Goal: Task Accomplishment & Management: Manage account settings

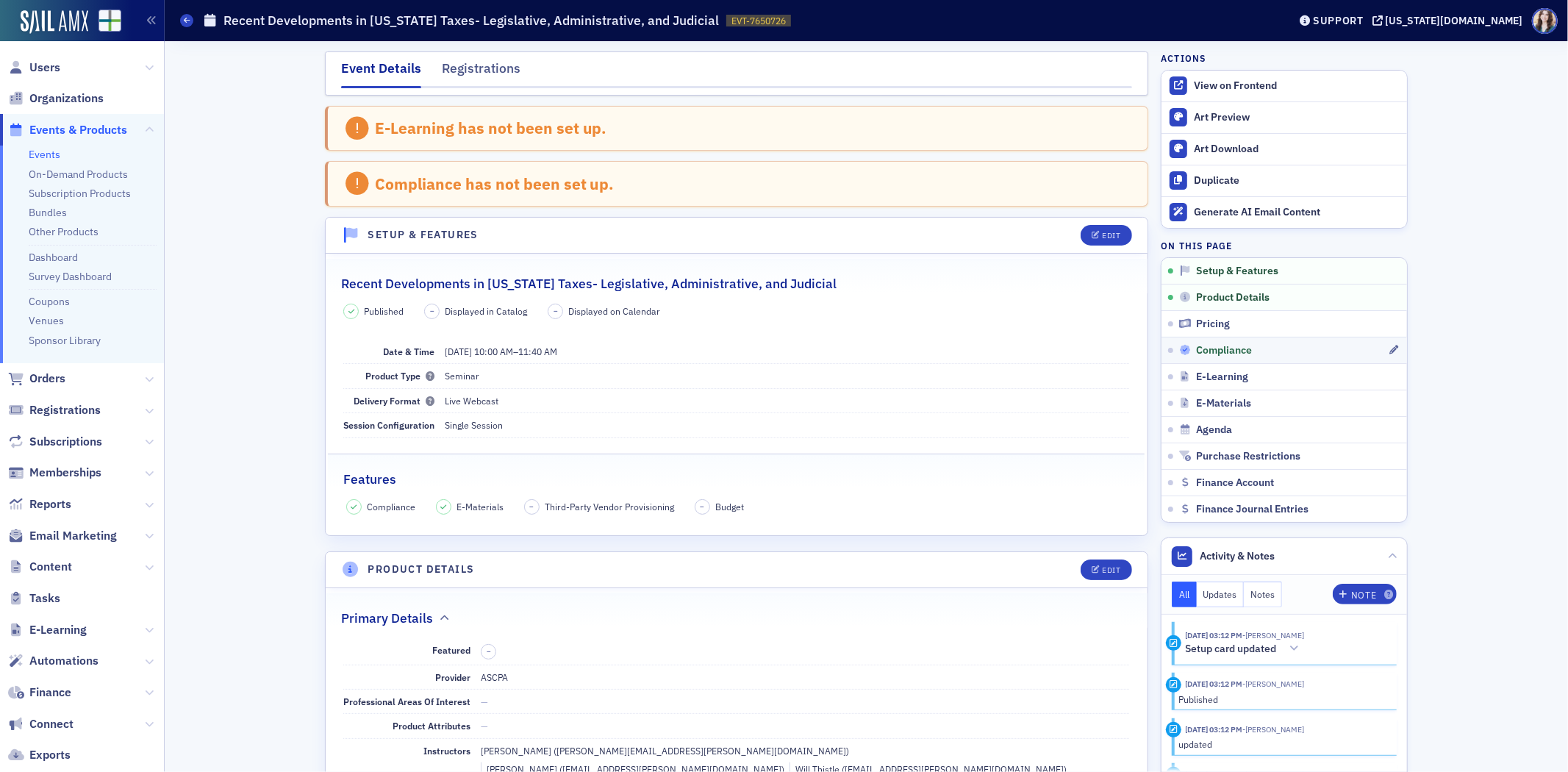
click at [1215, 355] on span "Compliance" at bounding box center [1224, 350] width 56 height 13
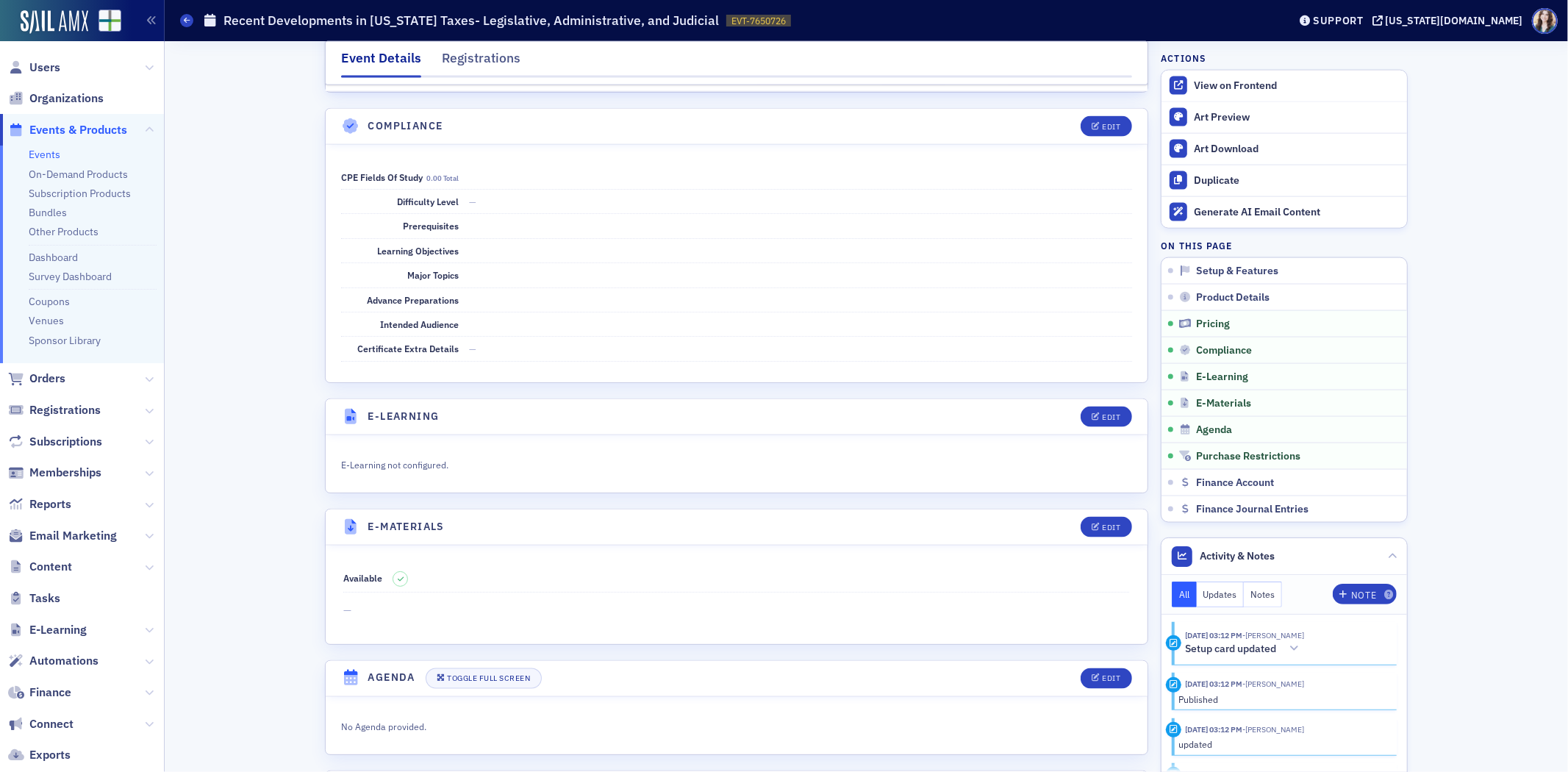
scroll to position [1775, 0]
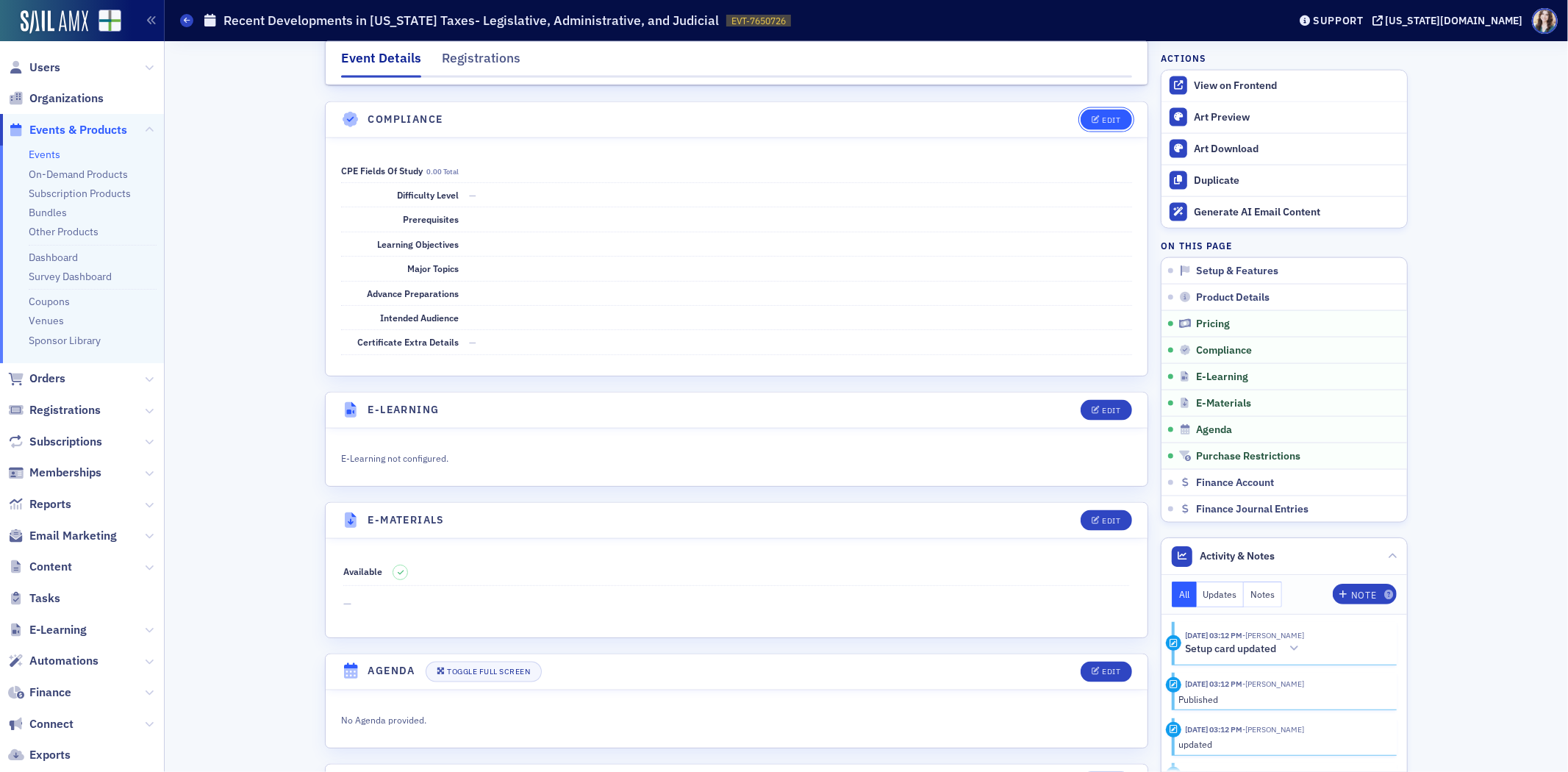
click at [1098, 110] on button "Edit" at bounding box center [1106, 120] width 50 height 20
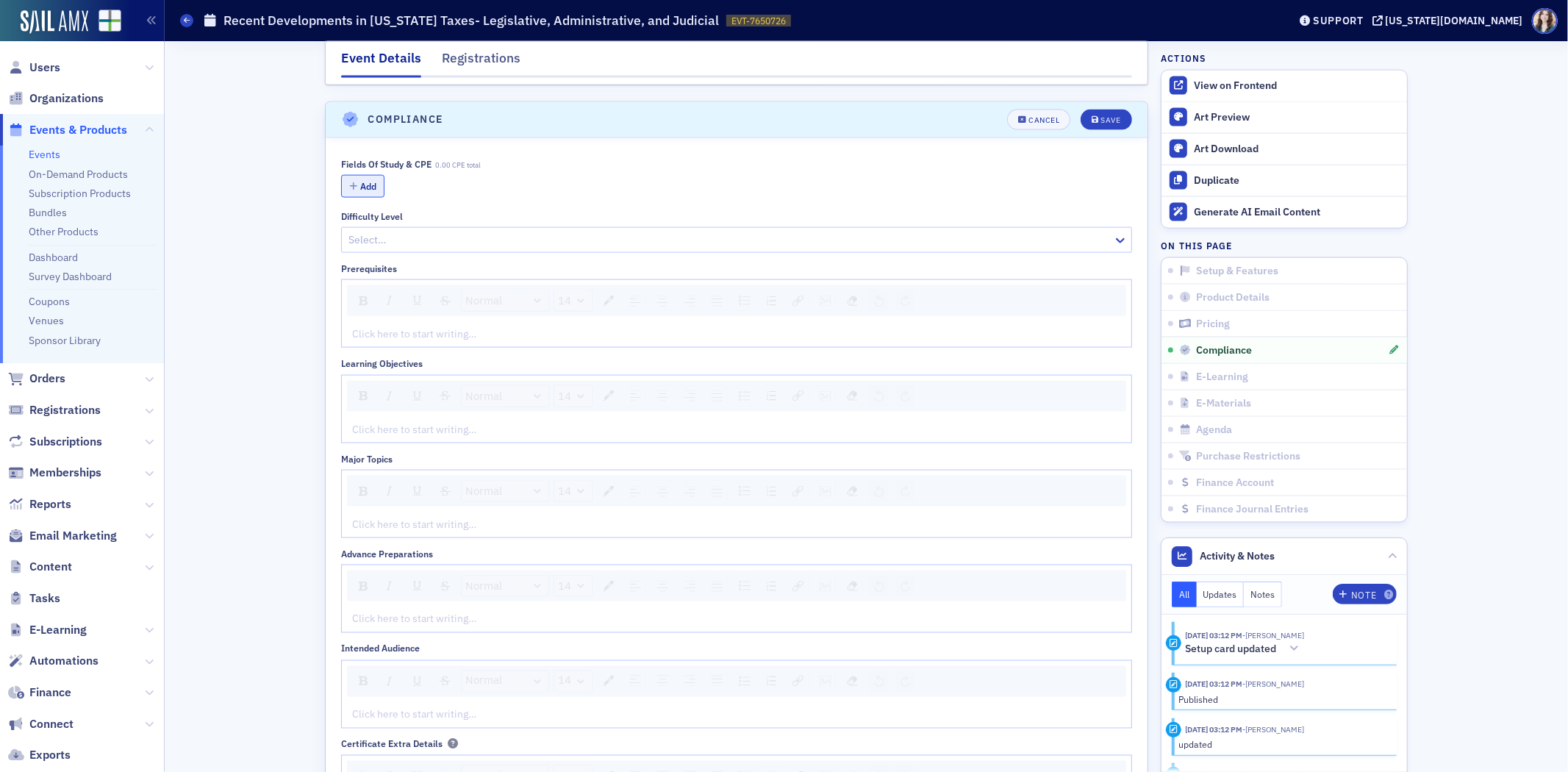
click at [349, 183] on icon "button" at bounding box center [353, 187] width 8 height 9
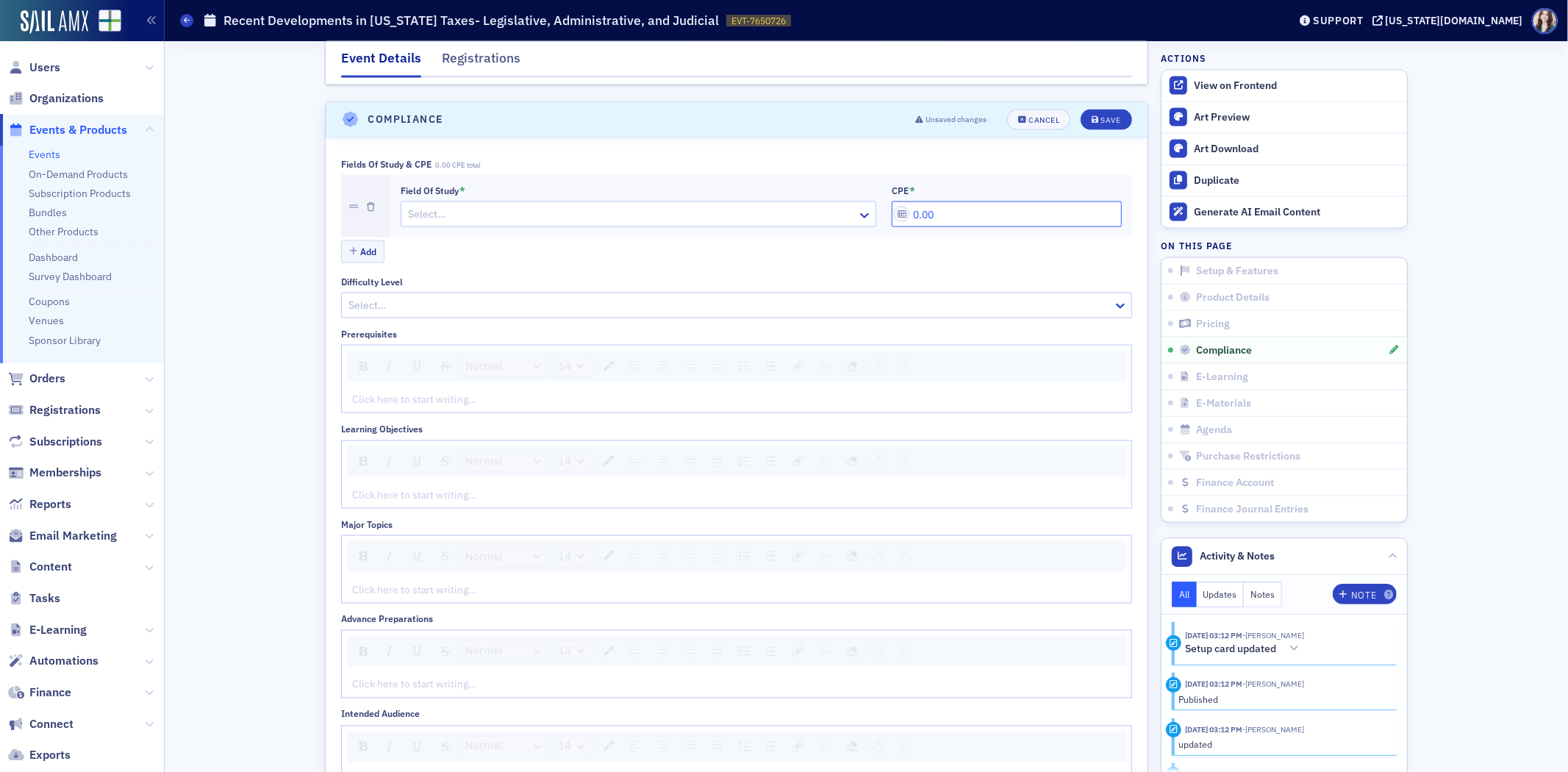
click at [912, 201] on input "0.00" at bounding box center [1007, 214] width 230 height 26
type input "2.00"
click at [657, 206] on div at bounding box center [631, 214] width 449 height 19
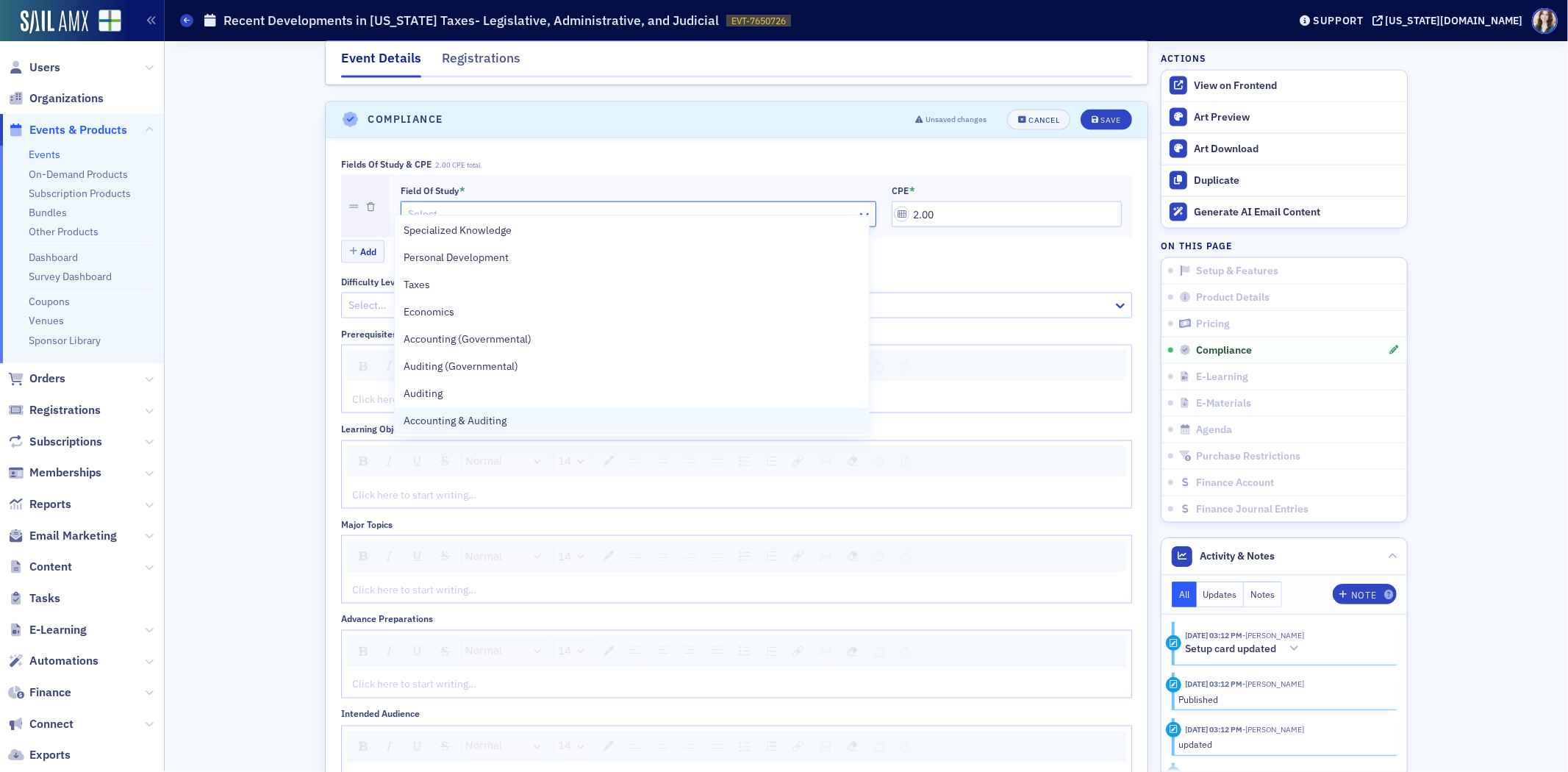
scroll to position [83, 0]
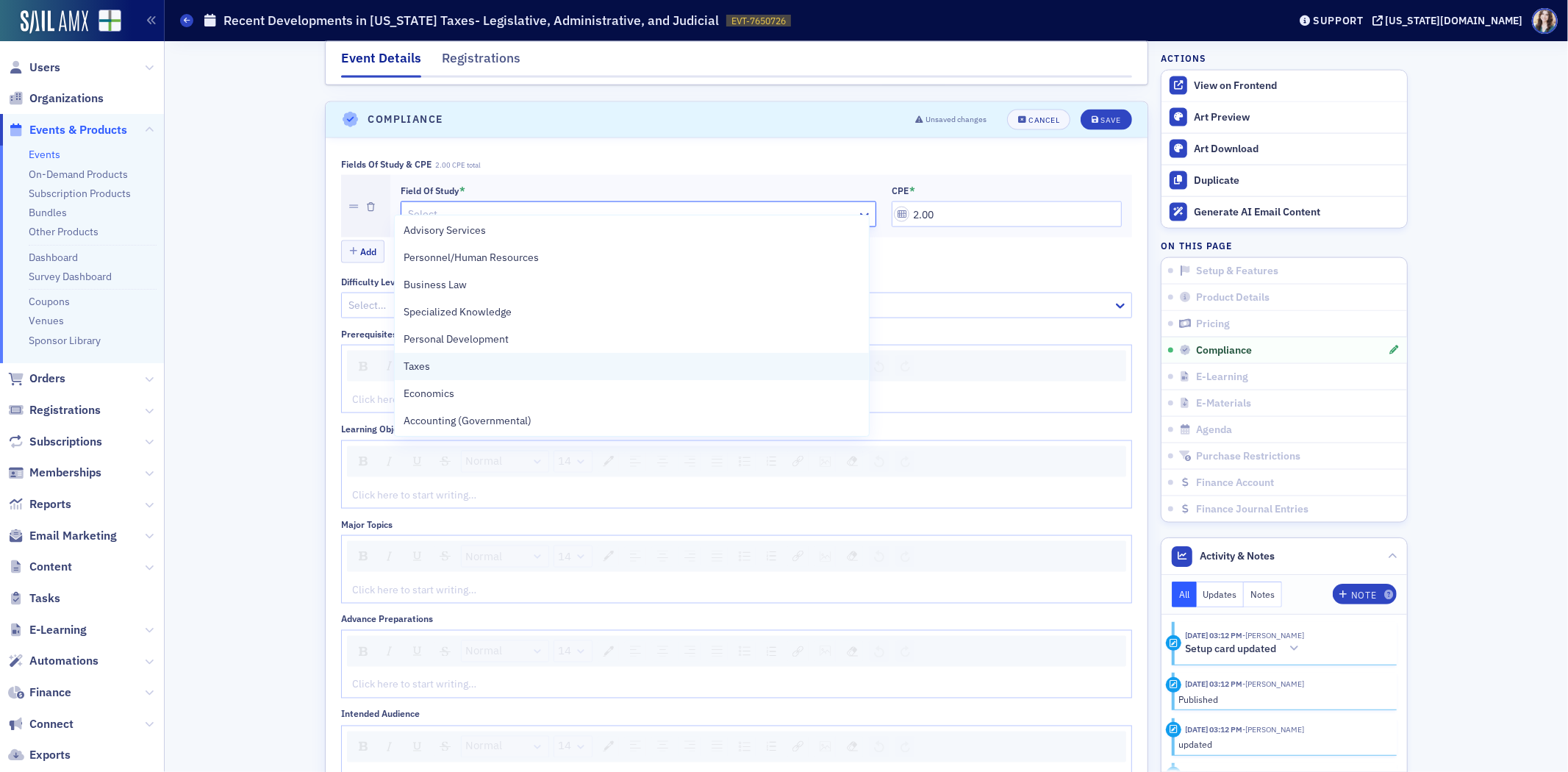
click at [505, 369] on div "Taxes" at bounding box center [632, 366] width 456 height 15
click at [659, 138] on div "Fields of Study & CPE 2.00 CPE total Field of Study * option Taxes, selected. T…" at bounding box center [737, 524] width 822 height 772
click at [1115, 110] on button "Save" at bounding box center [1106, 120] width 50 height 20
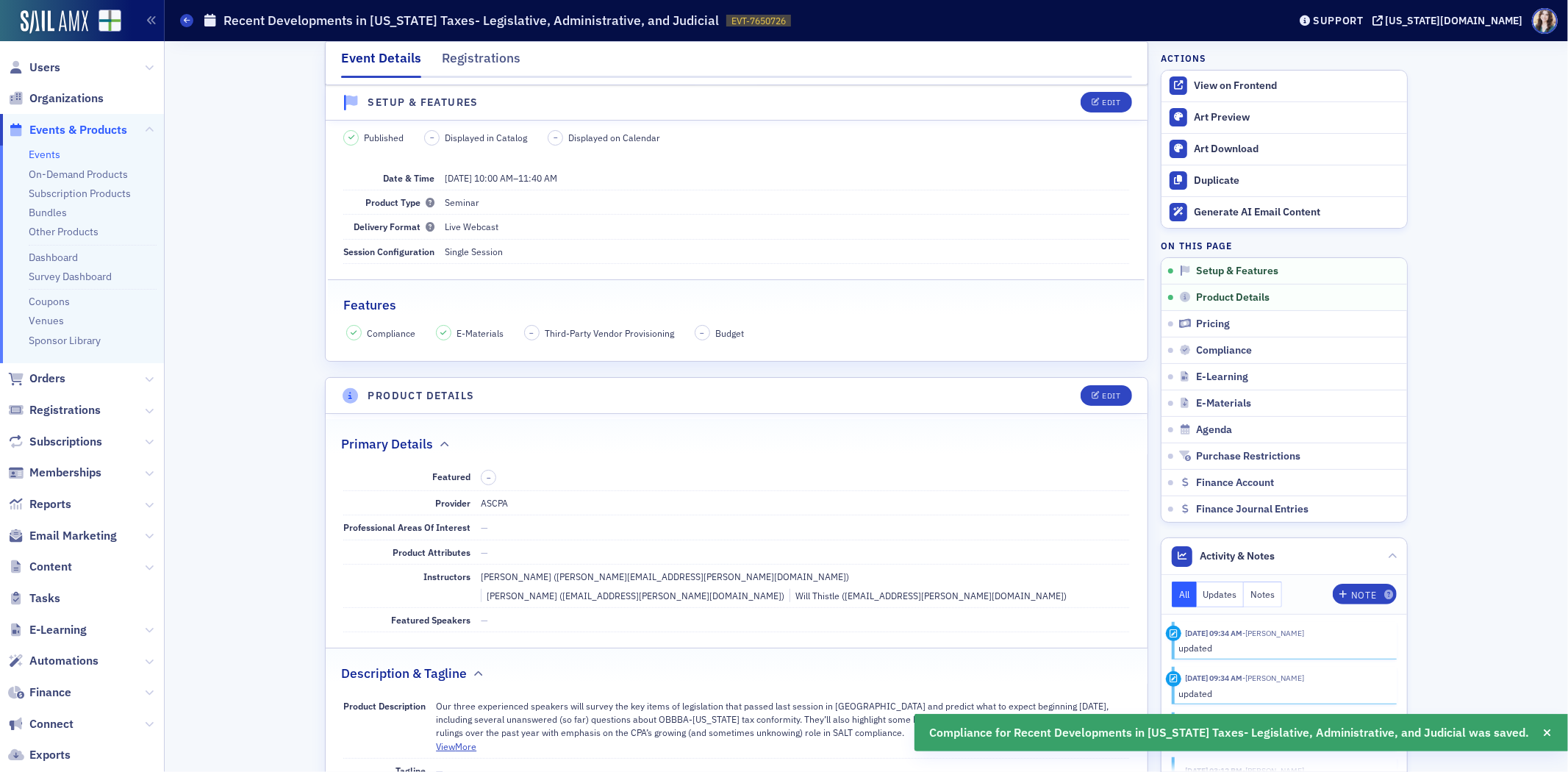
scroll to position [327, 0]
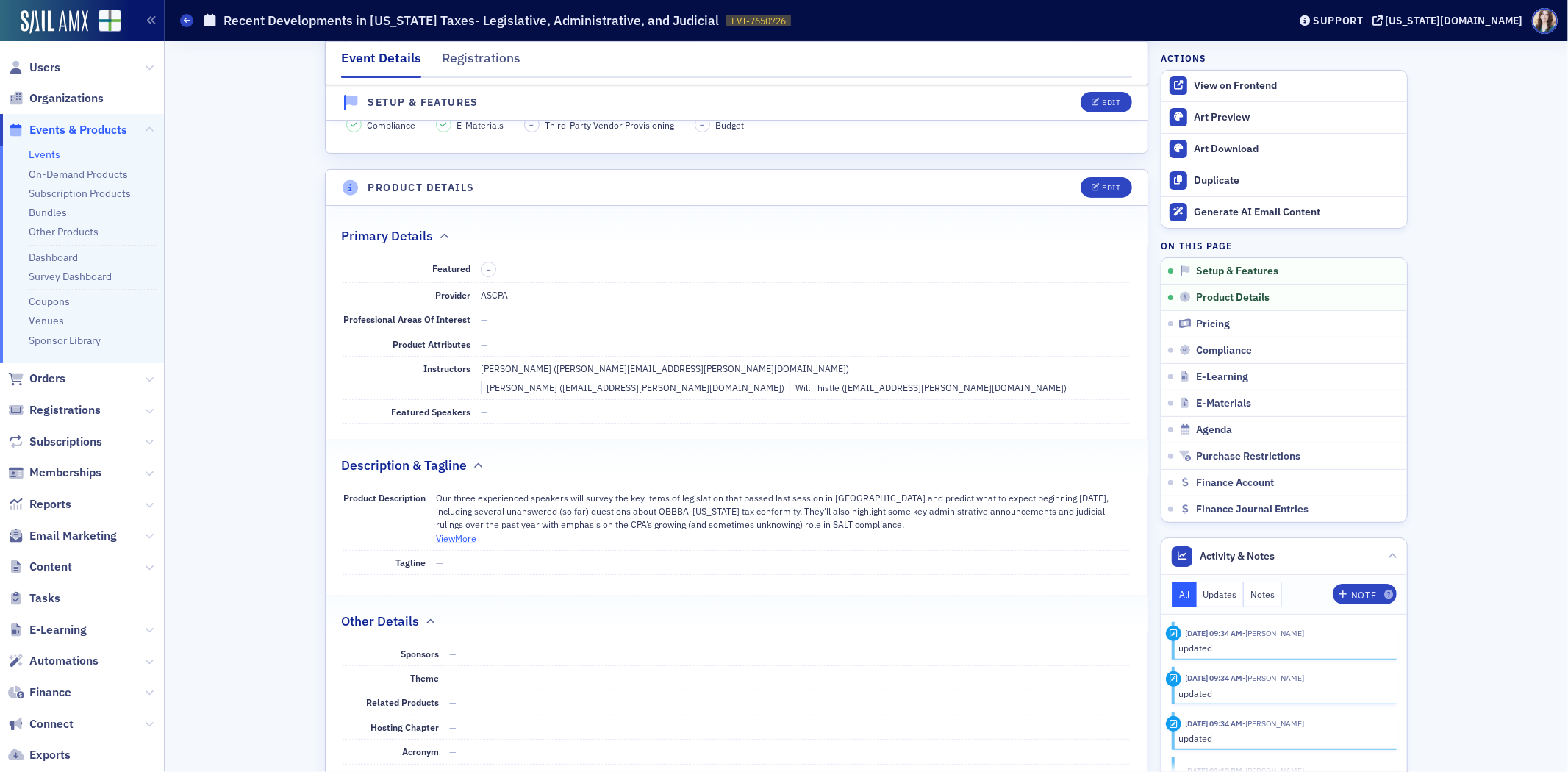
click at [454, 532] on button "View More" at bounding box center [456, 538] width 41 height 13
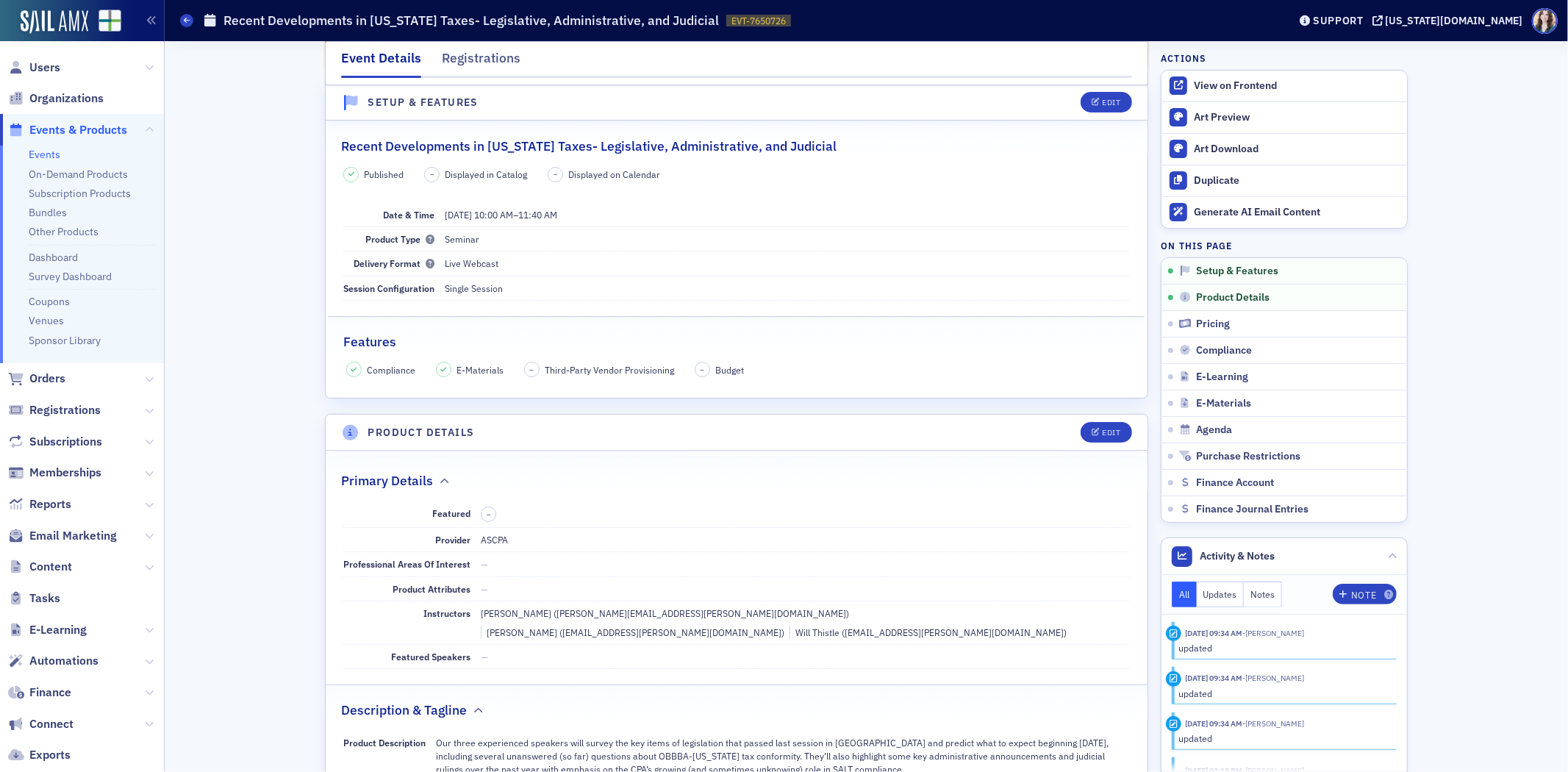
scroll to position [0, 0]
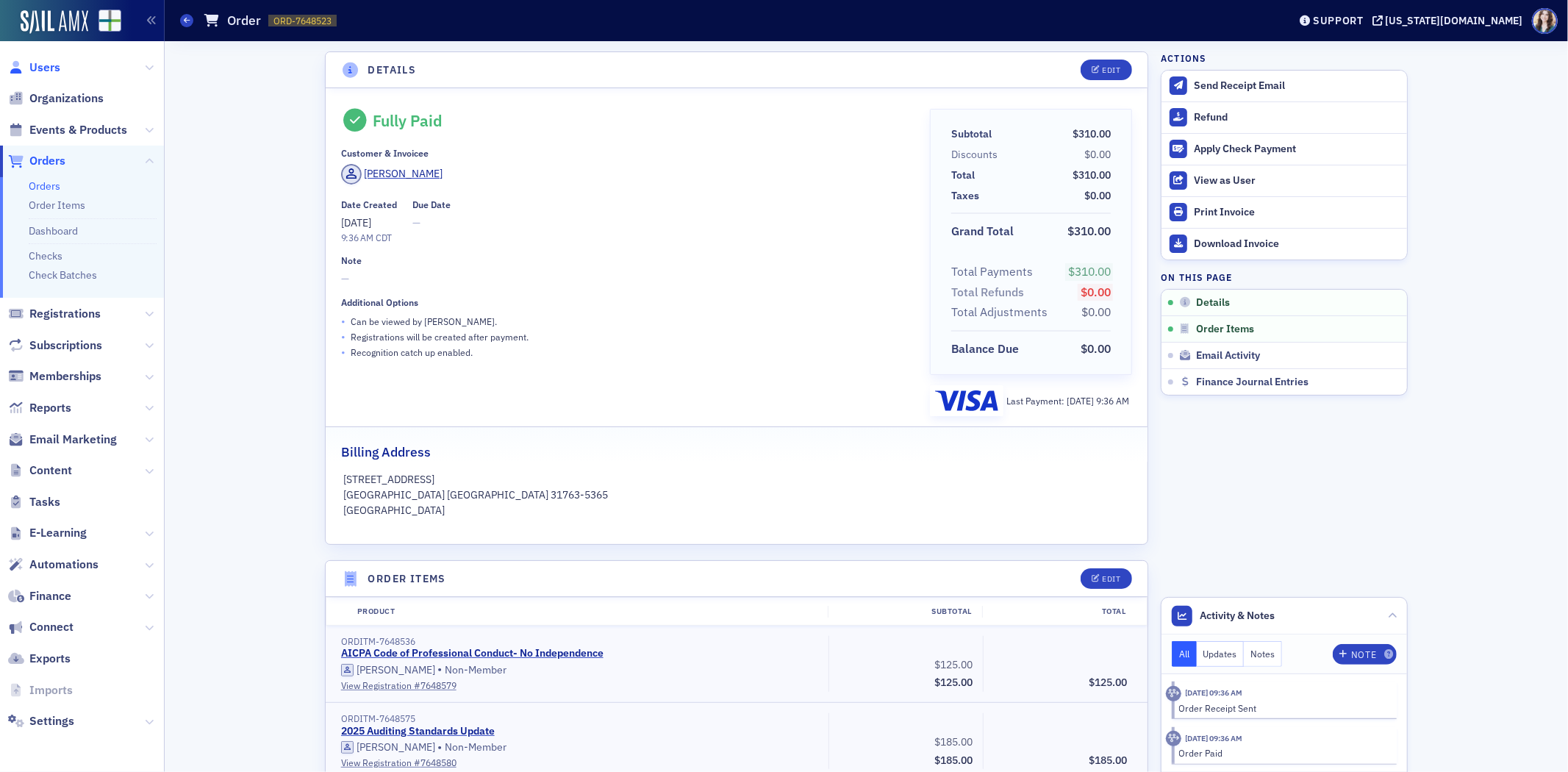
click at [45, 63] on span "Users" at bounding box center [44, 67] width 31 height 16
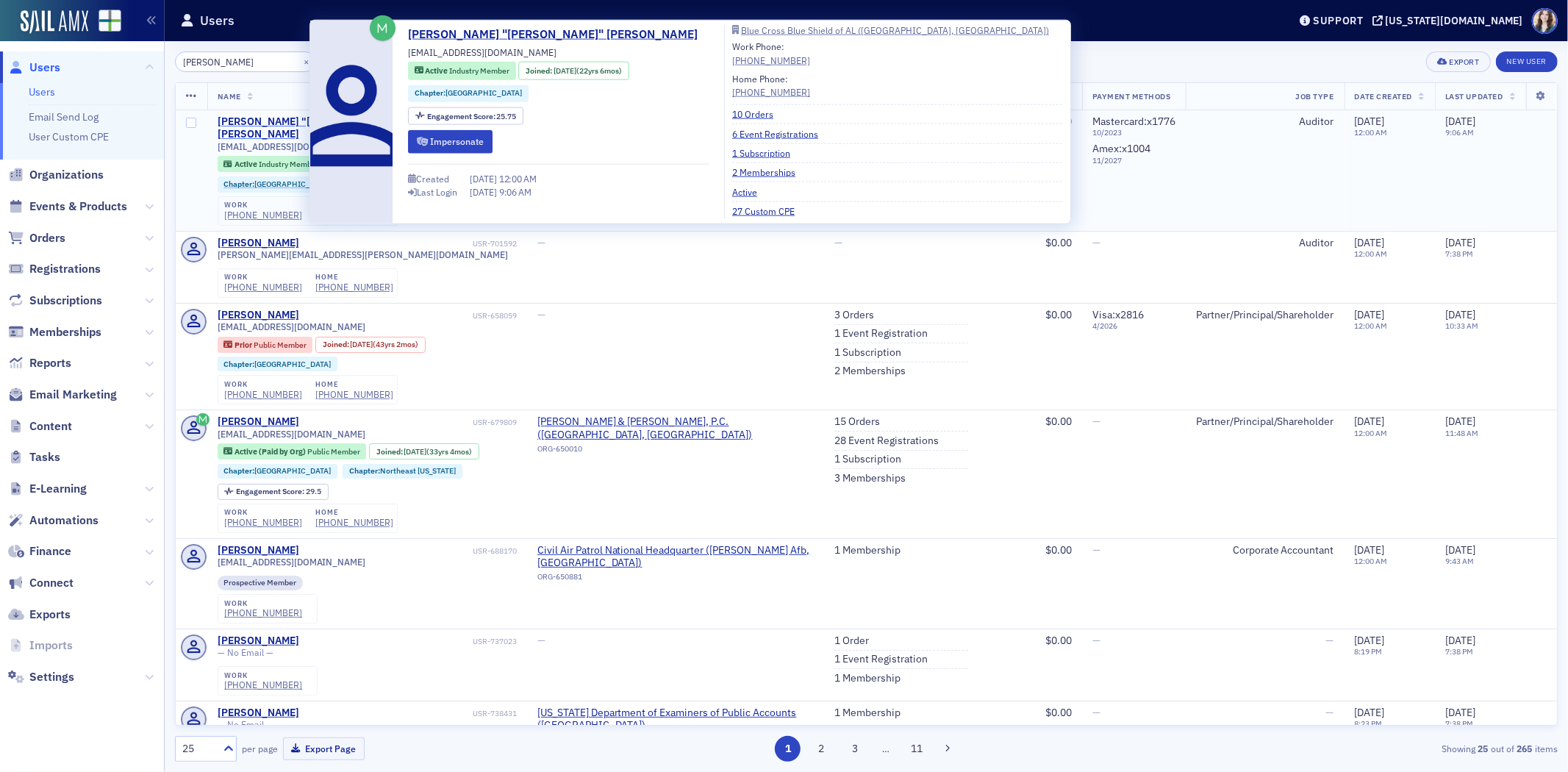
type input "Keith Miller"
click at [257, 116] on div "Brian "Keith" Miller" at bounding box center [344, 128] width 252 height 26
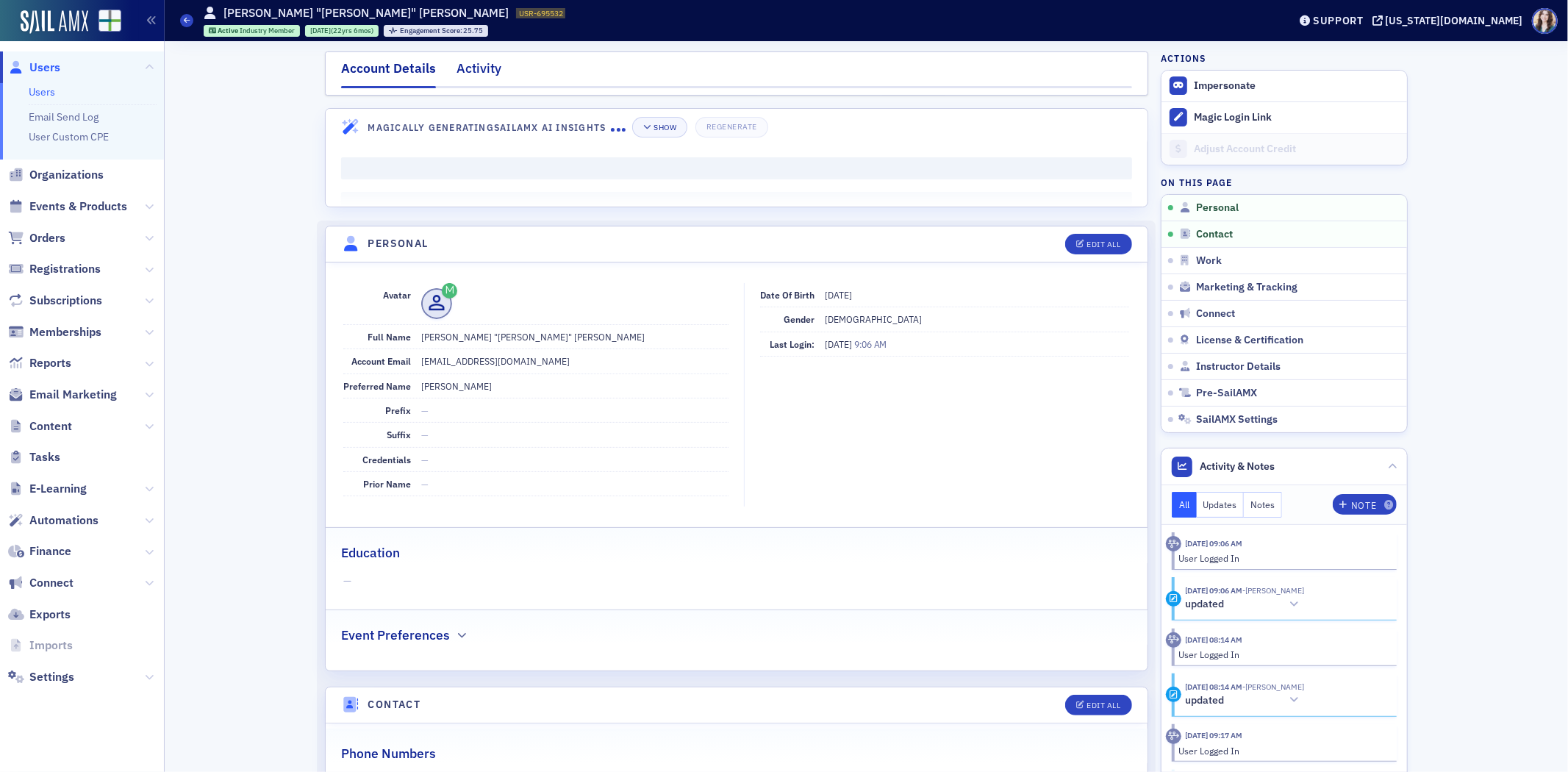
click at [464, 77] on div "Activity" at bounding box center [478, 72] width 45 height 27
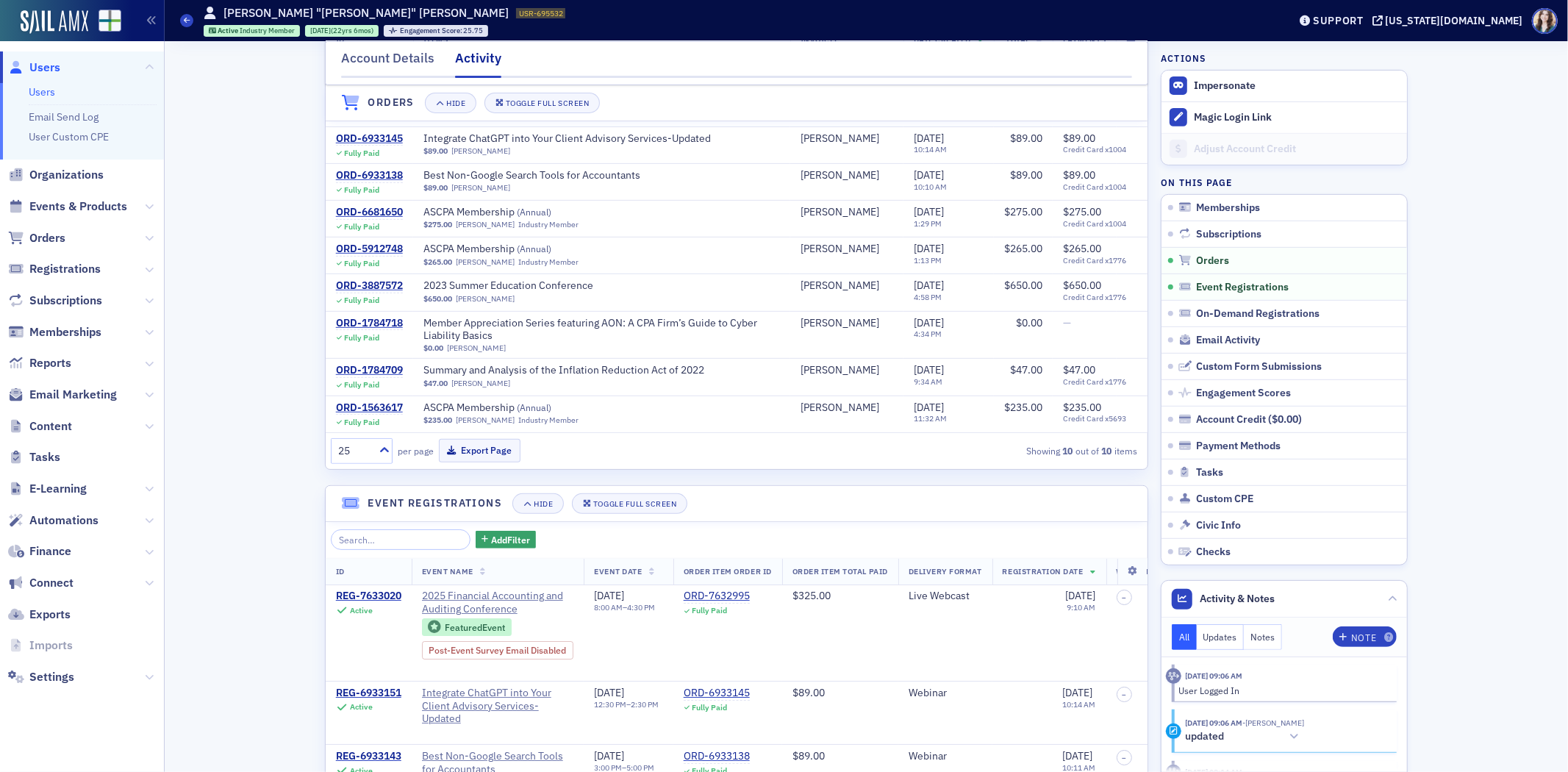
scroll to position [653, 0]
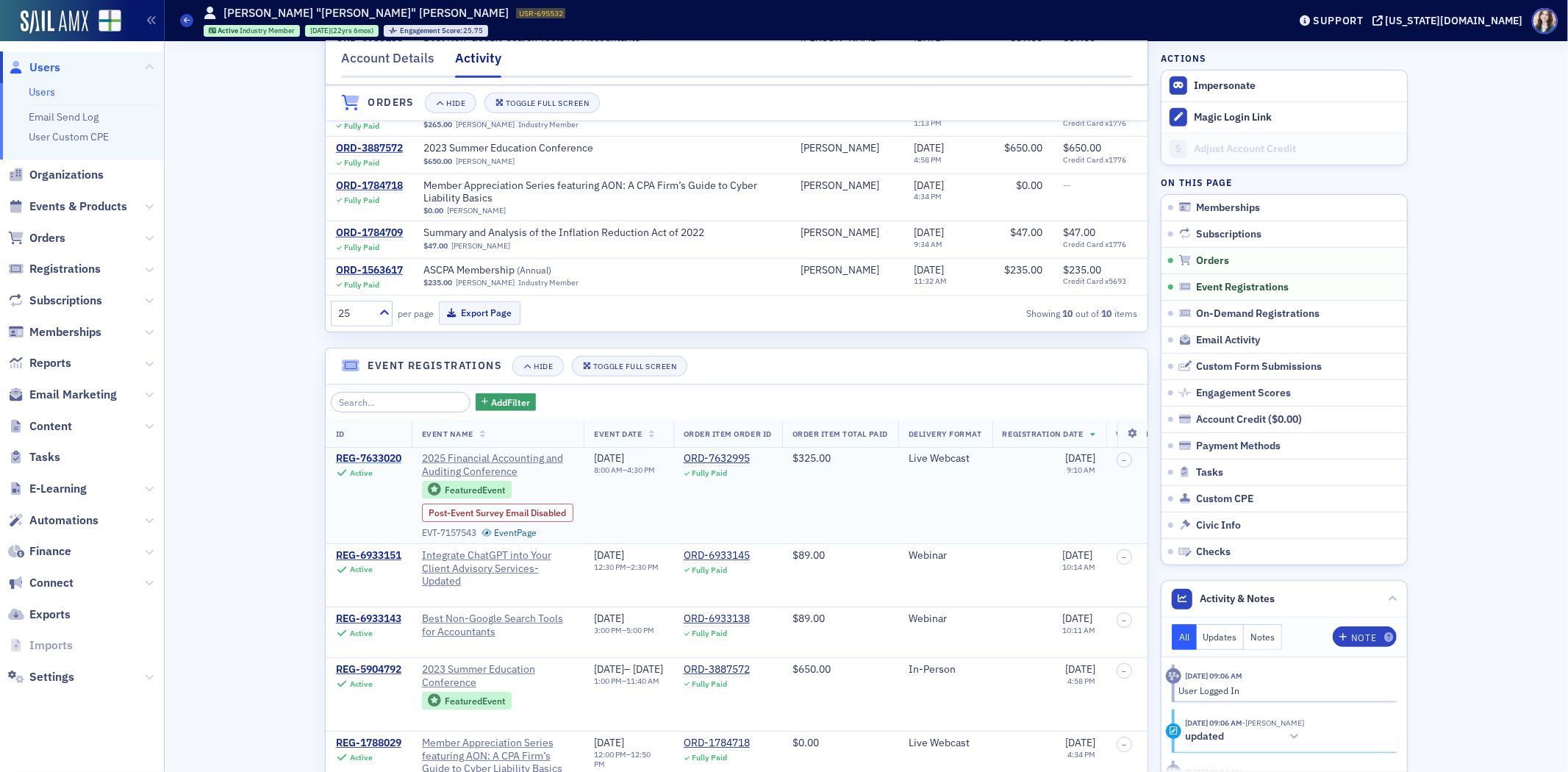
click at [358, 465] on div "REG-7633020" at bounding box center [369, 458] width 66 height 13
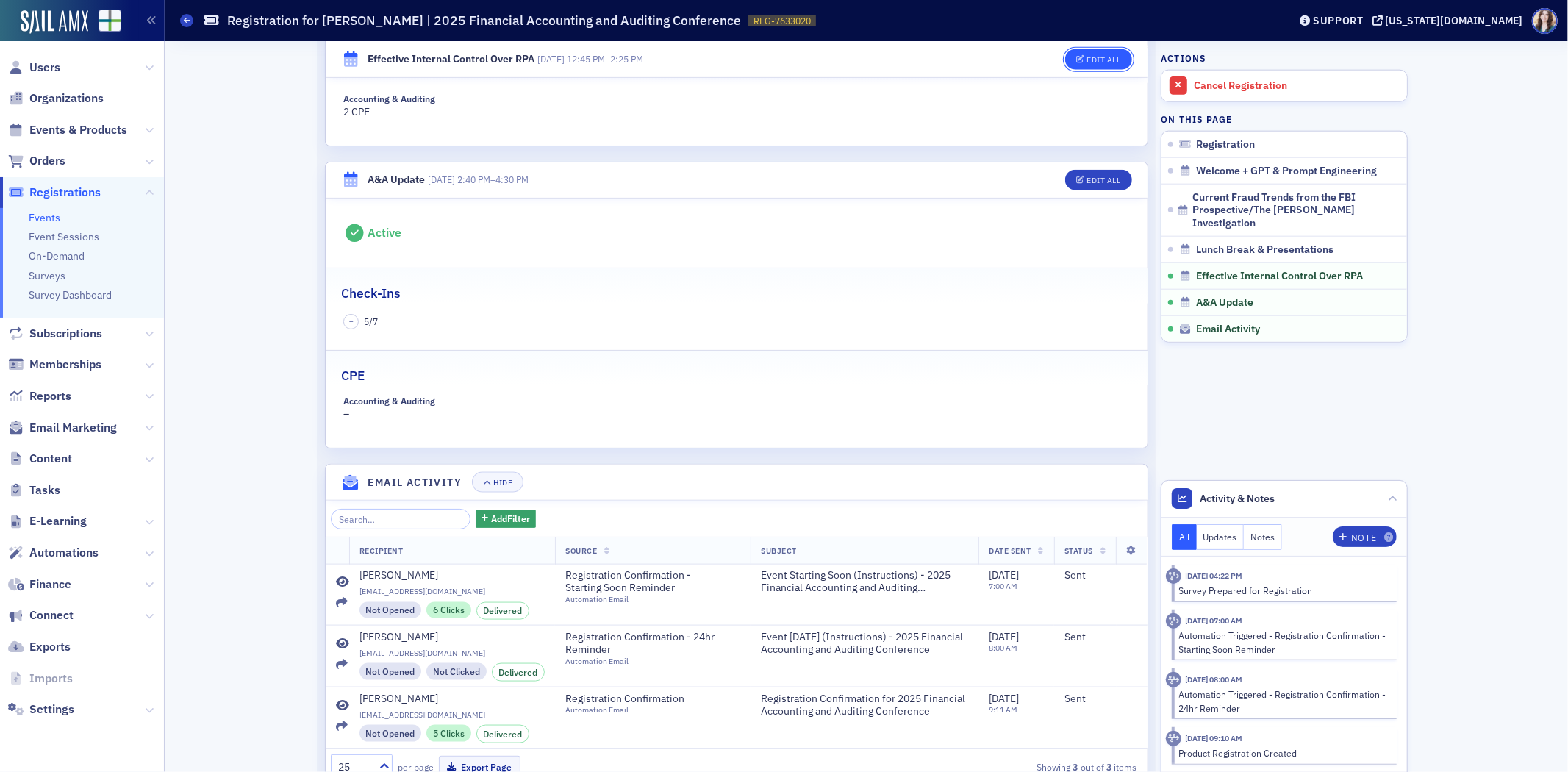
click at [1106, 50] on button "Edit All" at bounding box center [1098, 58] width 66 height 20
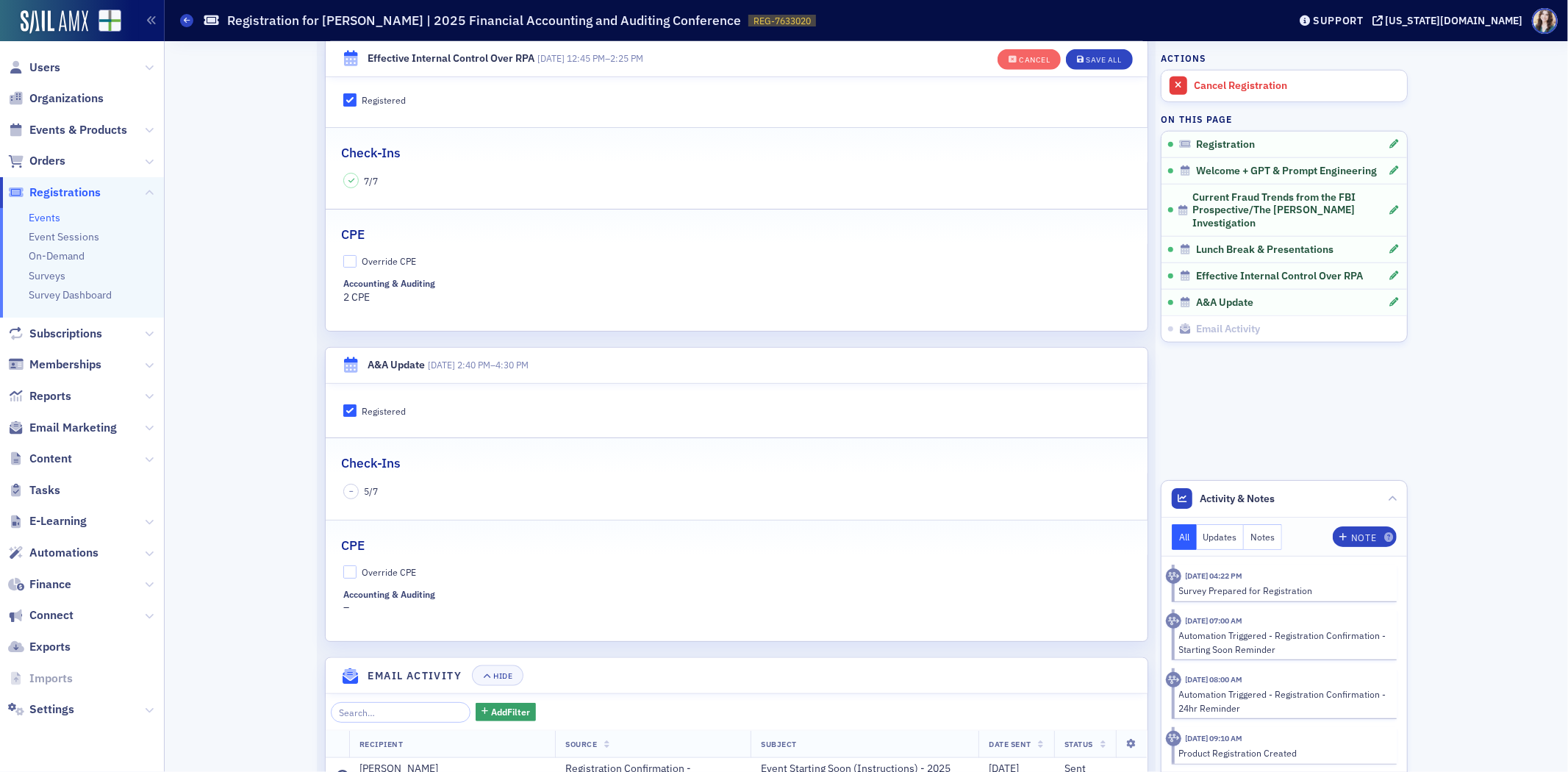
scroll to position [1244, 0]
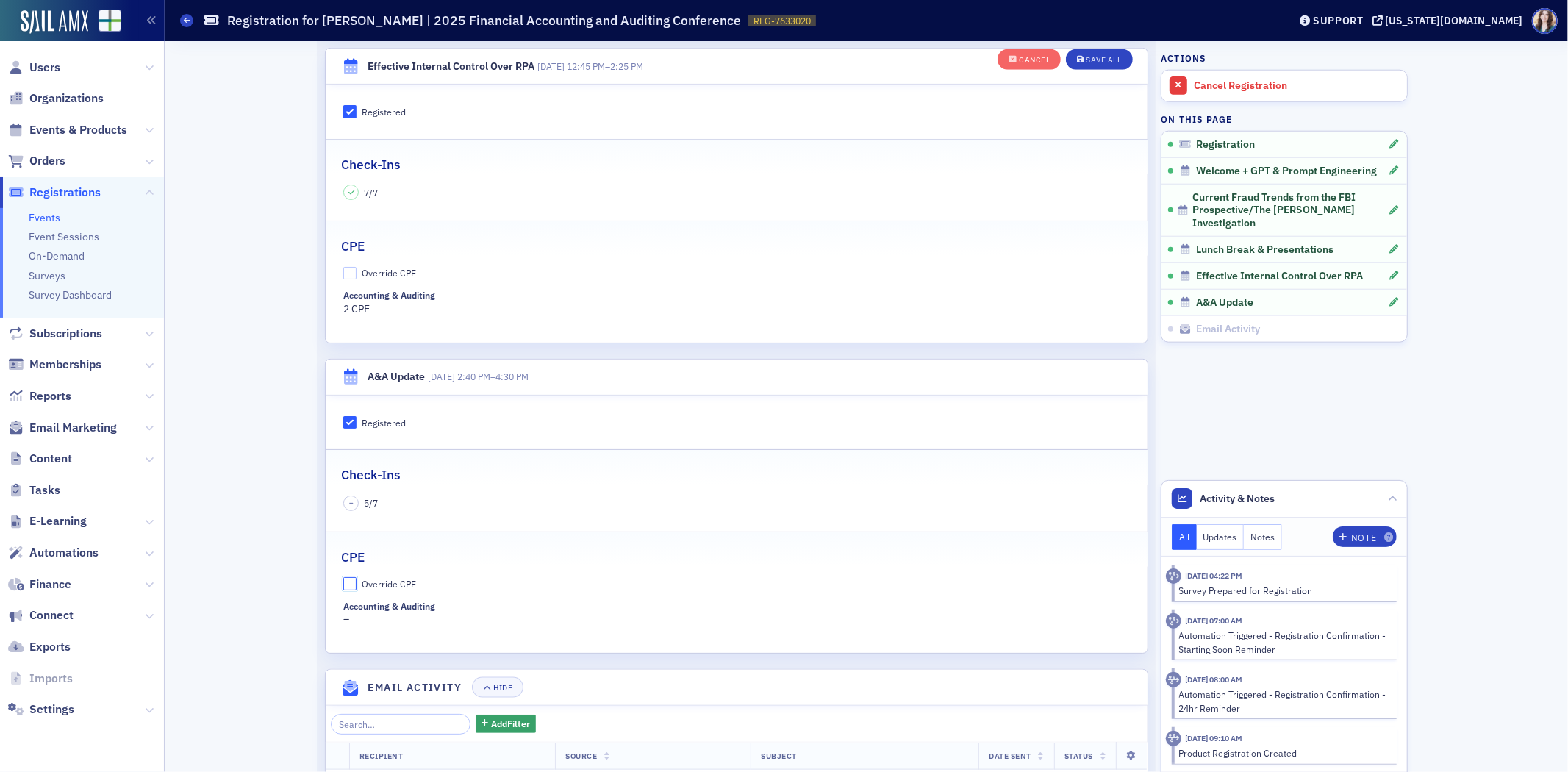
click at [344, 583] on input "Override CPE" at bounding box center [350, 584] width 13 height 13
checkbox input "true"
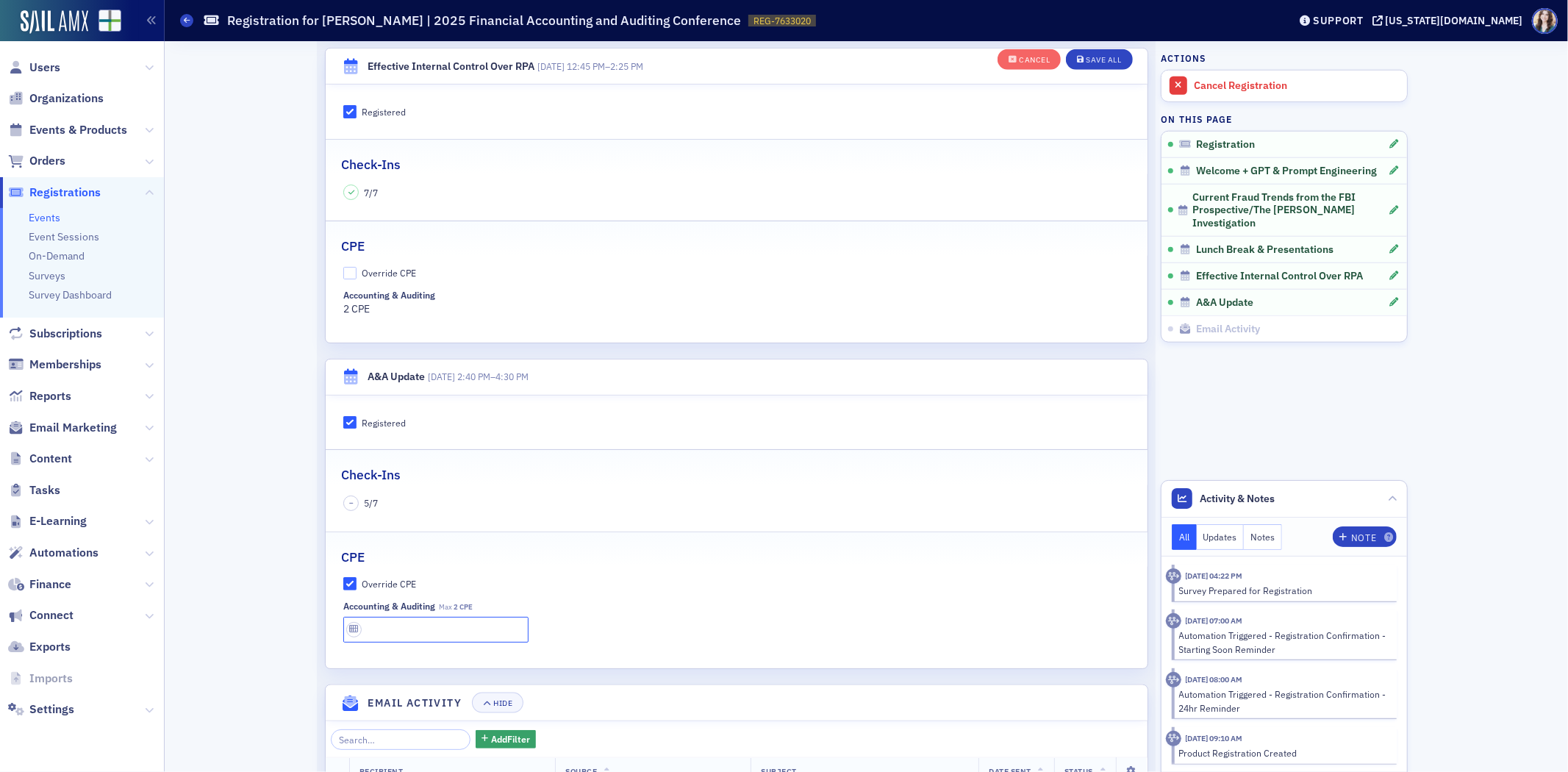
click at [401, 638] on input "text" at bounding box center [436, 629] width 185 height 26
type input "1 CPE"
click at [533, 481] on div "Check-Ins" at bounding box center [736, 467] width 791 height 35
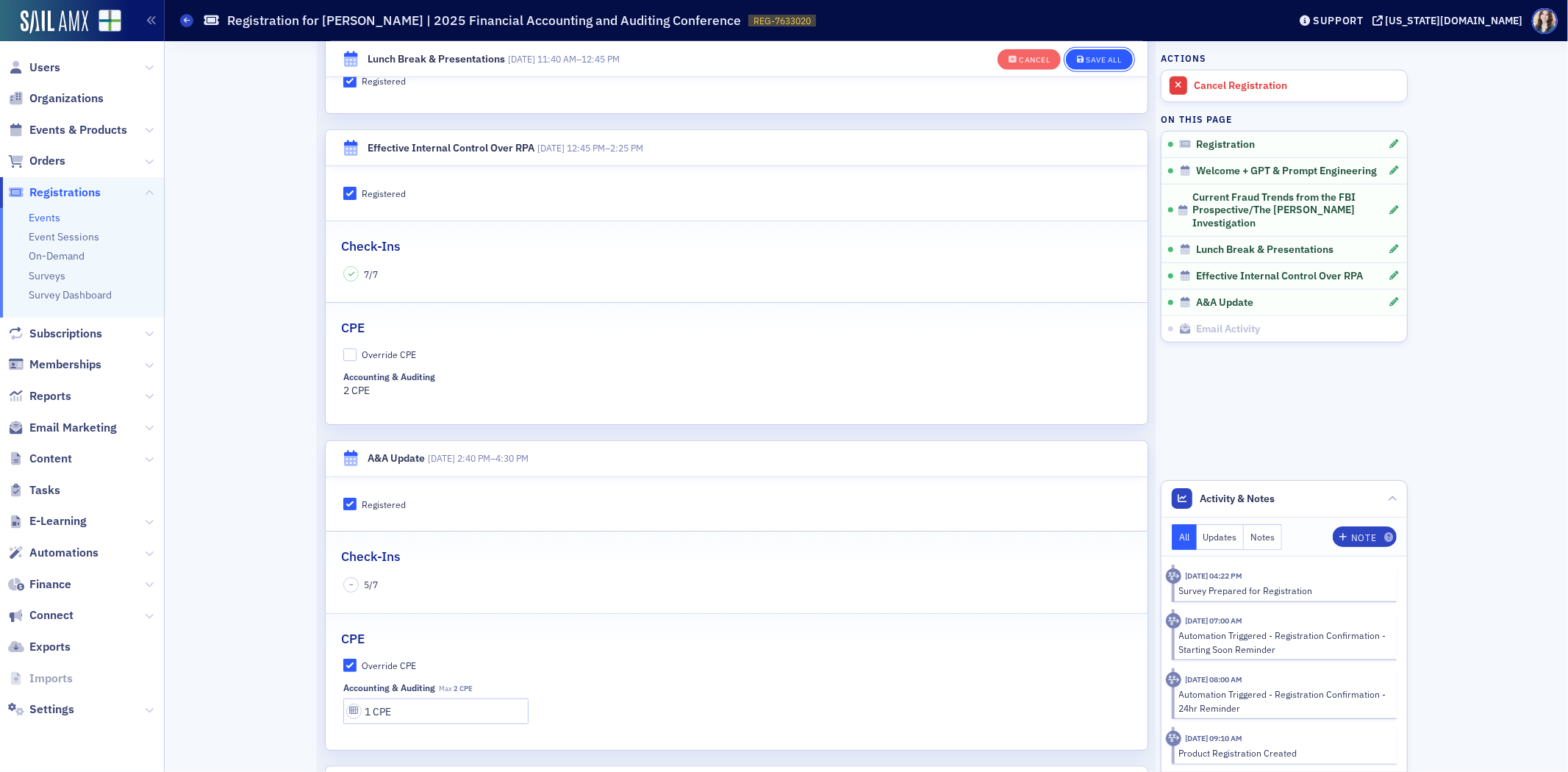
click at [1118, 59] on button "Save All" at bounding box center [1098, 59] width 66 height 20
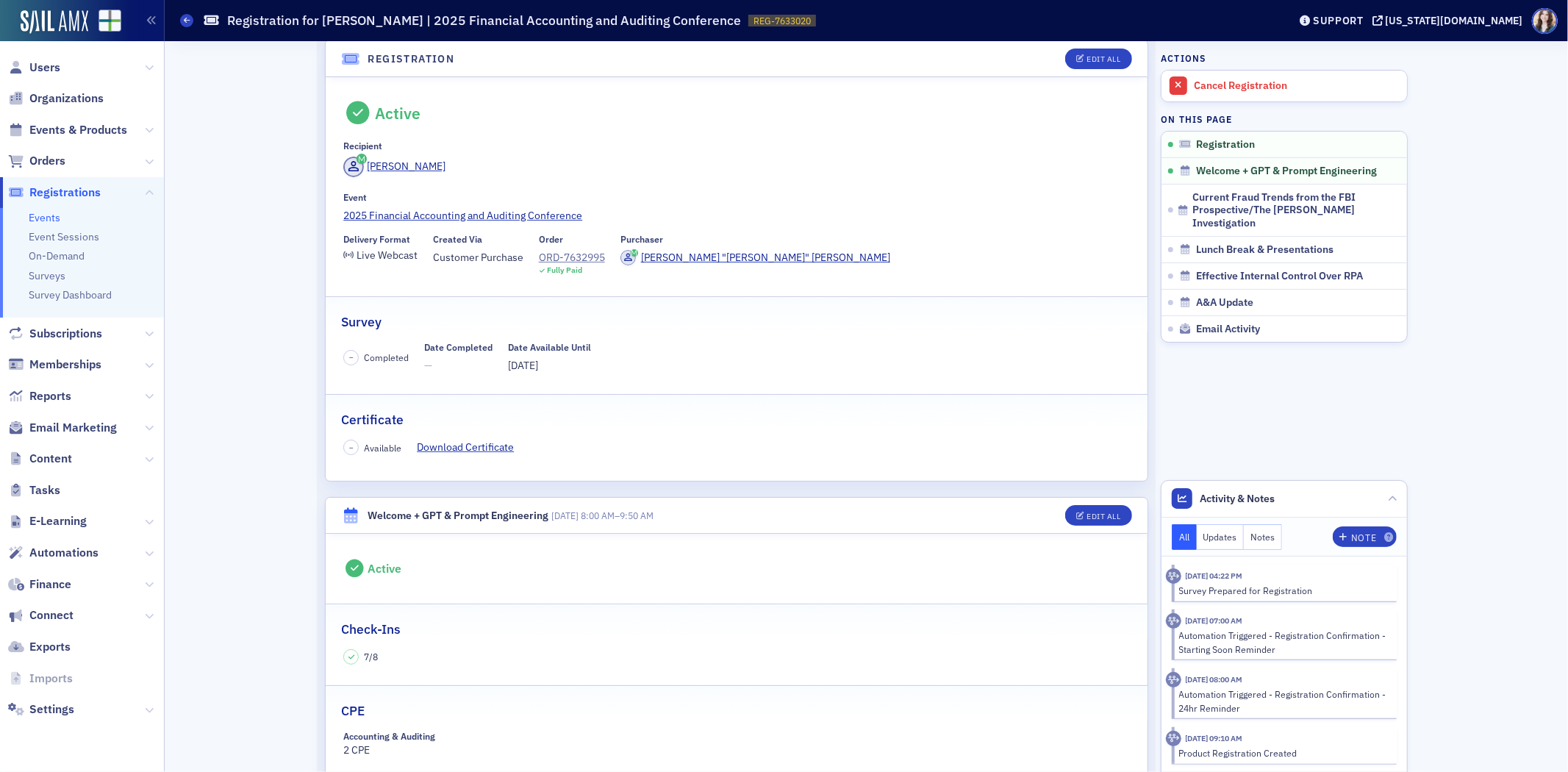
scroll to position [0, 0]
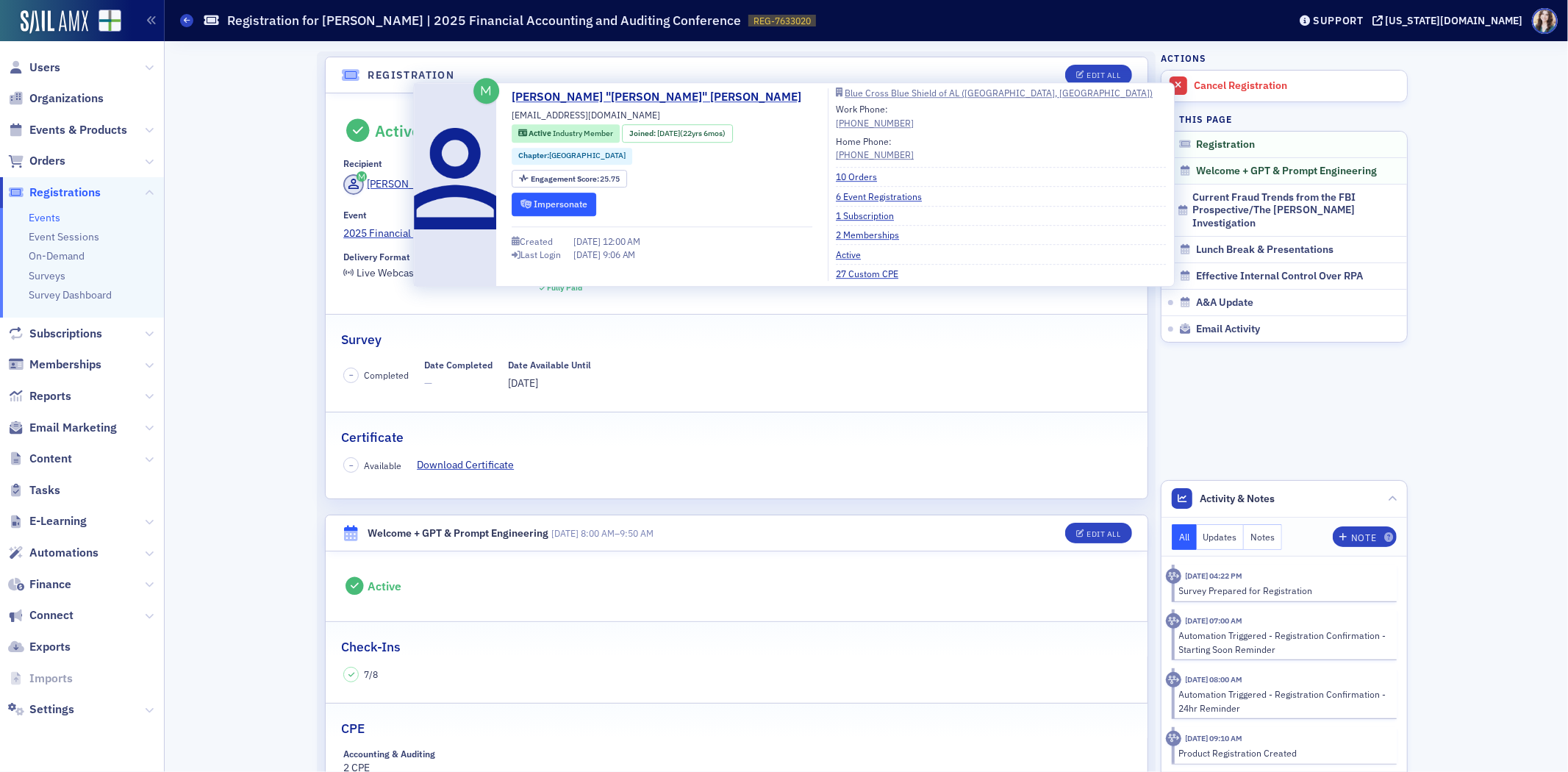
click at [562, 206] on button "Impersonate" at bounding box center [554, 204] width 84 height 23
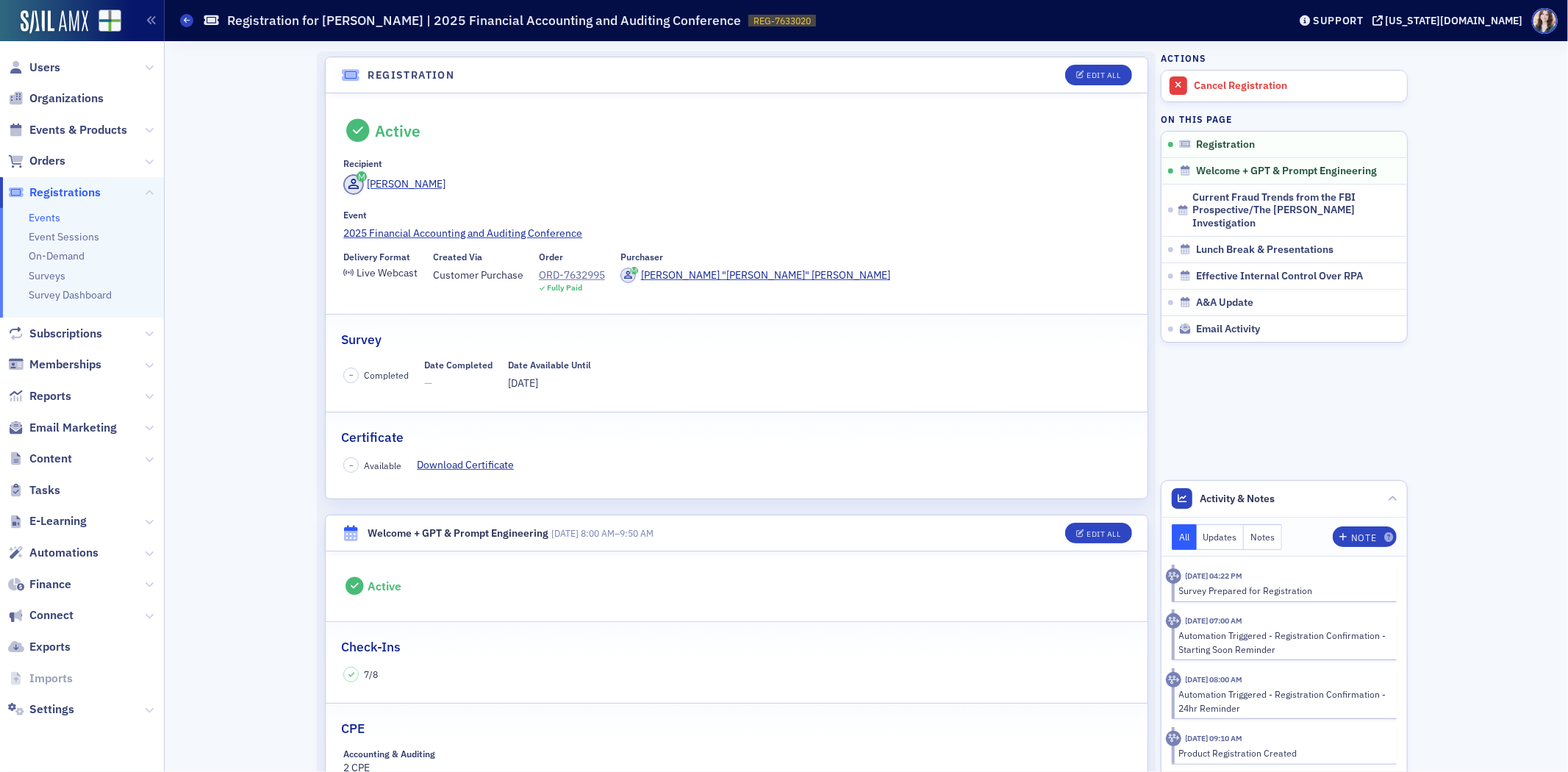
drag, startPoint x: 335, startPoint y: 341, endPoint x: 637, endPoint y: 381, distance: 304.6
click at [637, 381] on fieldset "Survey – Completed Date Completed — Date Available Until 10/7/2025" at bounding box center [737, 358] width 822 height 89
click at [637, 381] on div "– Completed Date Completed — Date Available Until 10/7/2025" at bounding box center [736, 376] width 786 height 32
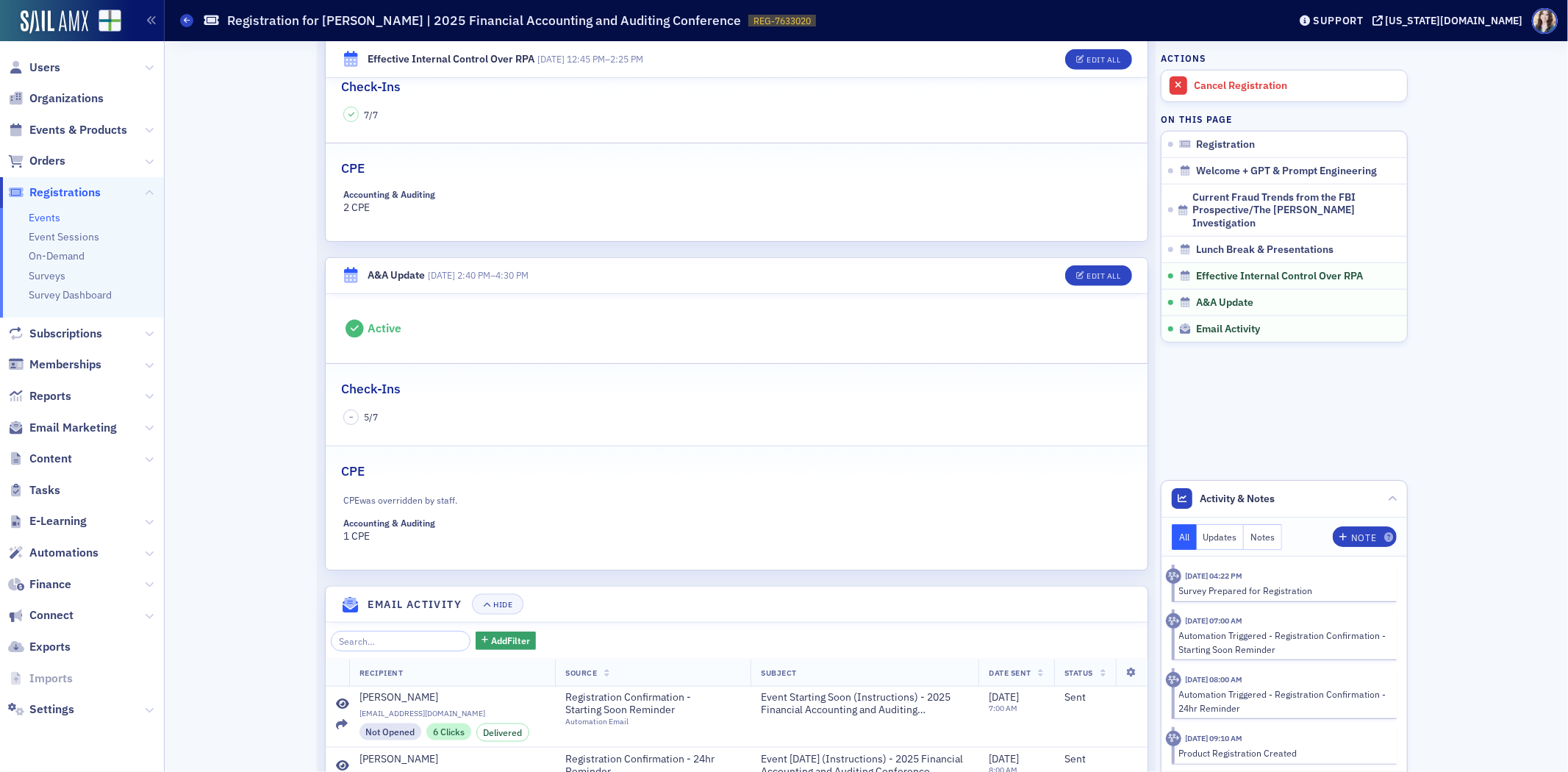
scroll to position [1307, 0]
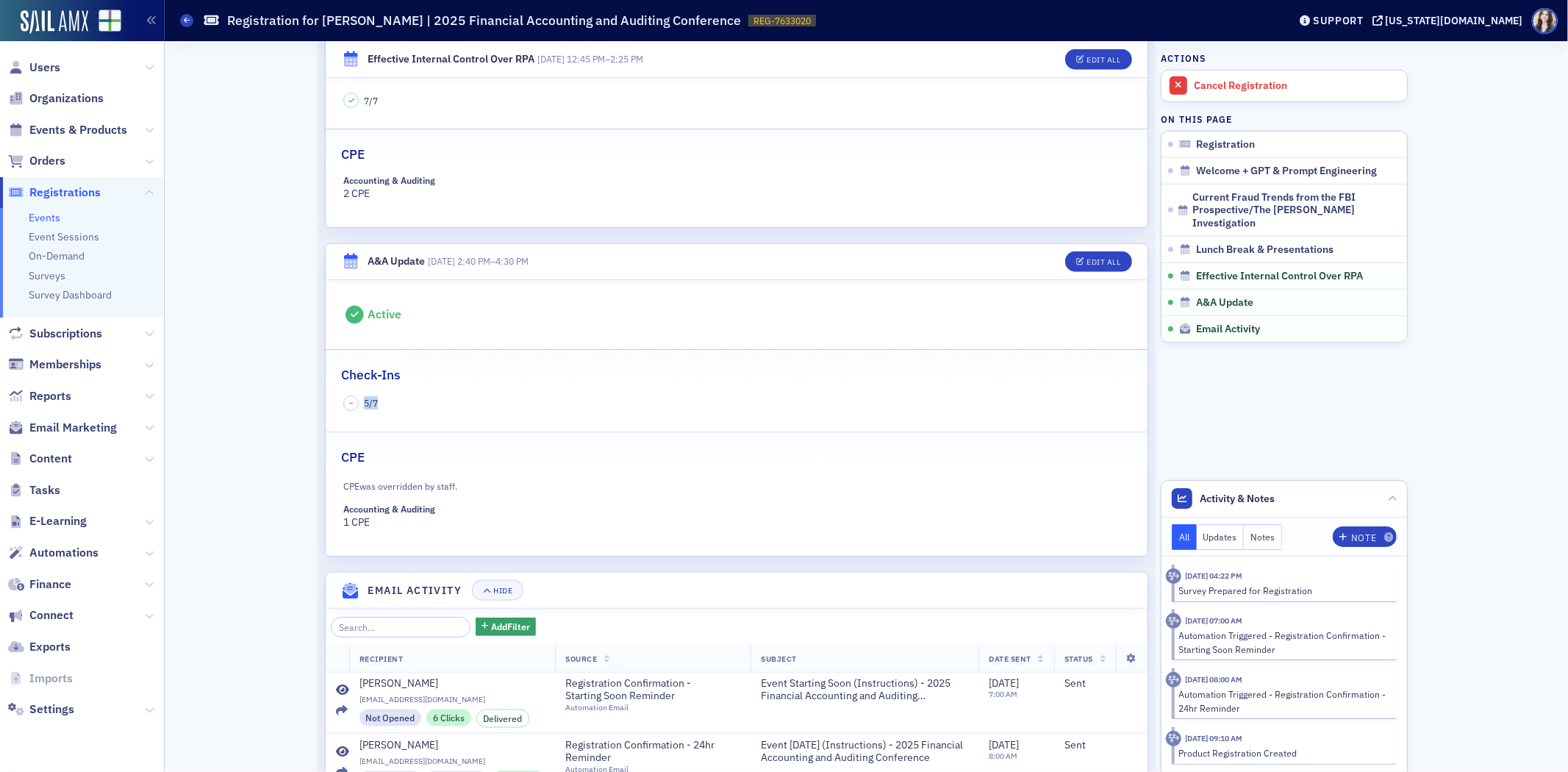
drag, startPoint x: 357, startPoint y: 405, endPoint x: 392, endPoint y: 402, distance: 35.1
click at [392, 402] on div "– 5 / 7" at bounding box center [736, 403] width 786 height 15
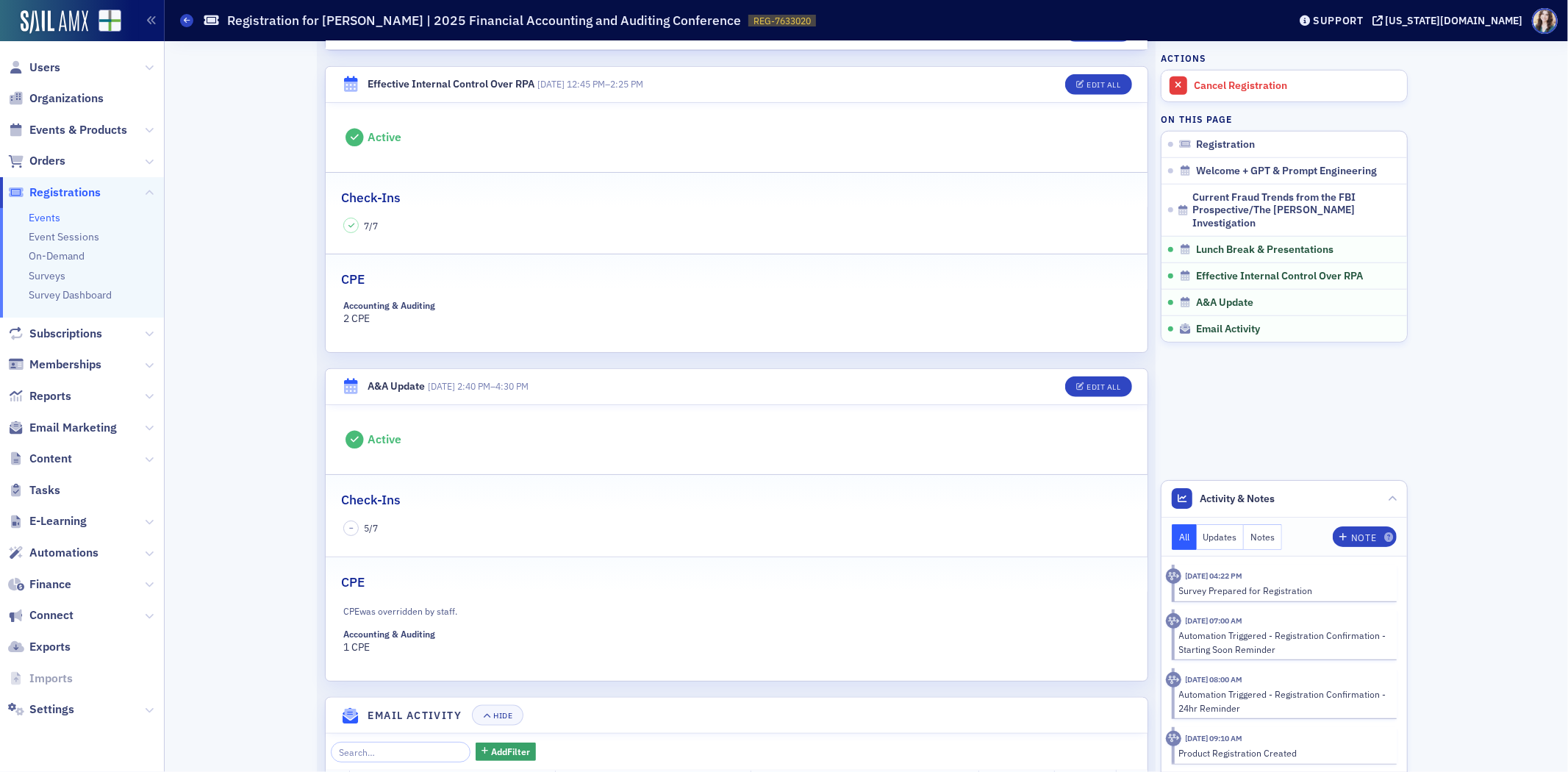
scroll to position [1155, 0]
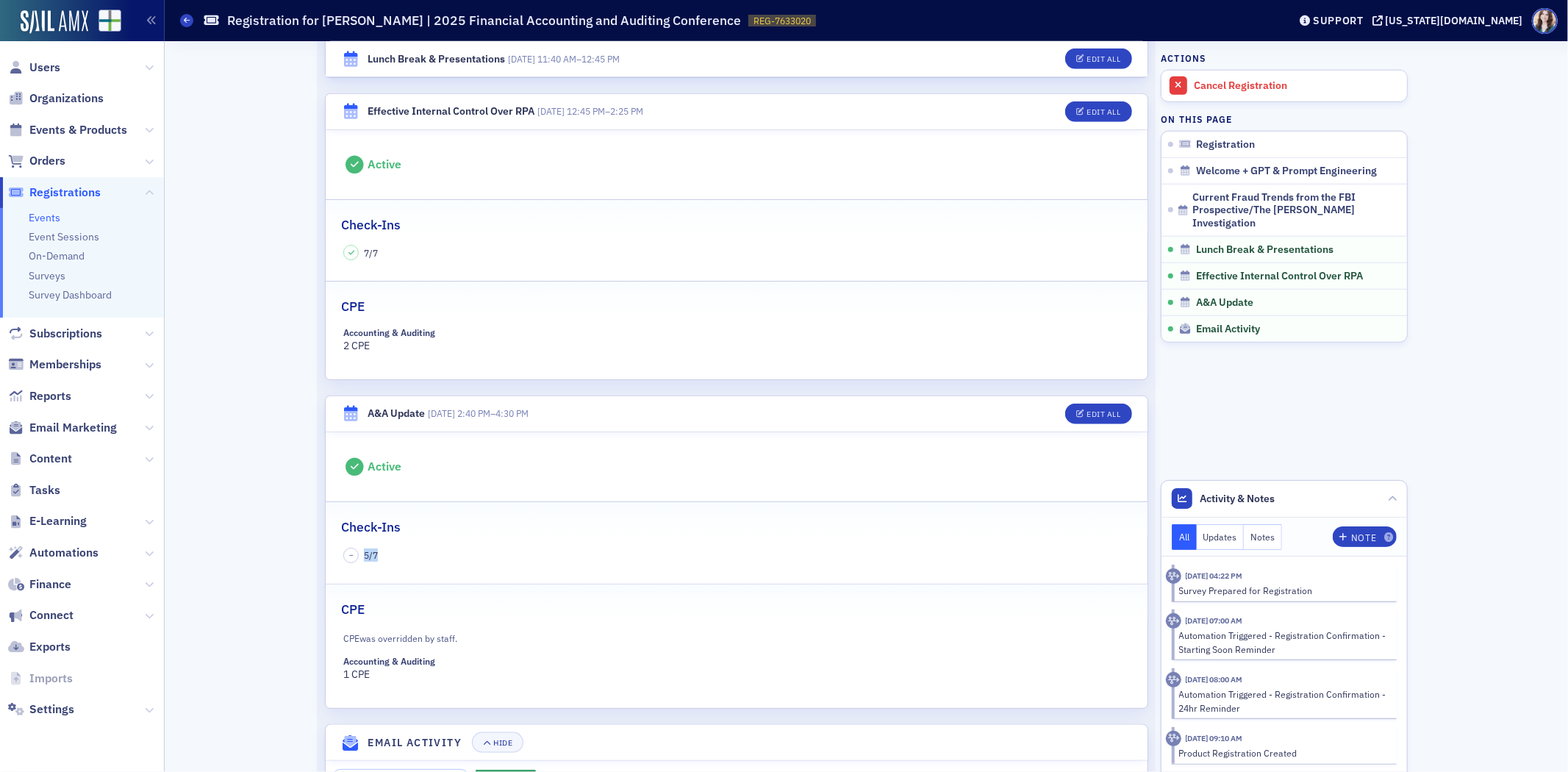
drag, startPoint x: 361, startPoint y: 557, endPoint x: 380, endPoint y: 556, distance: 19.0
click at [380, 556] on div "– 5 / 7" at bounding box center [736, 555] width 786 height 15
click at [381, 556] on div "– 5 / 7" at bounding box center [736, 555] width 786 height 15
click at [379, 556] on div "– 5 / 7" at bounding box center [736, 555] width 786 height 15
click at [370, 556] on span "5 / 7" at bounding box center [371, 555] width 14 height 13
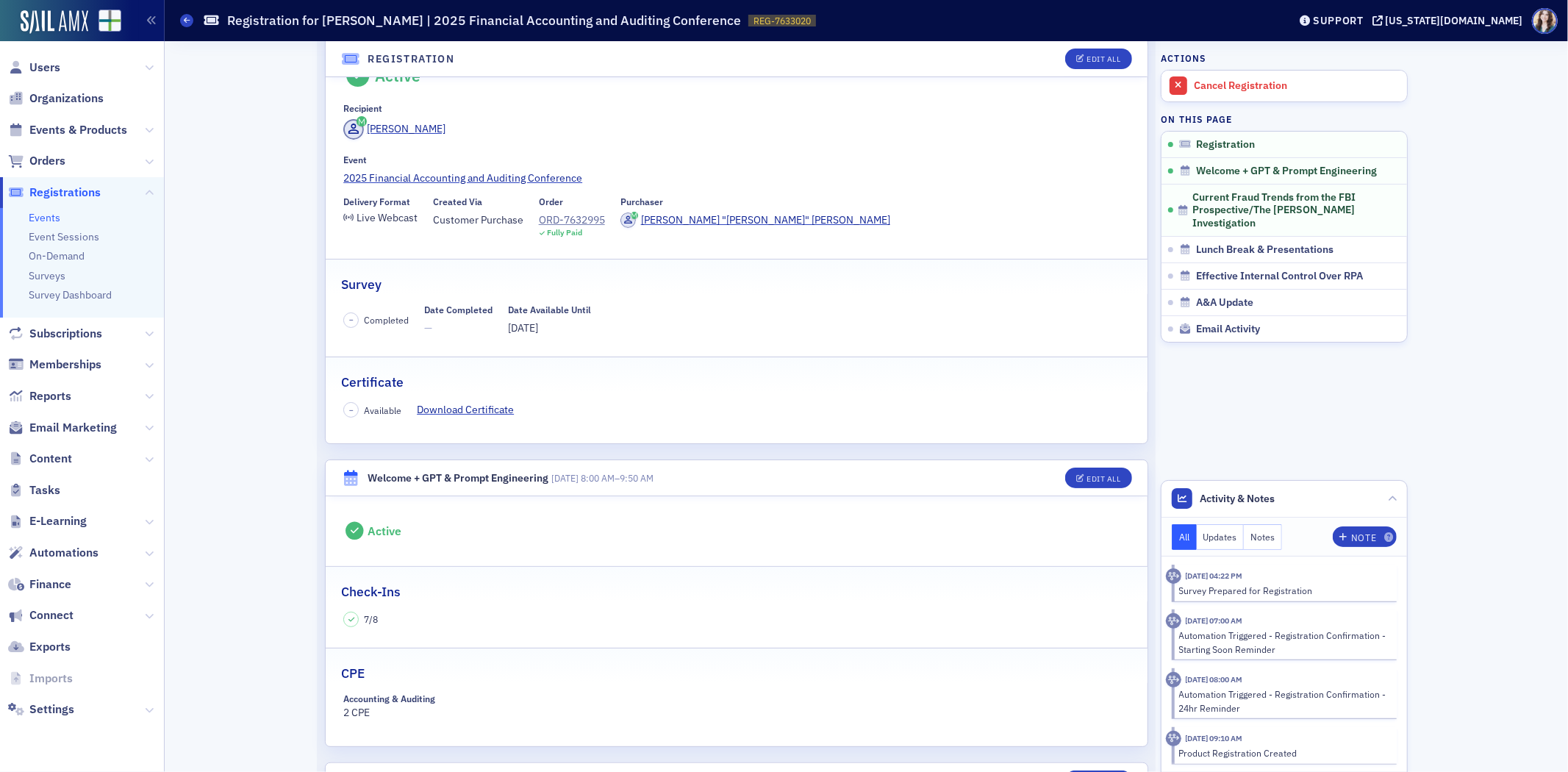
scroll to position [0, 0]
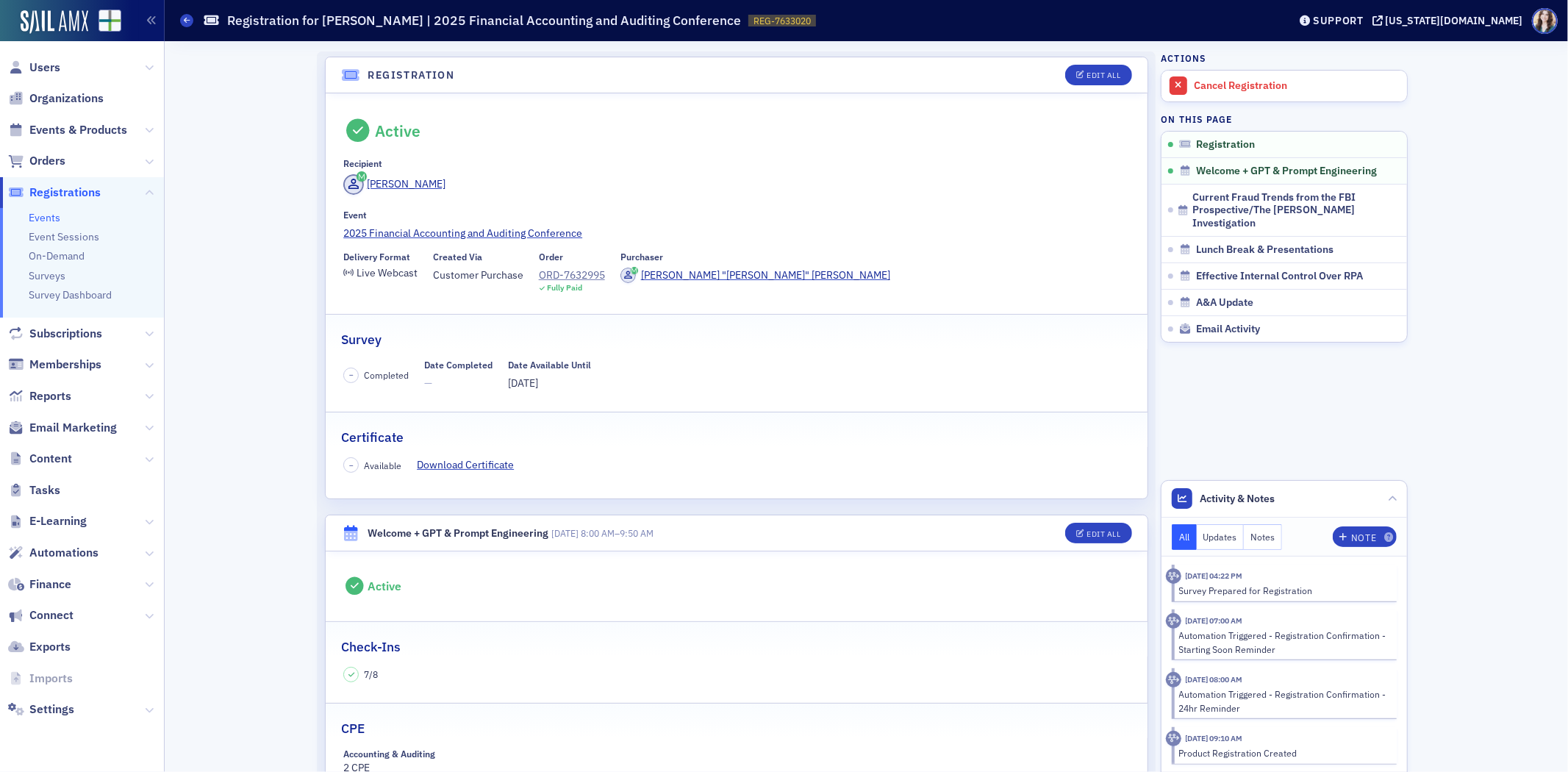
click at [326, 66] on header "Registration Edit All" at bounding box center [737, 75] width 822 height 36
click at [326, 60] on header "Registration Edit All" at bounding box center [737, 75] width 822 height 36
click at [326, 64] on header "Registration Edit All" at bounding box center [737, 75] width 822 height 36
click at [326, 61] on header "Registration Edit All" at bounding box center [737, 75] width 822 height 36
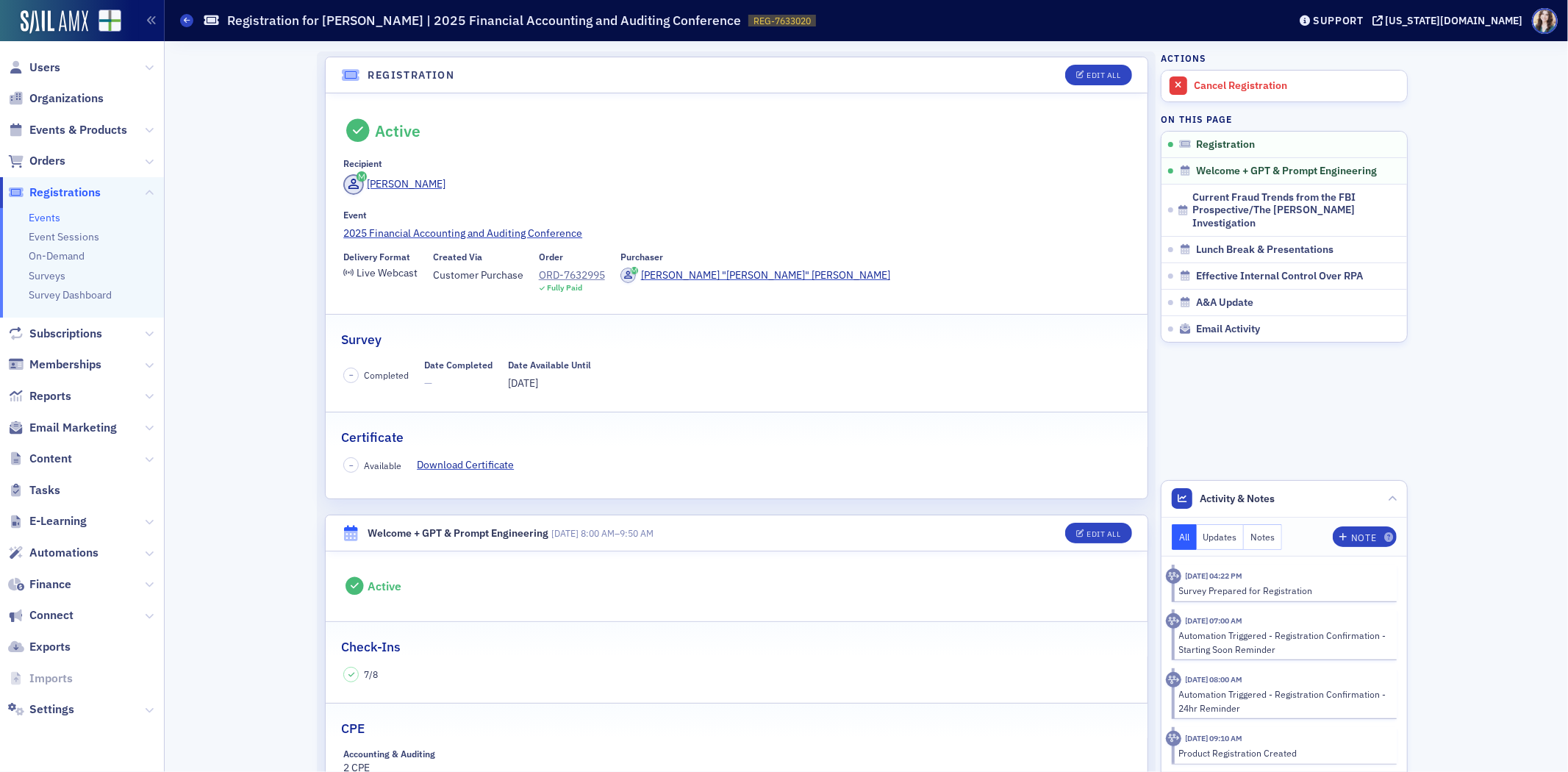
click at [326, 64] on header "Registration Edit All" at bounding box center [737, 75] width 822 height 36
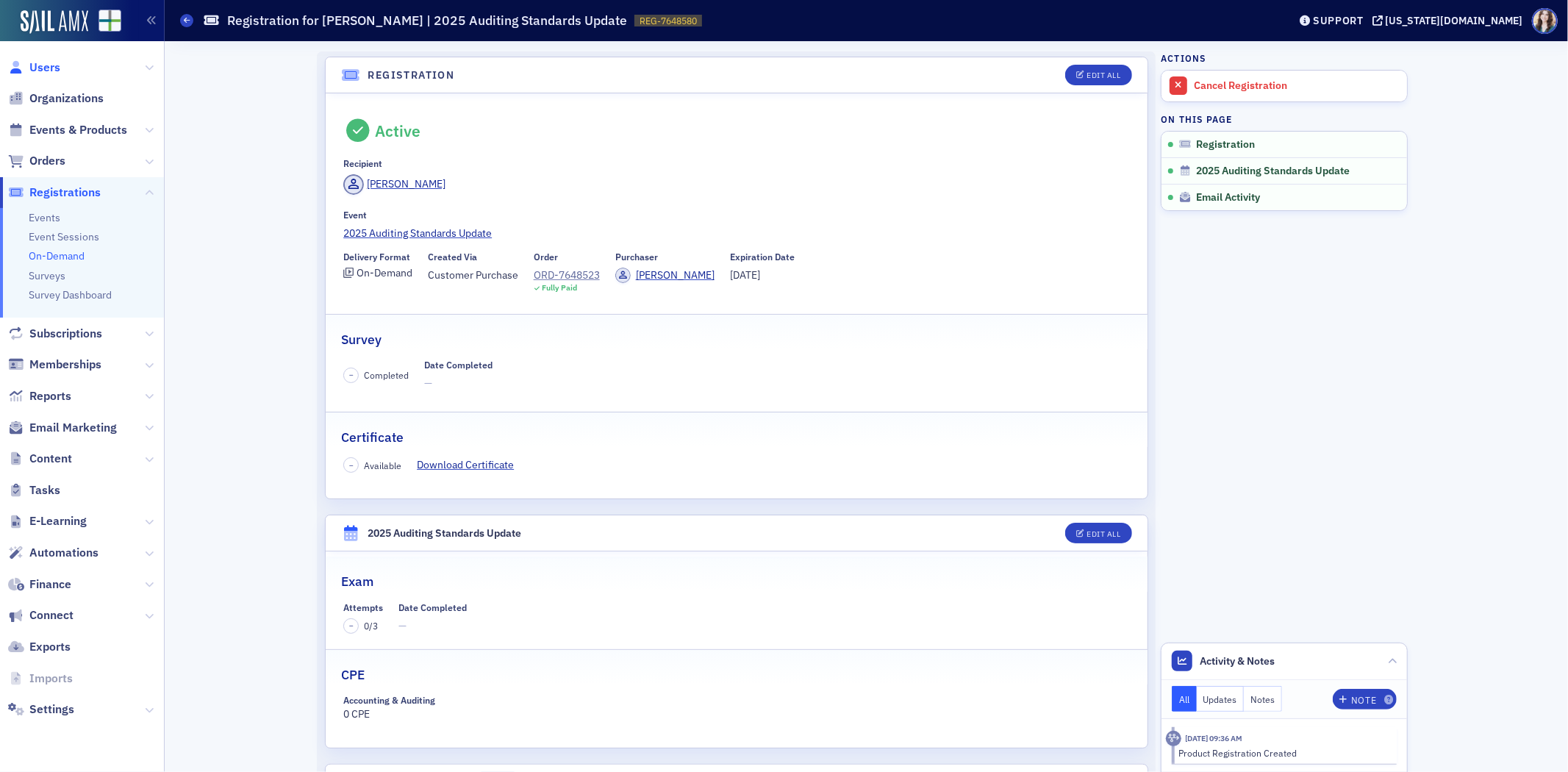
click at [31, 62] on span "Users" at bounding box center [44, 67] width 31 height 16
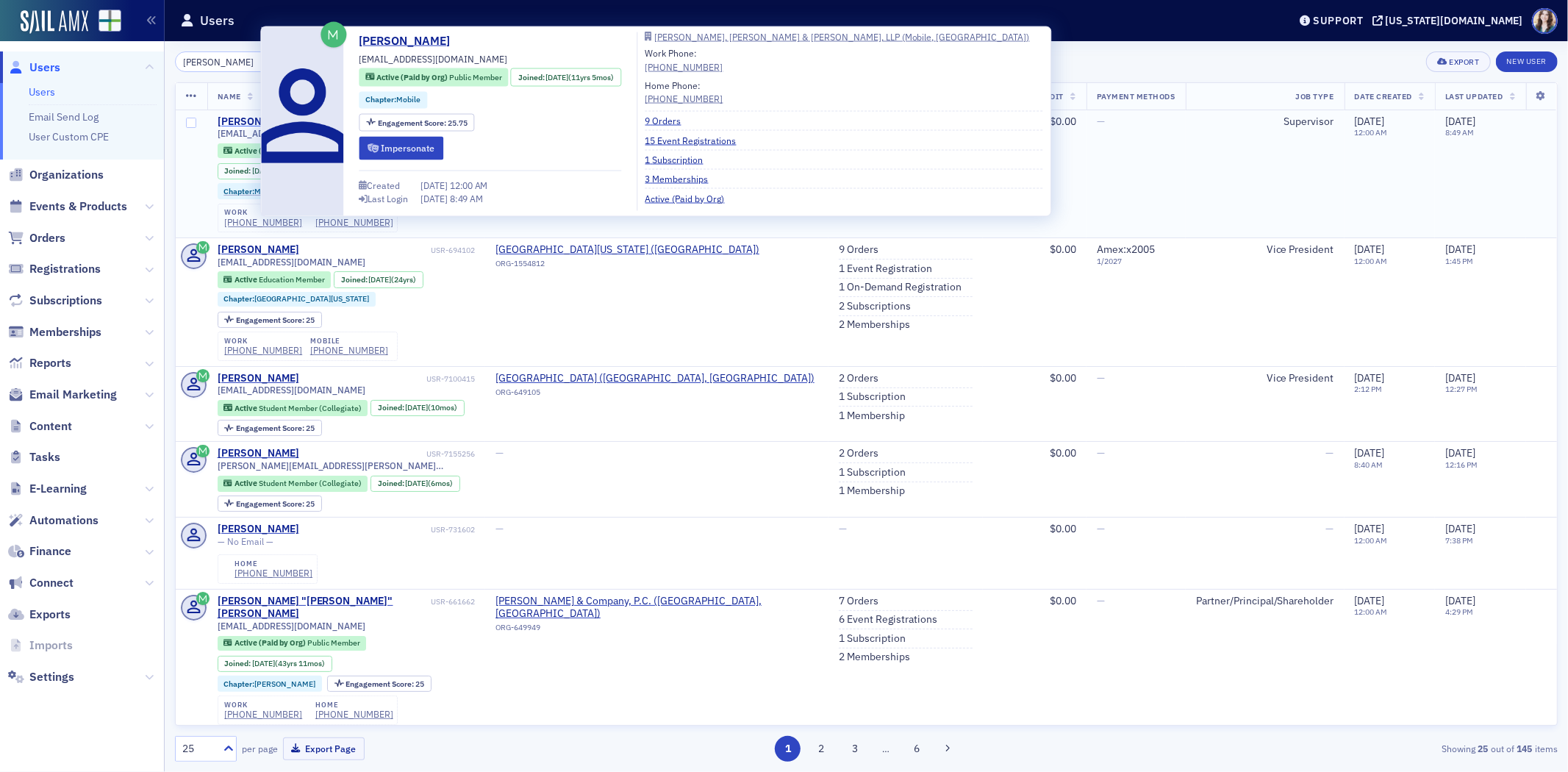
type input "[PERSON_NAME]"
click at [222, 119] on div "[PERSON_NAME]" at bounding box center [259, 121] width 82 height 13
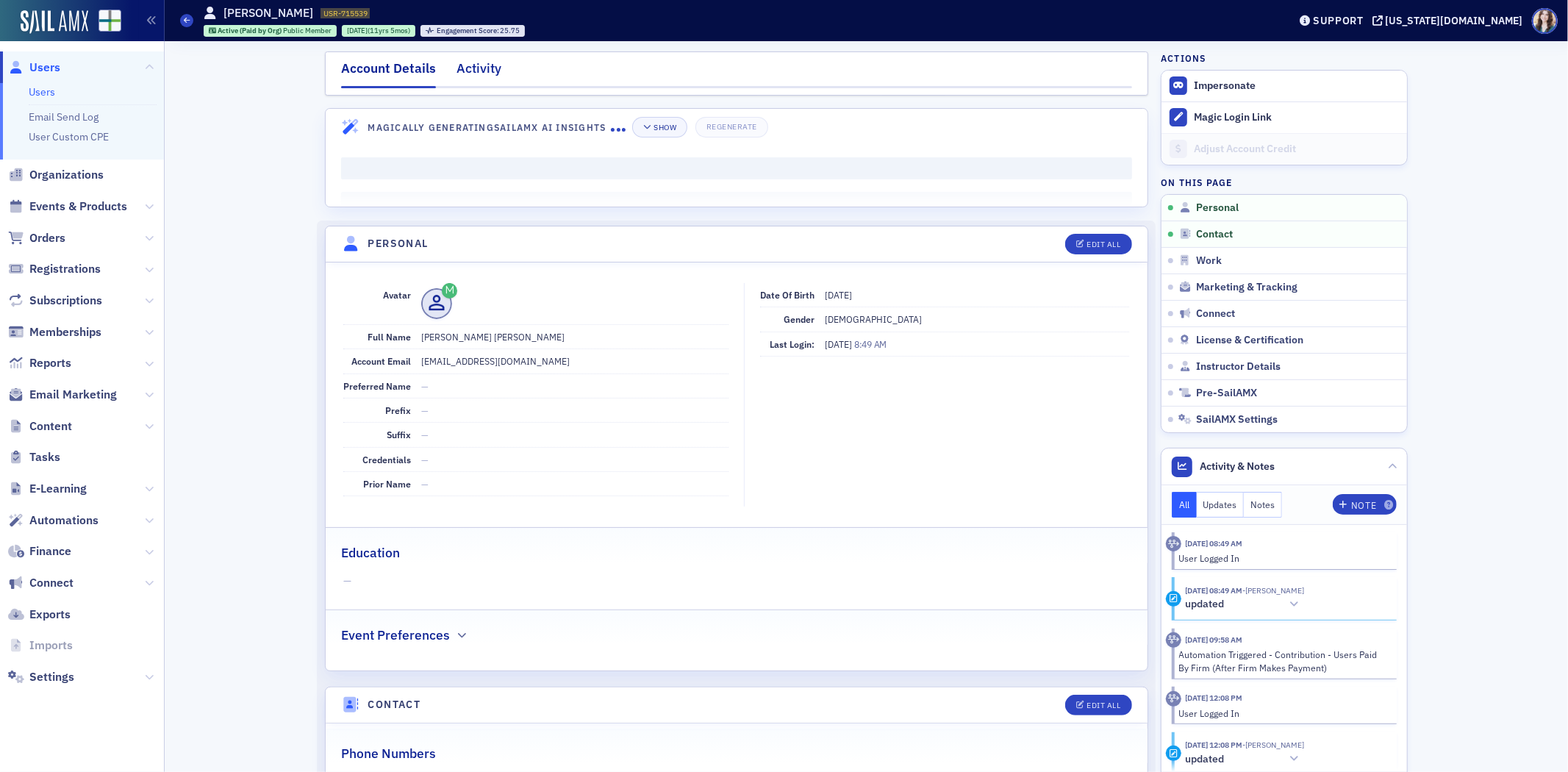
click at [461, 69] on div "Activity" at bounding box center [478, 72] width 45 height 27
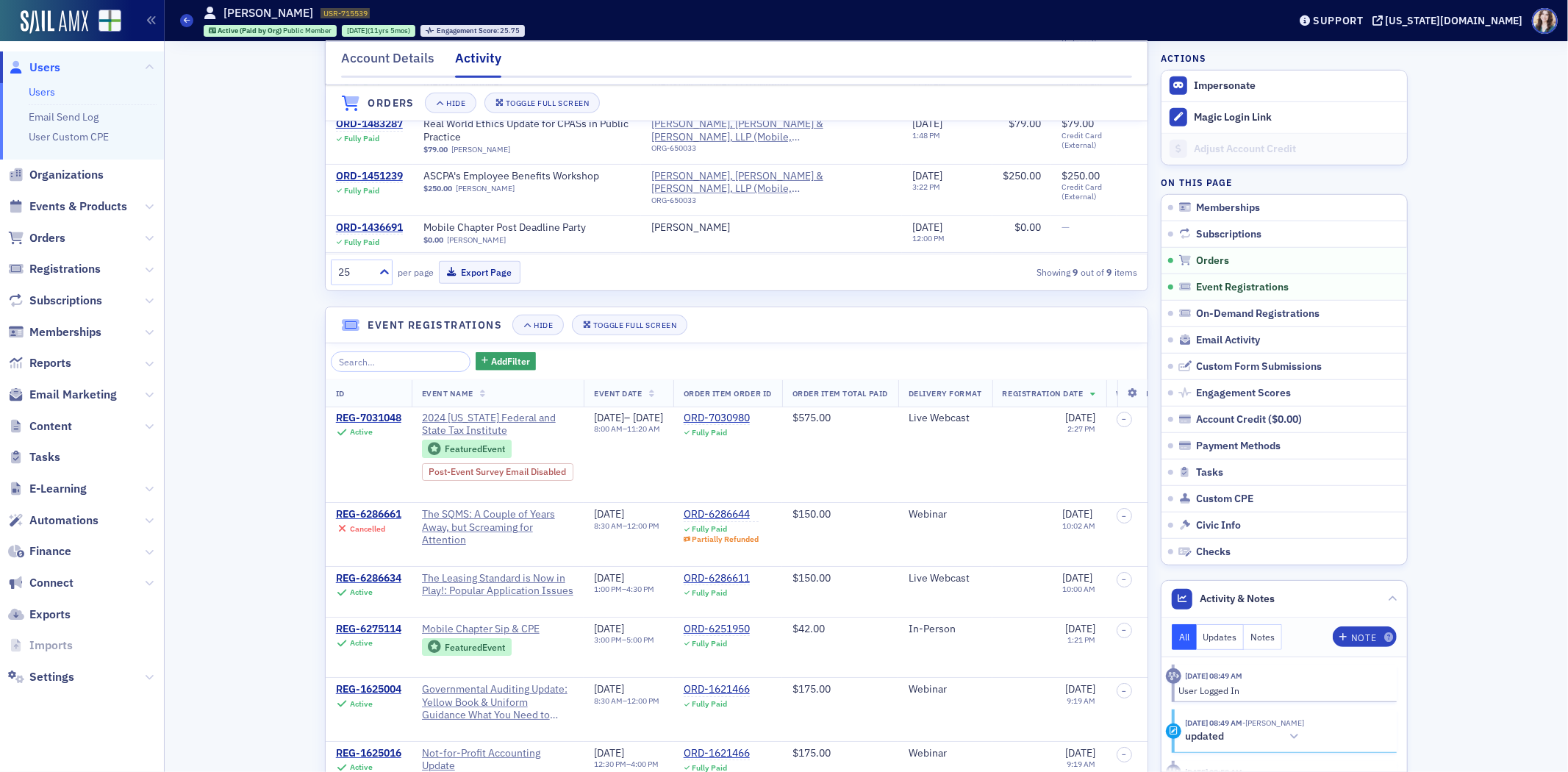
scroll to position [817, 0]
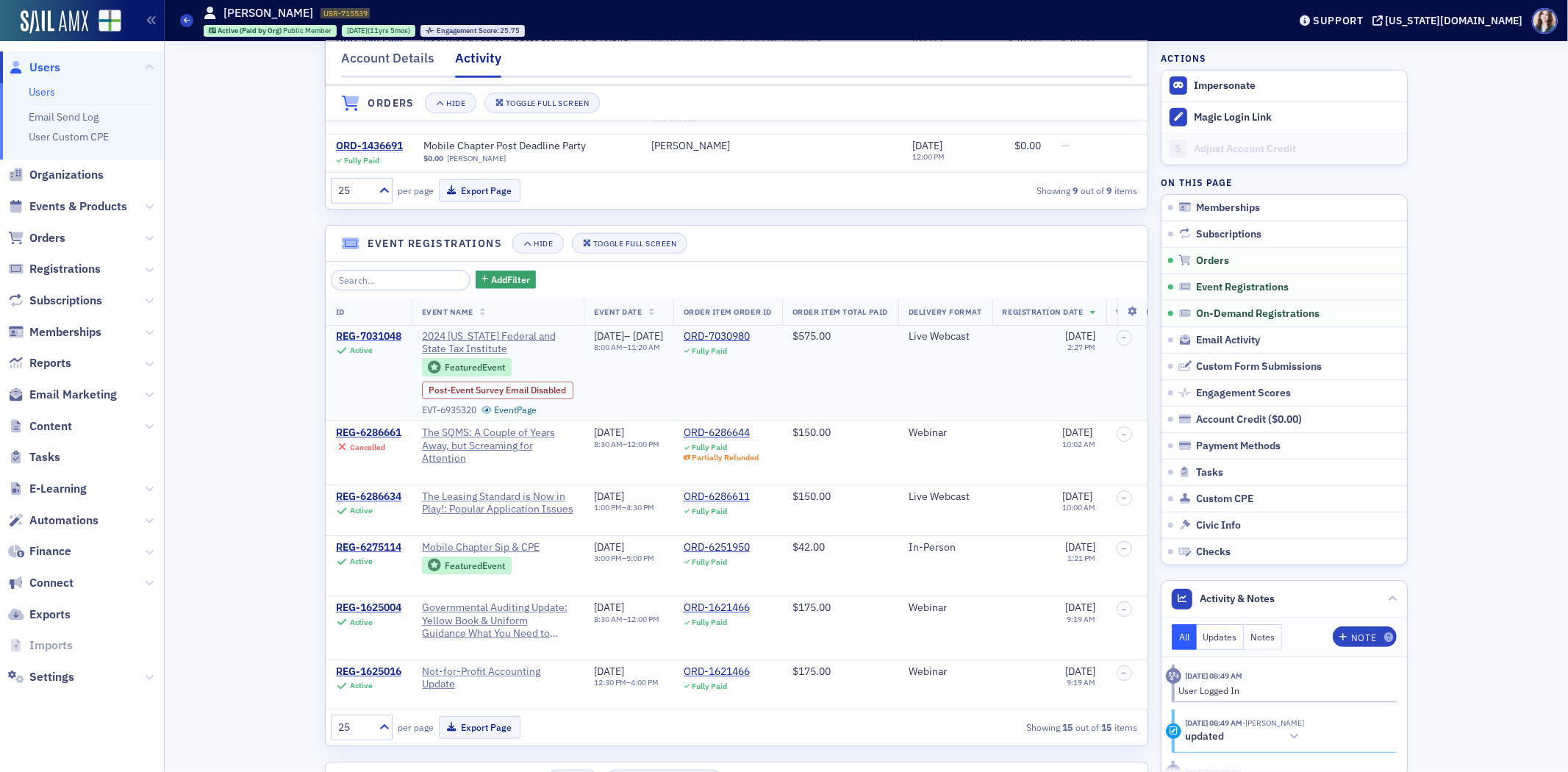
click at [361, 331] on div "REG-7031048" at bounding box center [369, 337] width 66 height 13
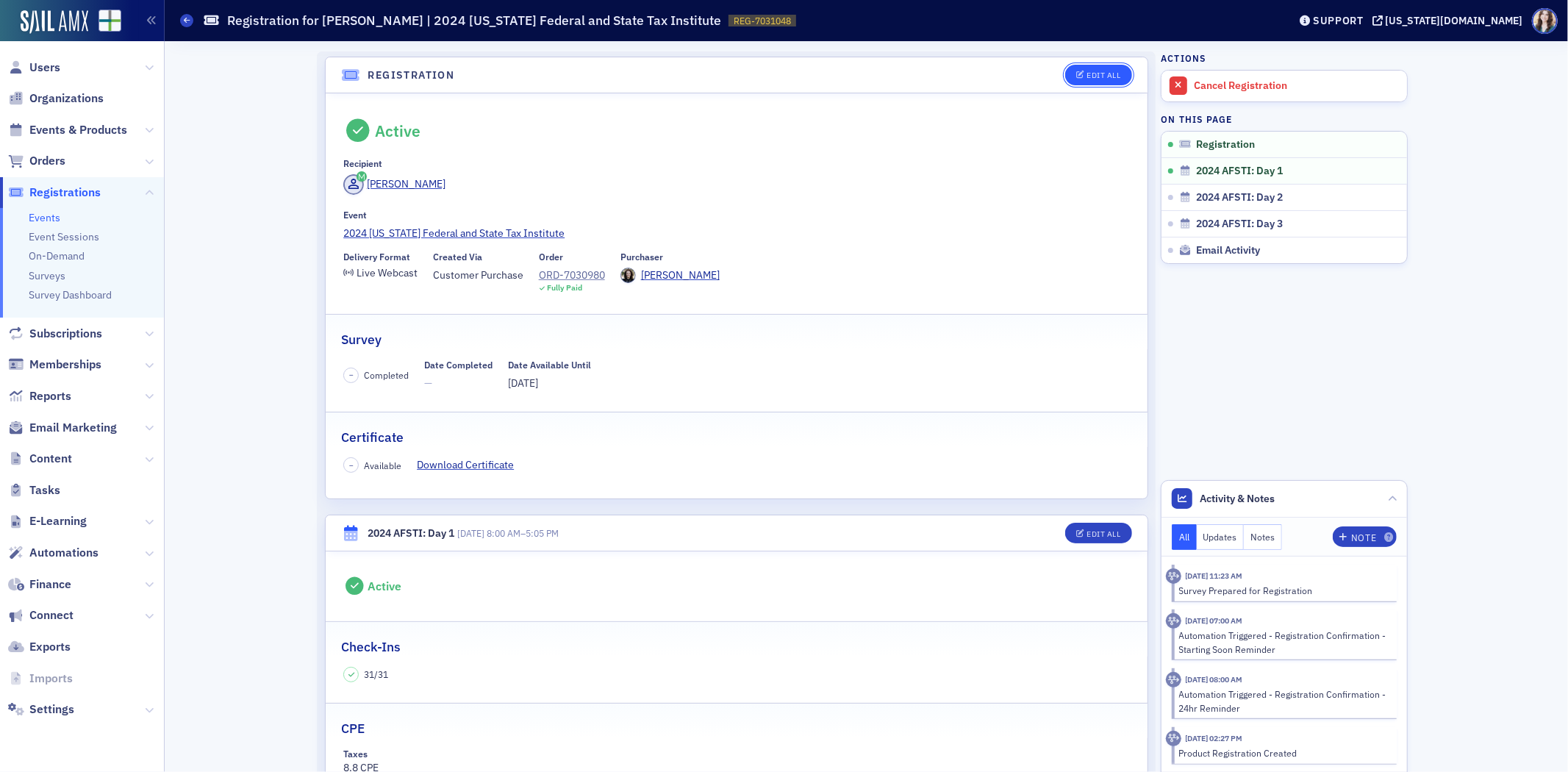
click at [1106, 74] on div "Edit All" at bounding box center [1105, 75] width 34 height 8
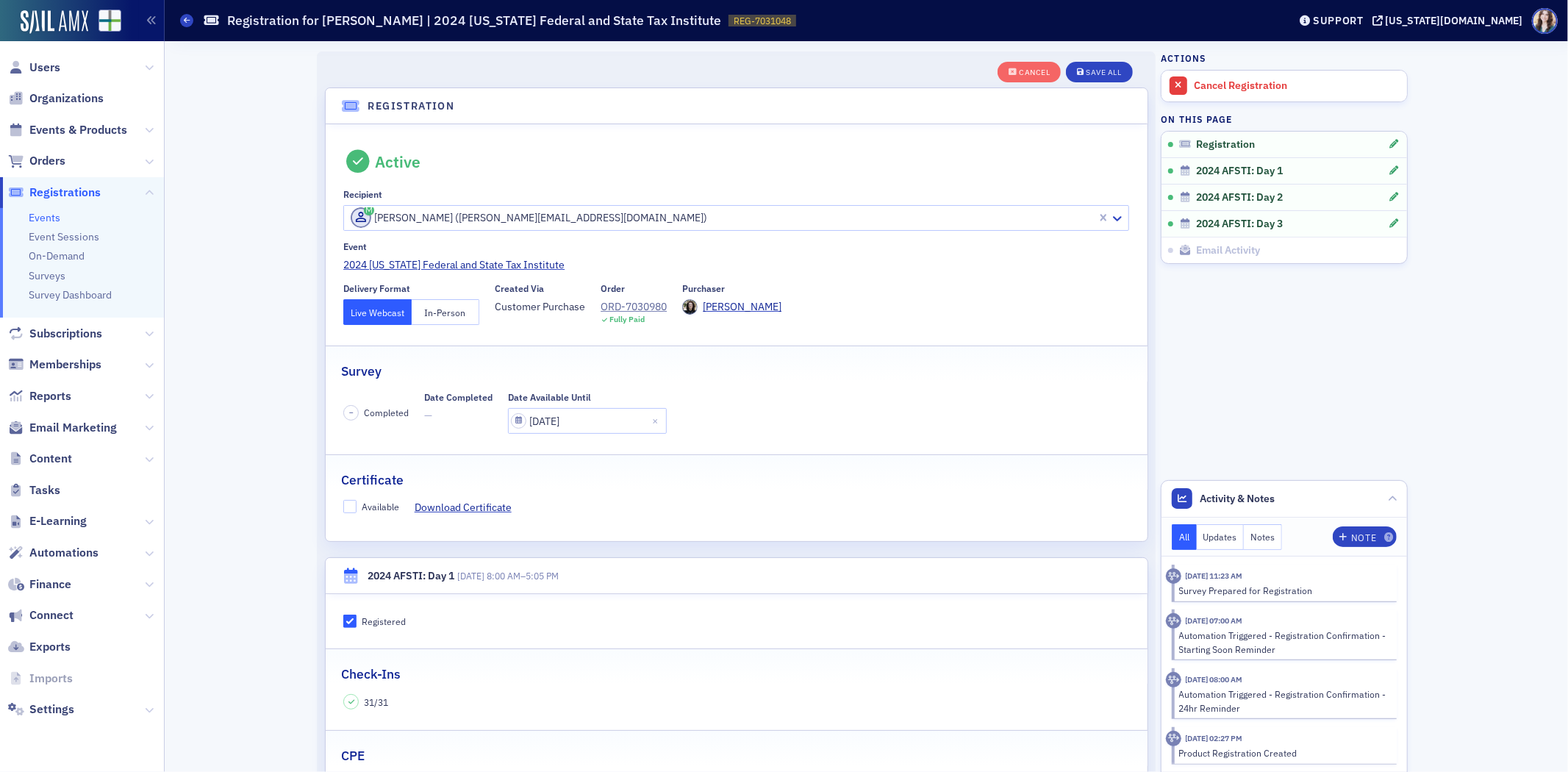
scroll to position [39, 0]
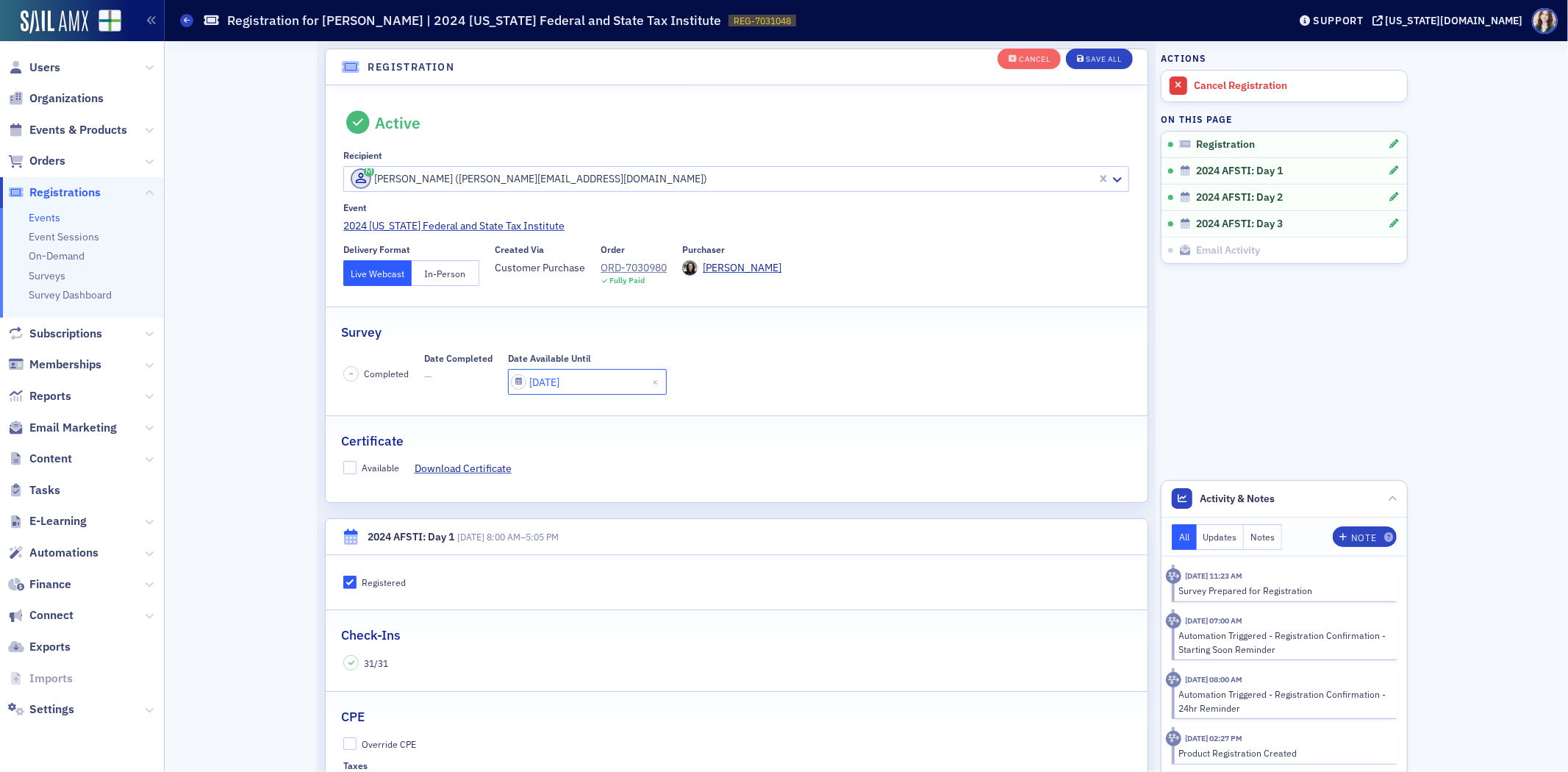
select select "10"
select select "2024"
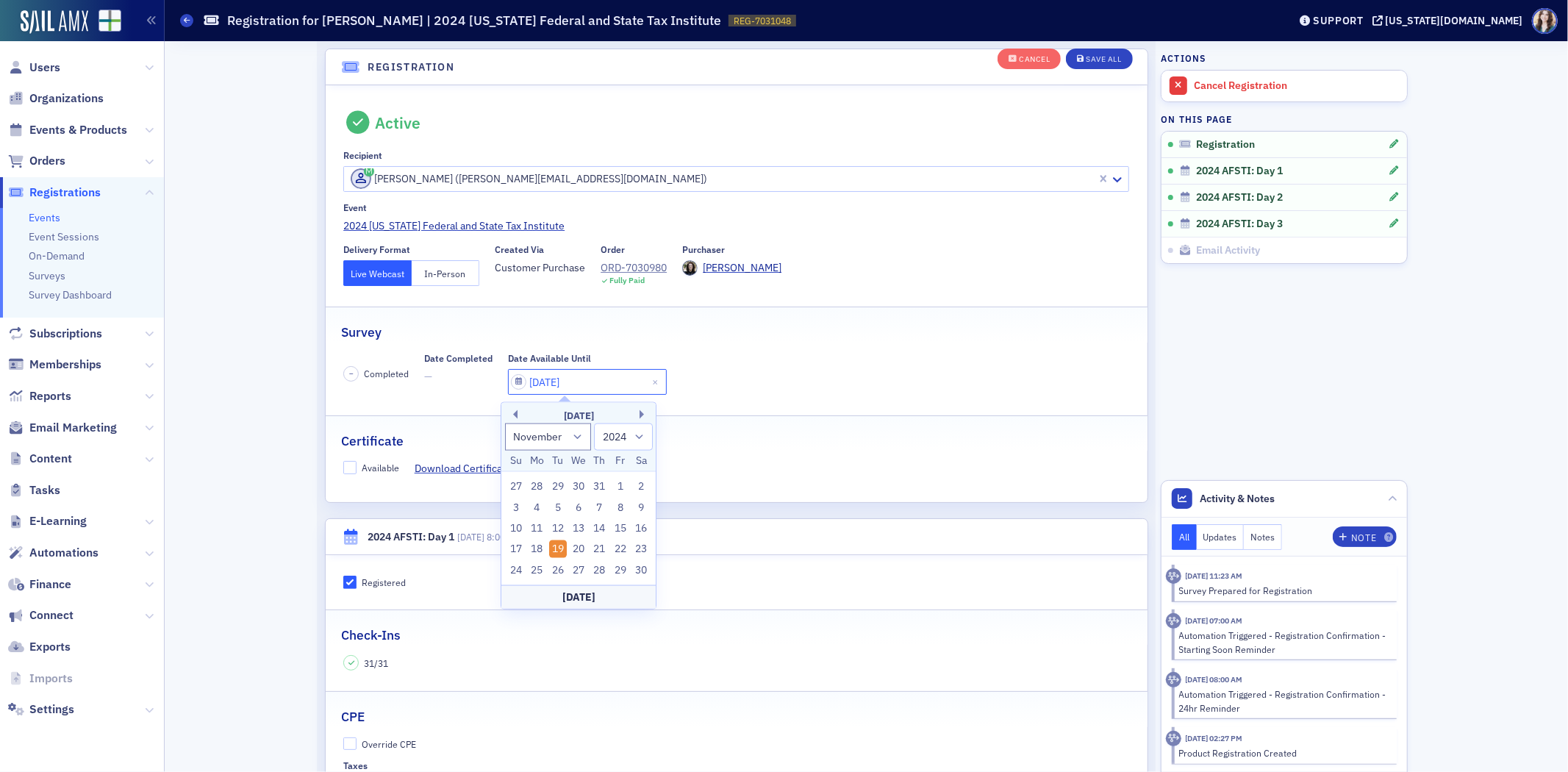
click at [592, 386] on input "[DATE]" at bounding box center [587, 382] width 159 height 26
click at [579, 431] on select "January February March April May June July August September October November De…" at bounding box center [548, 436] width 87 height 27
select select "9"
click at [505, 423] on select "January February March April May June July August September October November De…" at bounding box center [548, 436] width 87 height 27
click at [631, 436] on select "1900 1901 1902 1903 1904 1905 1906 1907 1908 1909 1910 1911 1912 1913 1914 1915…" at bounding box center [624, 436] width 58 height 27
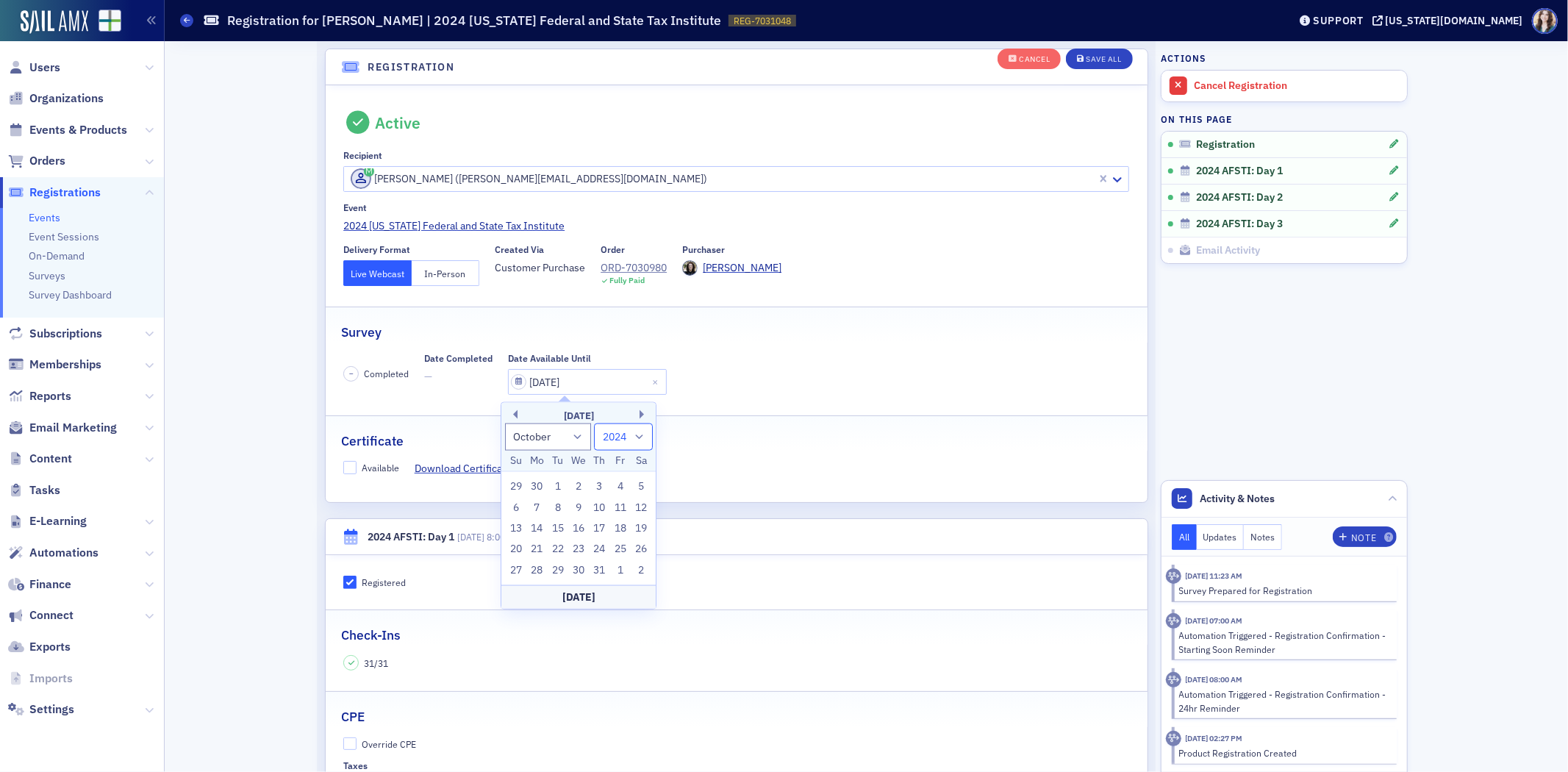
select select "2025"
click at [594, 423] on select "1900 1901 1902 1903 1904 1905 1906 1907 1908 1909 1910 1911 1912 1913 1914 1915…" at bounding box center [624, 436] width 58 height 27
click at [578, 508] on div "8" at bounding box center [578, 508] width 18 height 18
type input "[DATE]"
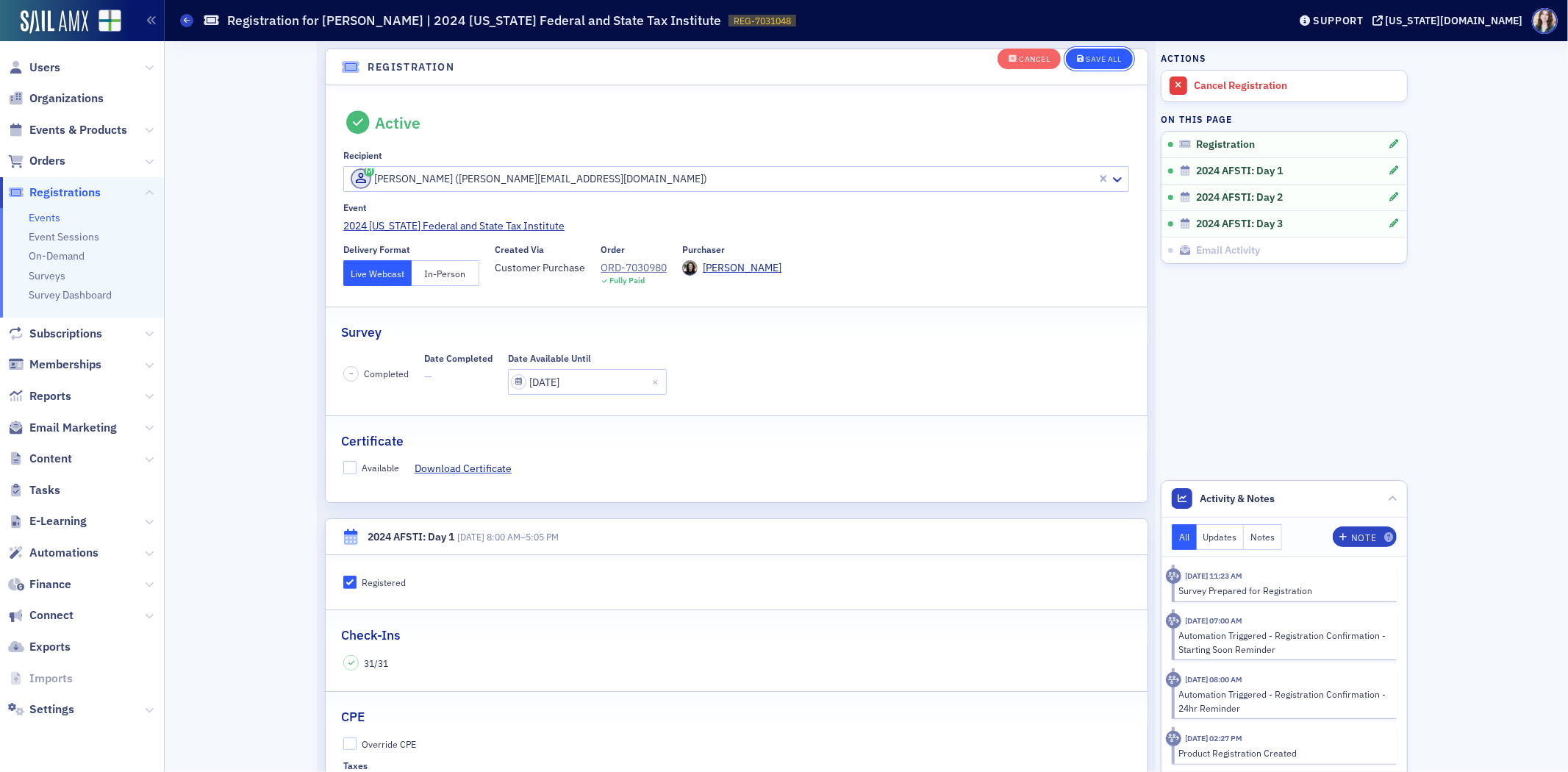
click at [1110, 61] on div "Save All" at bounding box center [1105, 59] width 35 height 8
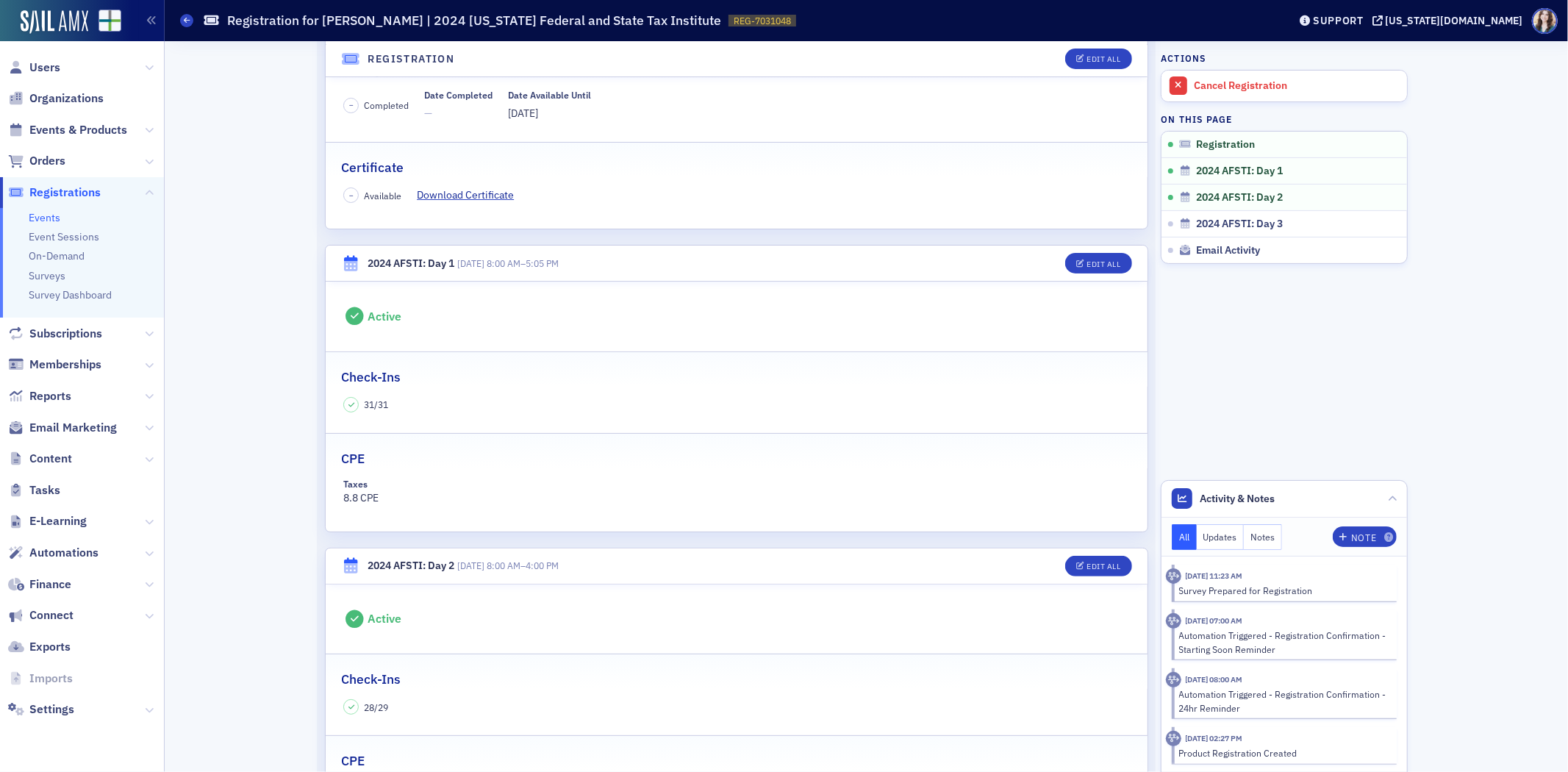
scroll to position [0, 0]
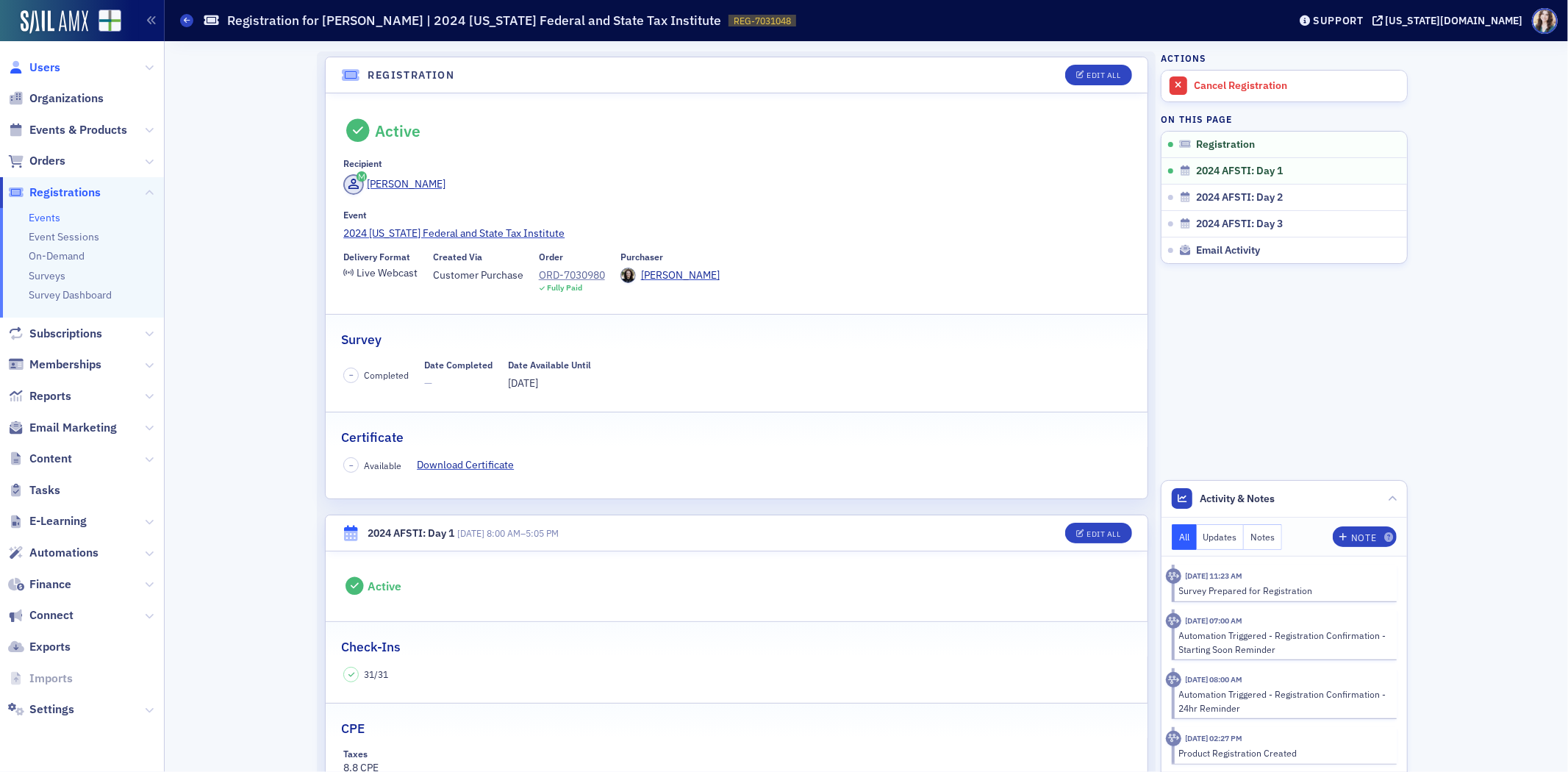
click at [43, 63] on span "Users" at bounding box center [44, 67] width 31 height 16
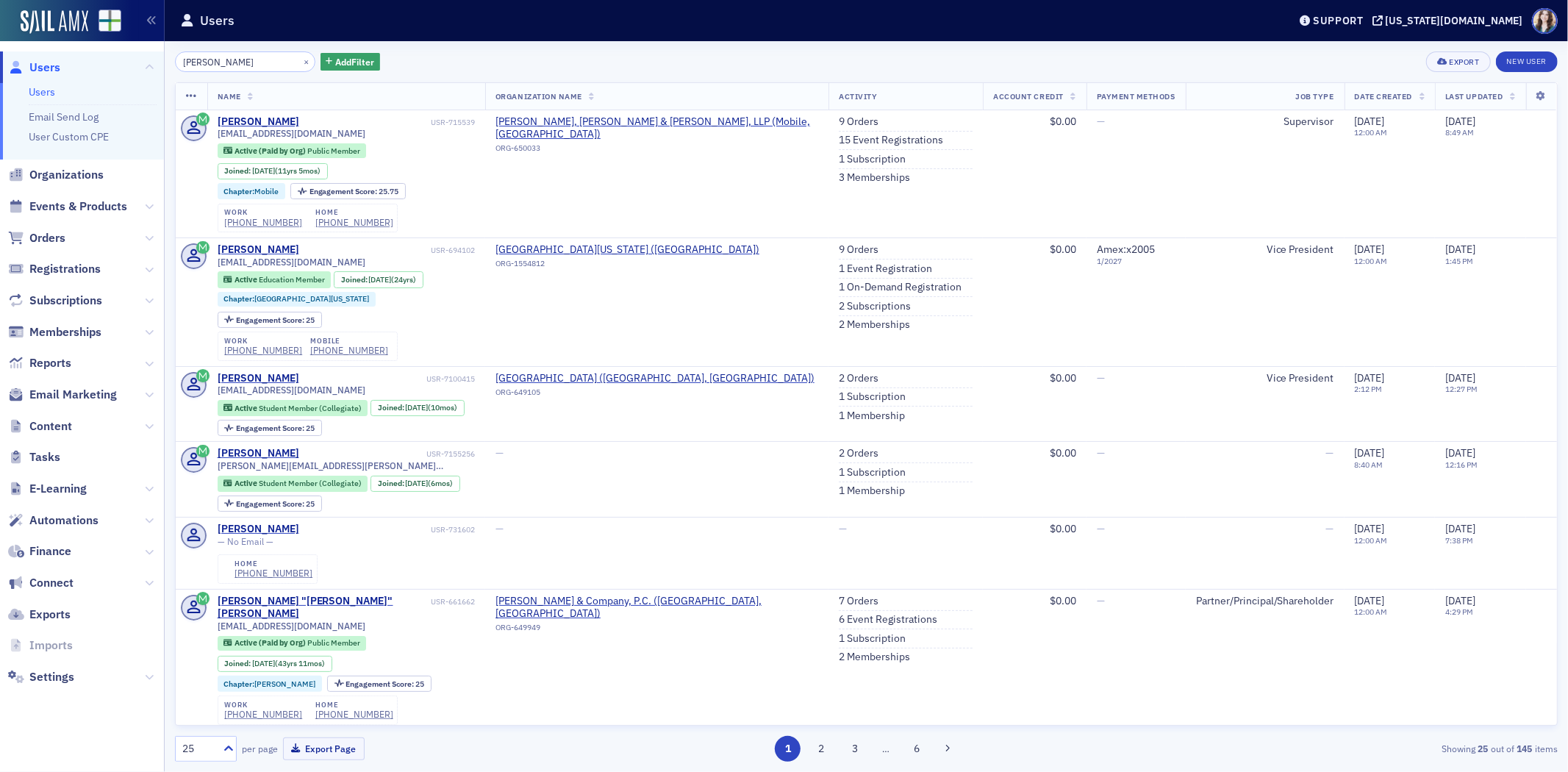
drag, startPoint x: 272, startPoint y: 57, endPoint x: 165, endPoint y: 75, distance: 108.5
click at [165, 75] on div "[PERSON_NAME] × Add Filter Export New User Name Organization Name Activity Acco…" at bounding box center [866, 406] width 1403 height 731
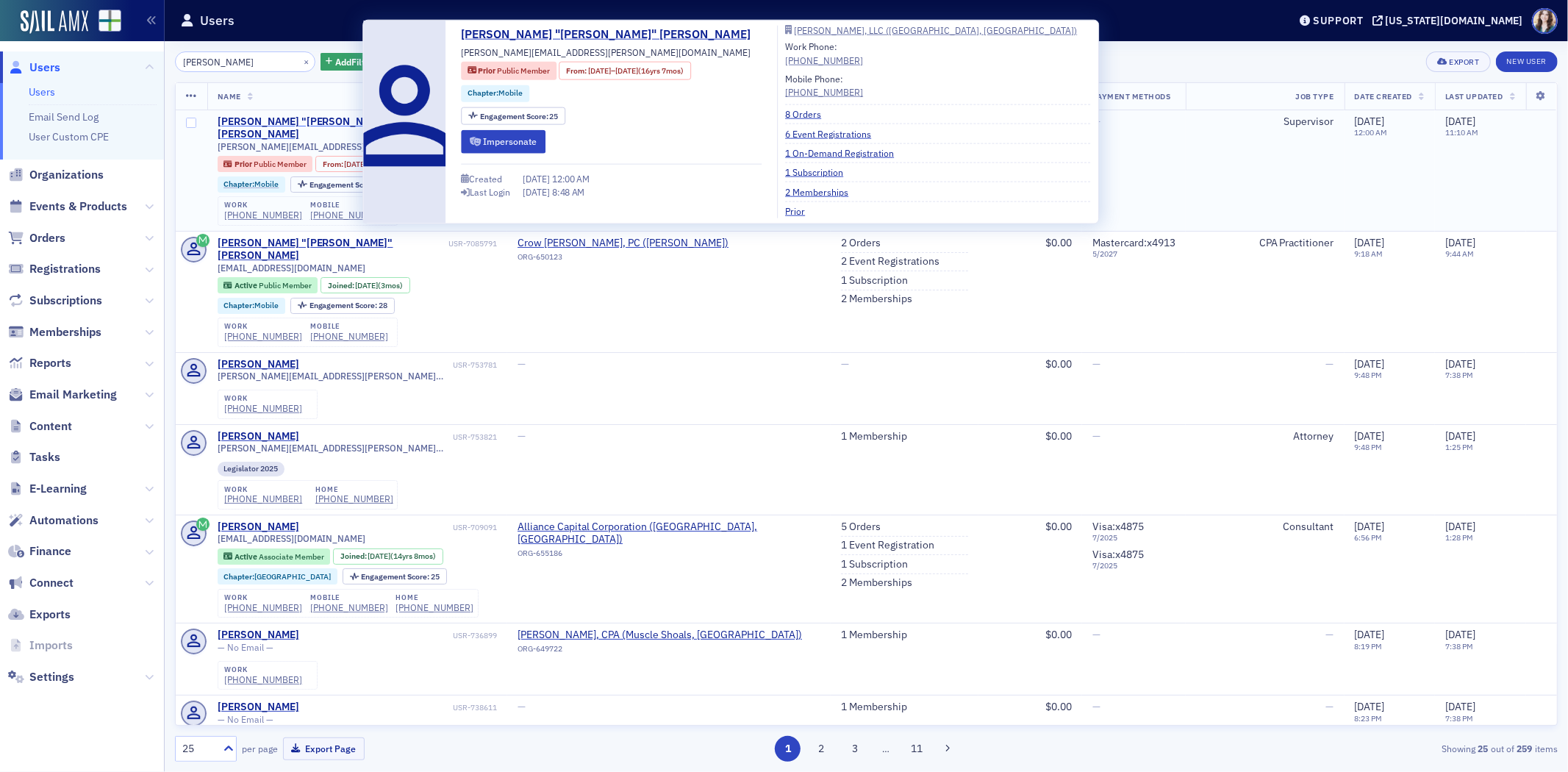
type input "[PERSON_NAME]"
click at [314, 120] on div "[PERSON_NAME] "[PERSON_NAME]" [PERSON_NAME]" at bounding box center [334, 128] width 232 height 26
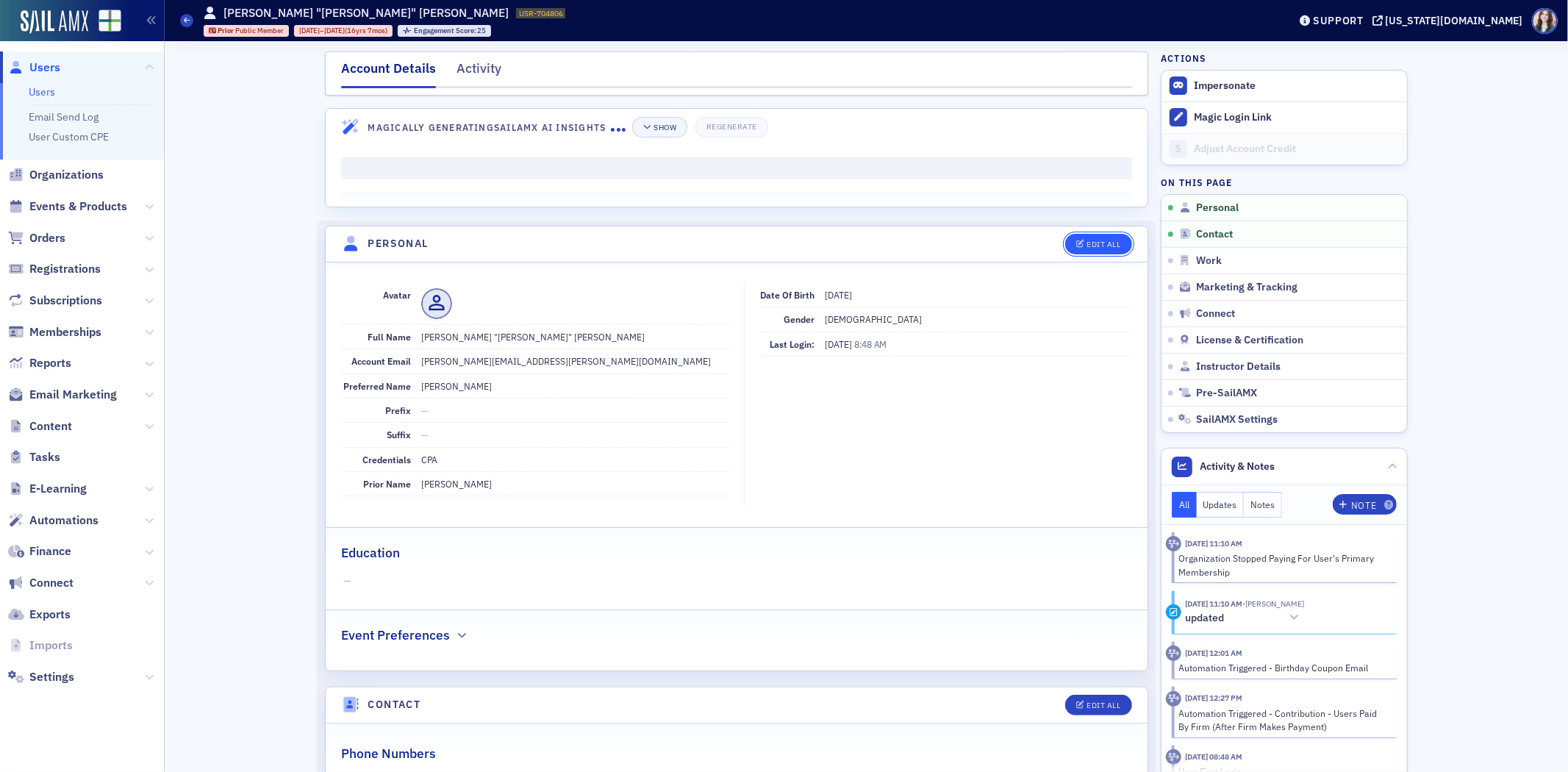
click at [1076, 246] on icon "button" at bounding box center [1081, 244] width 9 height 8
select select "US"
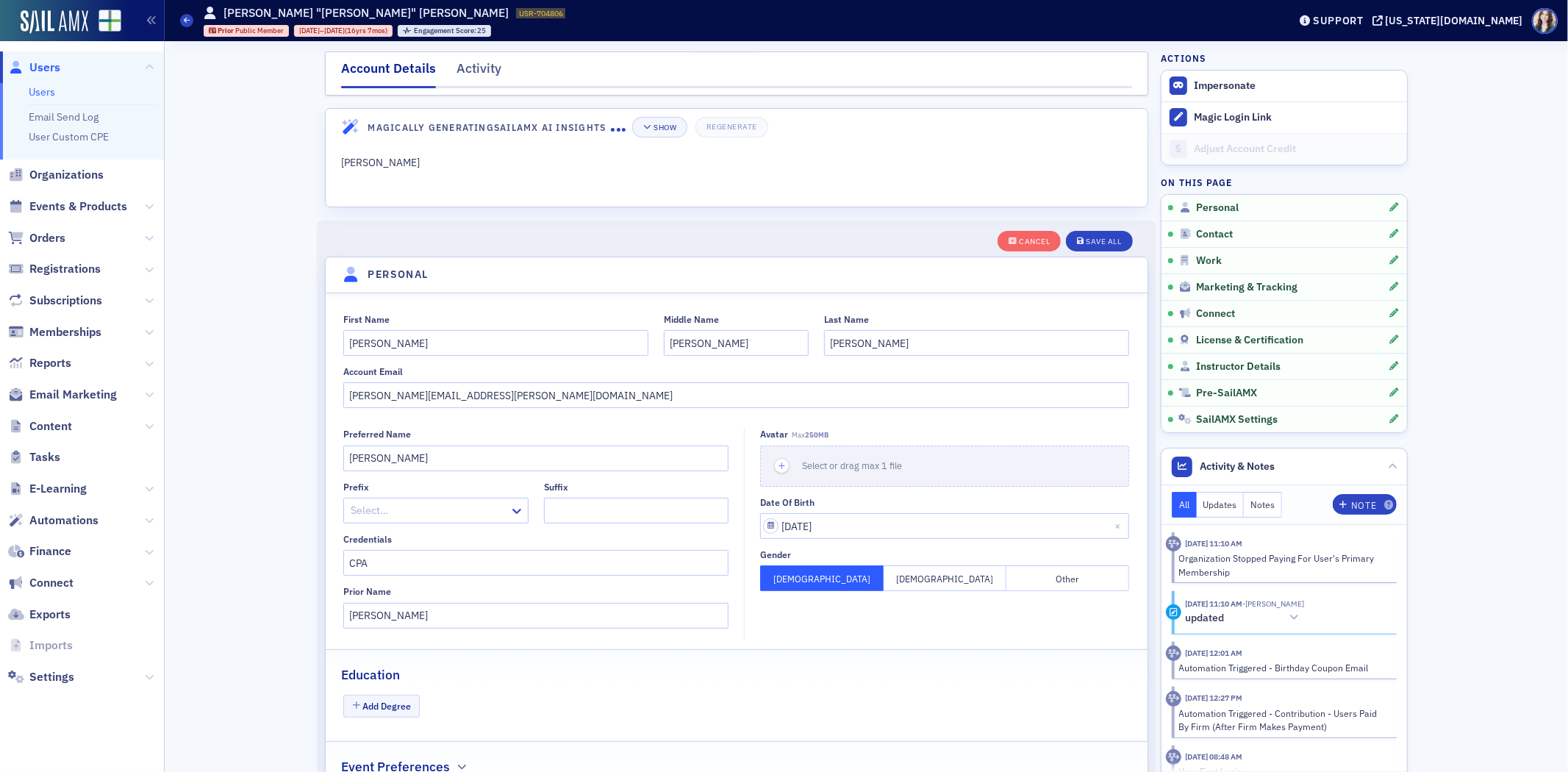
scroll to position [171, 0]
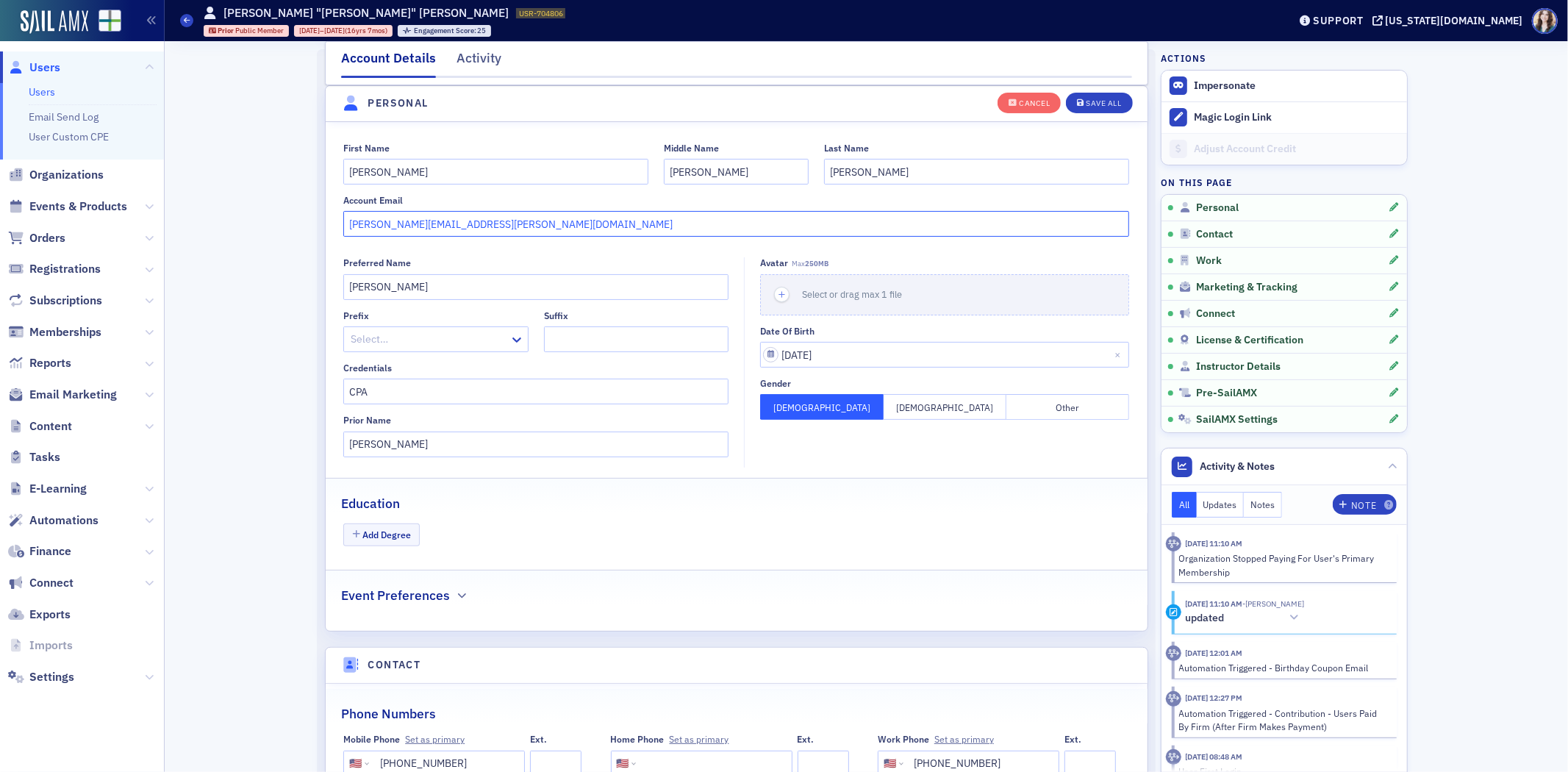
drag, startPoint x: 530, startPoint y: 232, endPoint x: 311, endPoint y: 234, distance: 219.0
click at [327, 182] on div "First Name [PERSON_NAME] Middle Name [PERSON_NAME] Last Name [PERSON_NAME] Acco…" at bounding box center [737, 190] width 822 height 95
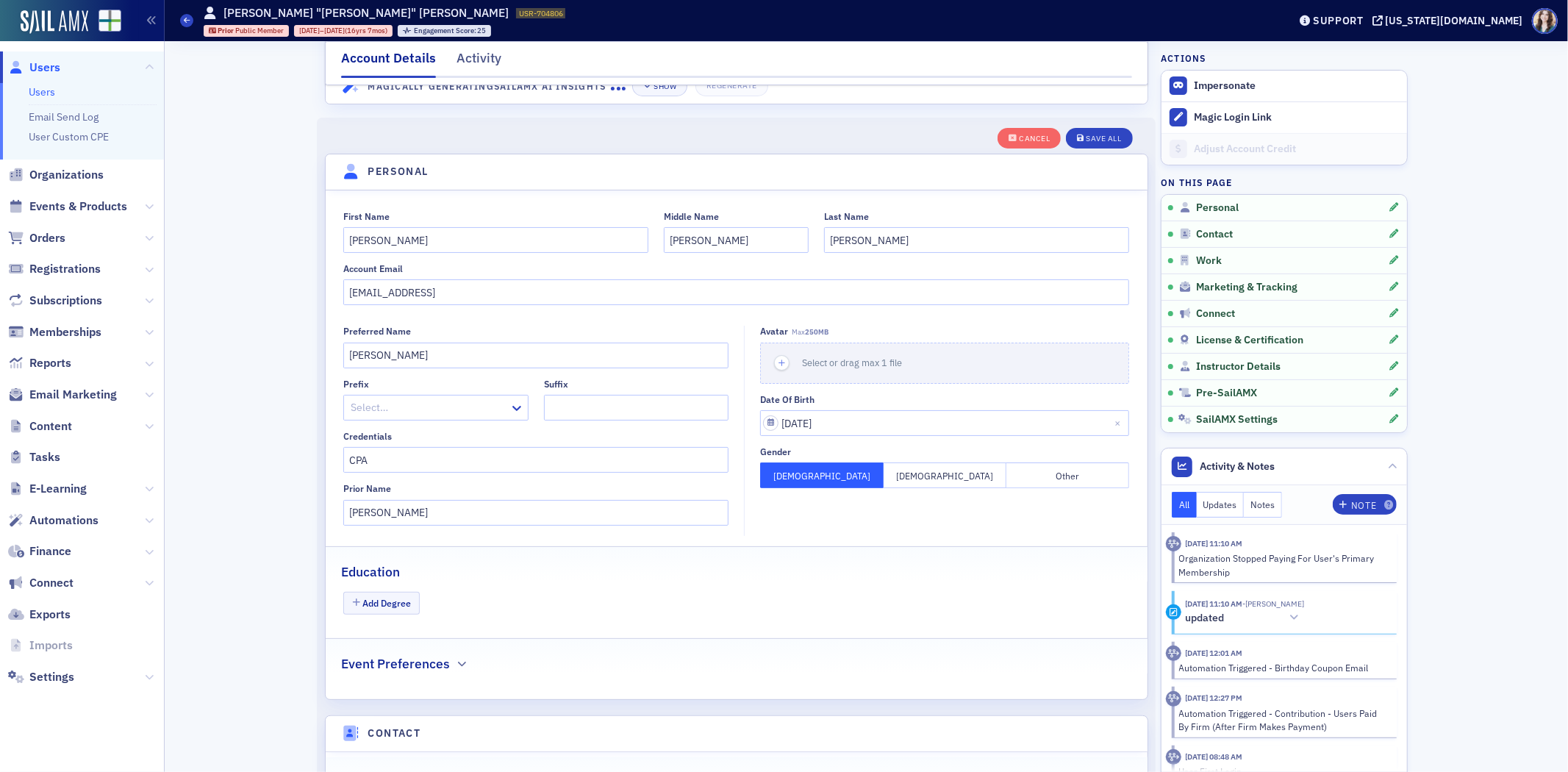
scroll to position [0, 0]
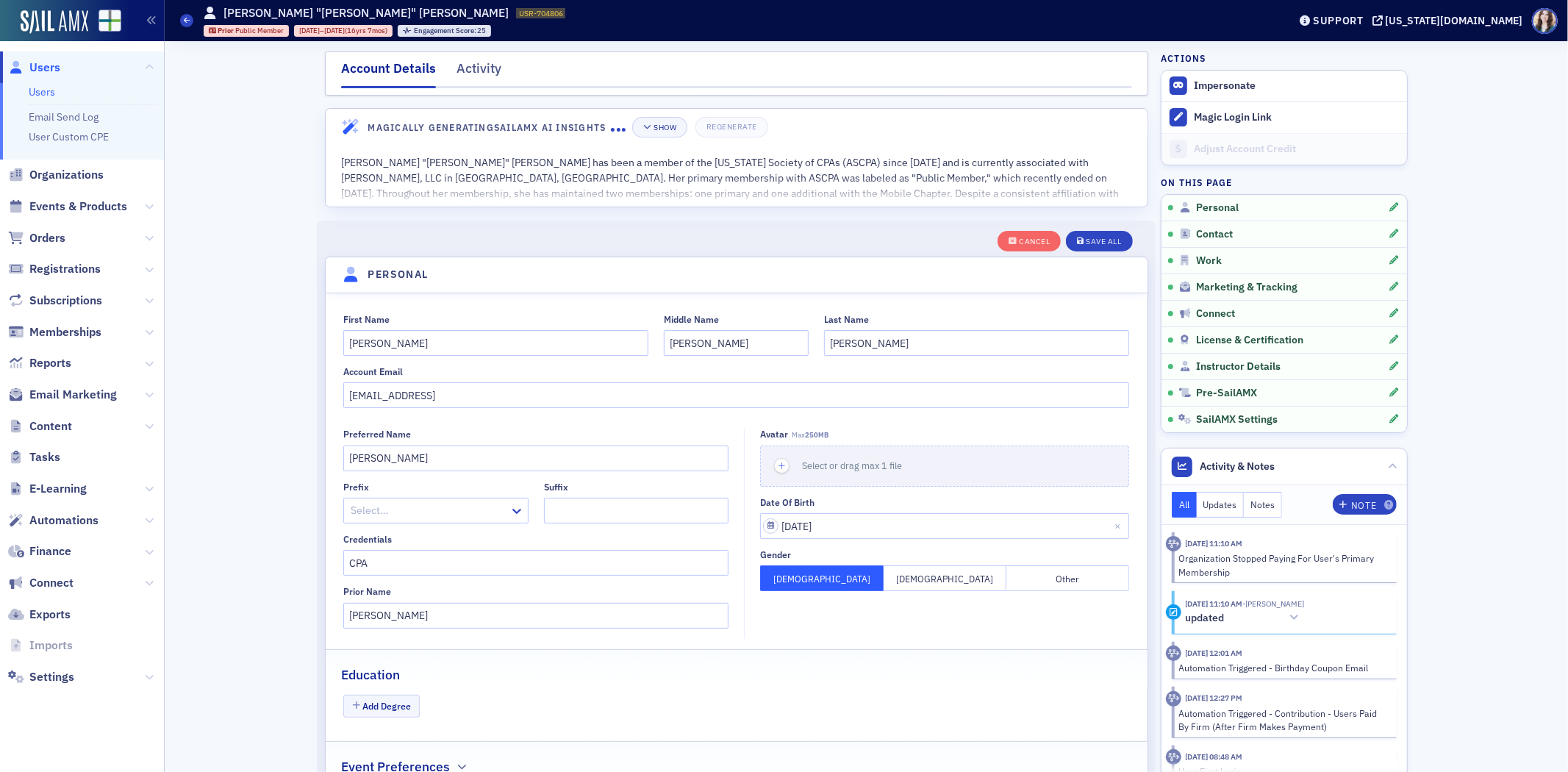
click at [1119, 266] on header "Personal" at bounding box center [737, 275] width 822 height 36
click at [1126, 262] on header "Personal" at bounding box center [737, 275] width 822 height 36
click at [423, 394] on input "[EMAIL_ADDRESS]" at bounding box center [736, 395] width 786 height 26
click at [392, 395] on input "[EMAIL_ADDRESS][DOMAIN_NAME]" at bounding box center [736, 395] width 786 height 26
type input "[EMAIL_ADDRESS][DOMAIN_NAME]"
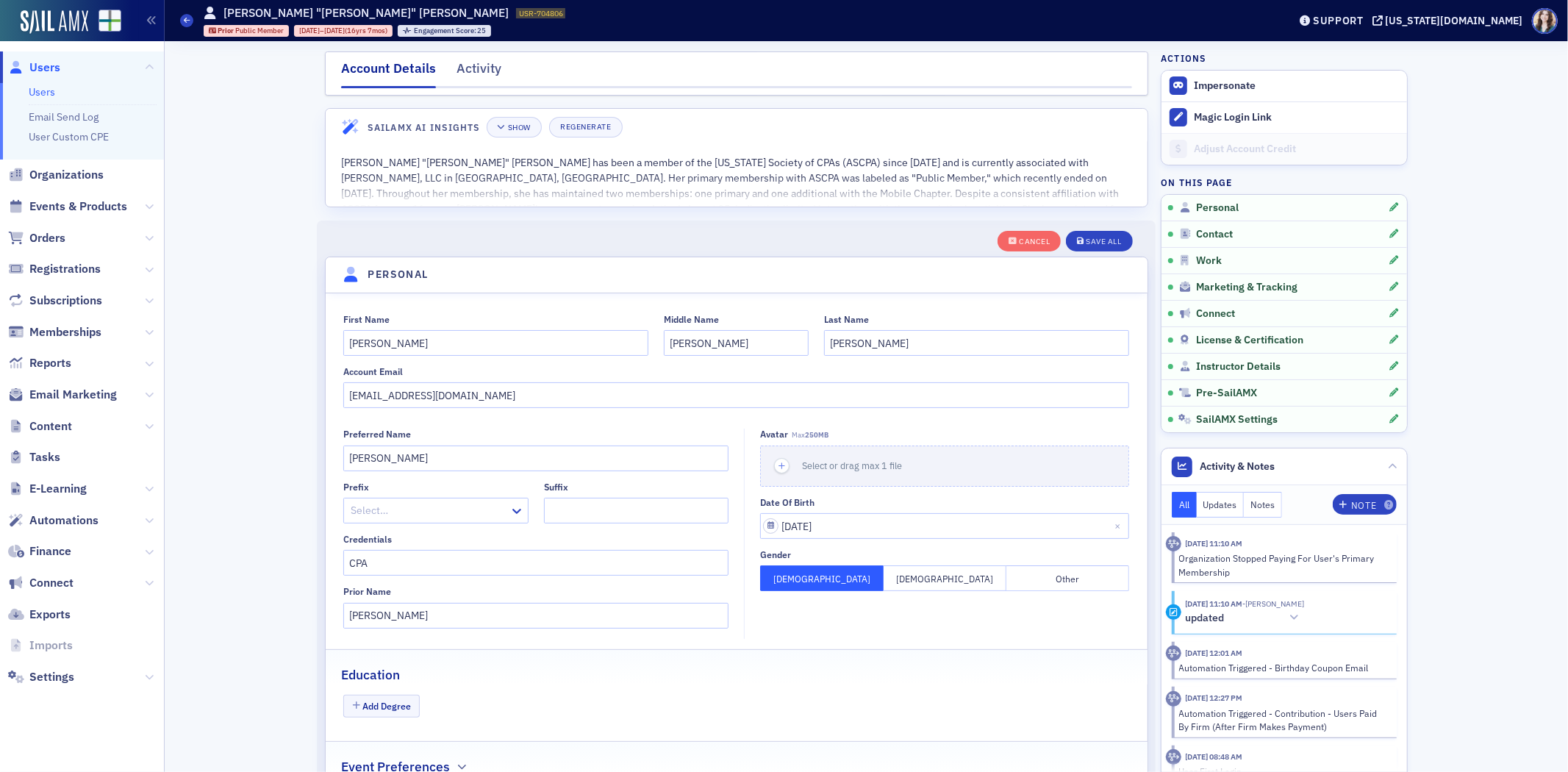
click at [718, 277] on header "Personal" at bounding box center [737, 275] width 822 height 36
click at [1100, 241] on div "Save All" at bounding box center [1105, 241] width 35 height 8
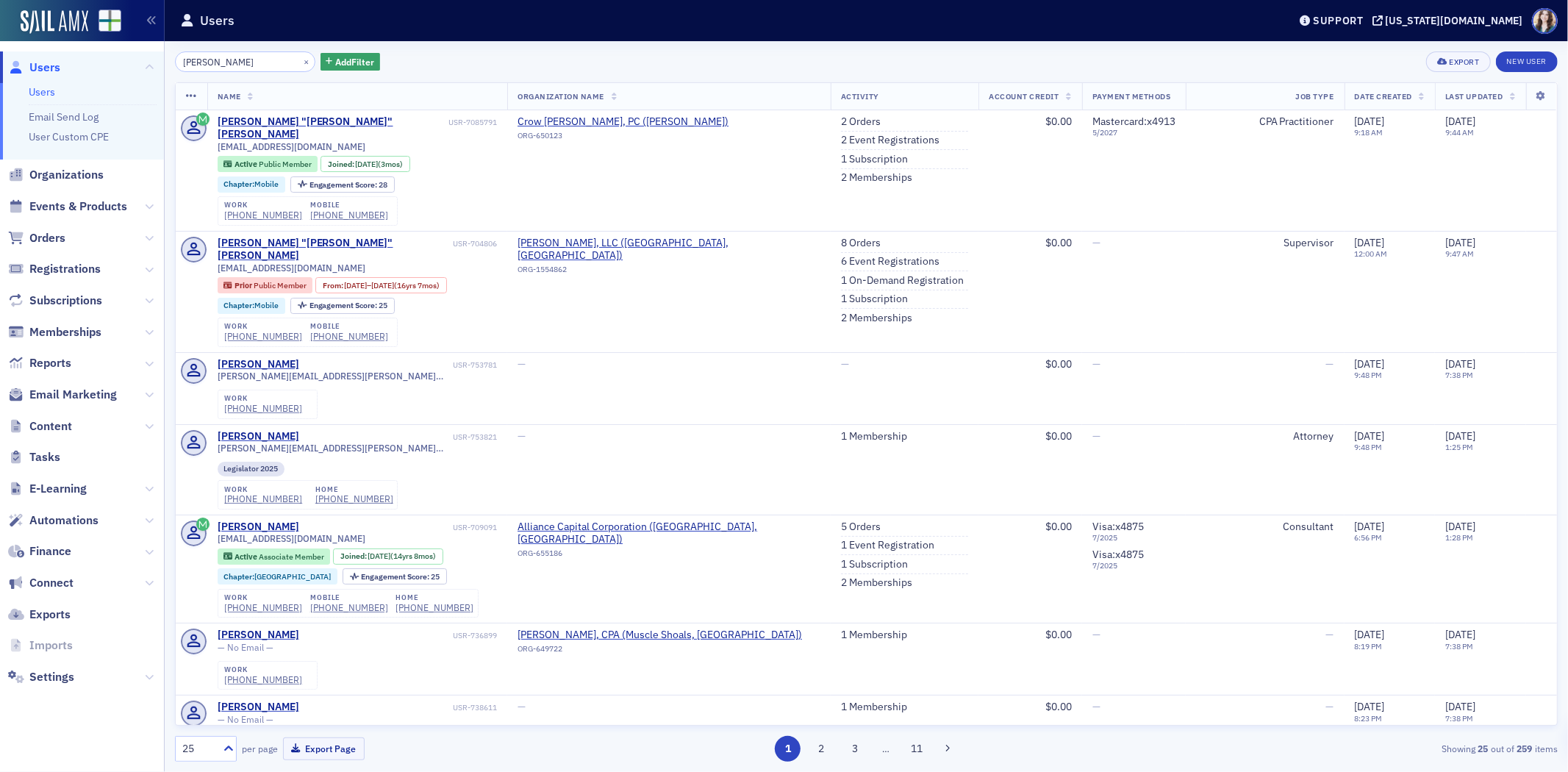
click at [412, 56] on div "[PERSON_NAME] × Add Filter Export New User" at bounding box center [866, 61] width 1383 height 20
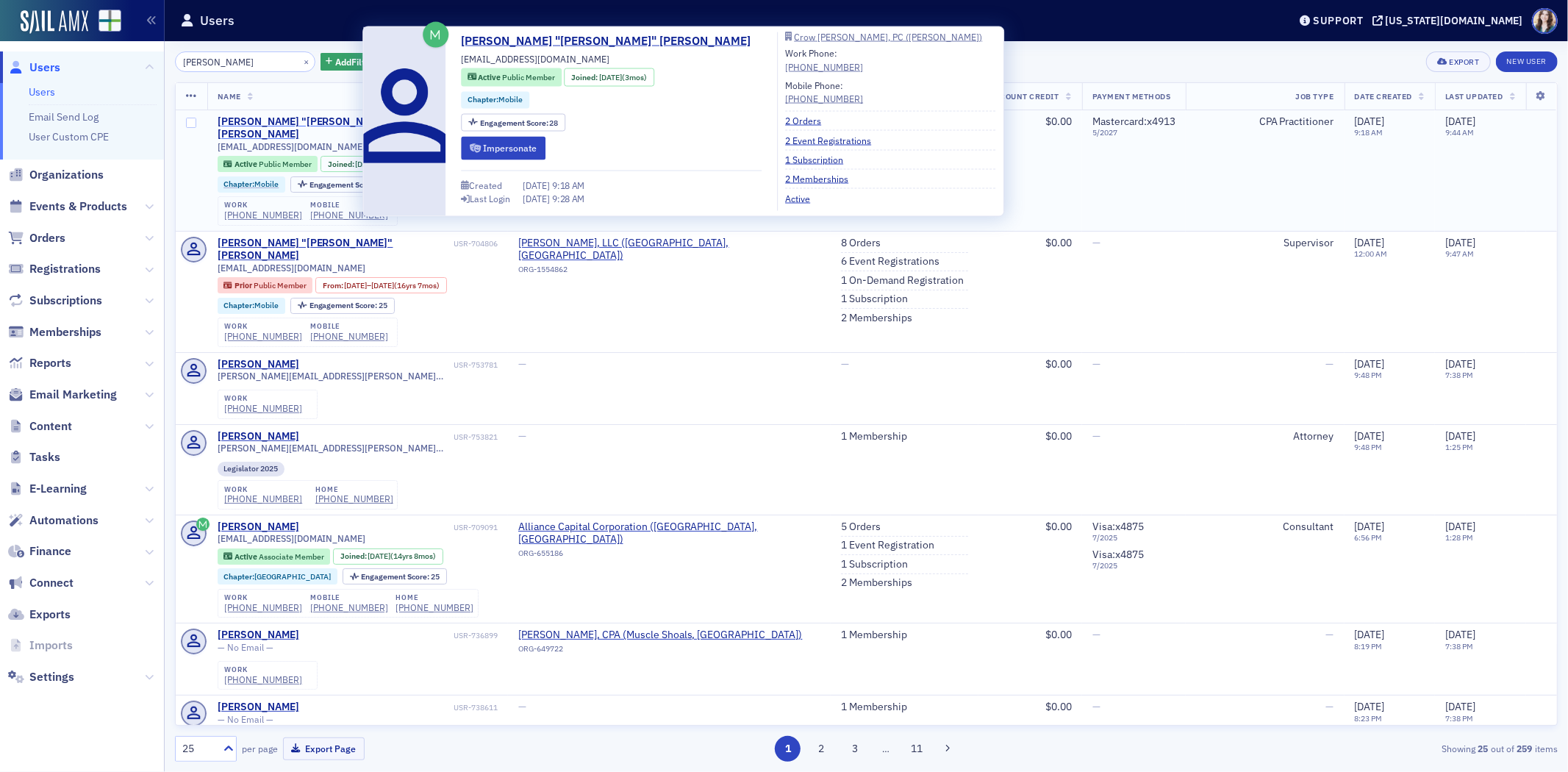
click at [332, 118] on div "[PERSON_NAME] "[PERSON_NAME]" [PERSON_NAME]" at bounding box center [332, 128] width 229 height 26
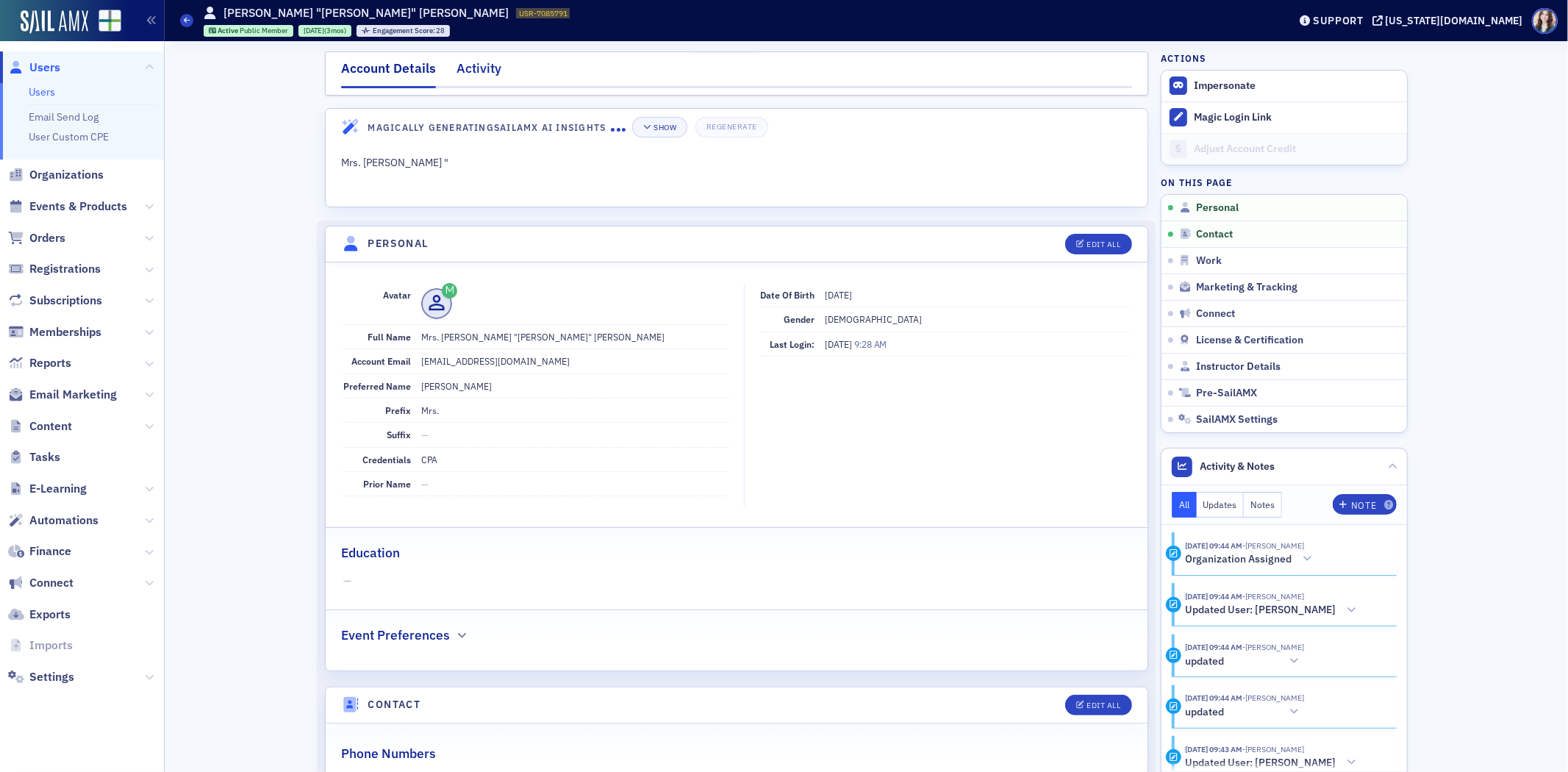
click at [470, 58] on div "Activity" at bounding box center [478, 72] width 45 height 27
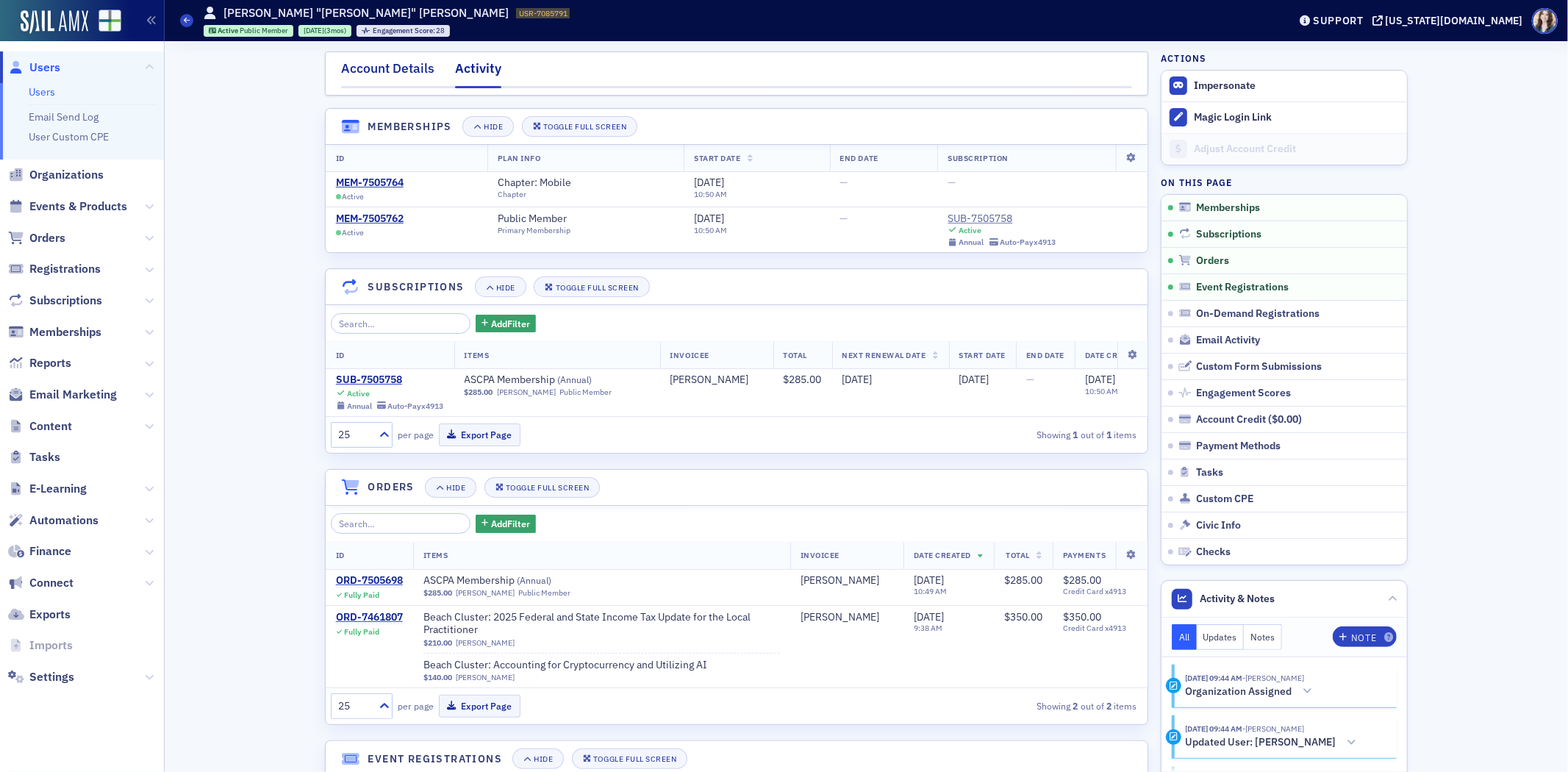
click at [374, 79] on div "Account Details" at bounding box center [387, 72] width 93 height 27
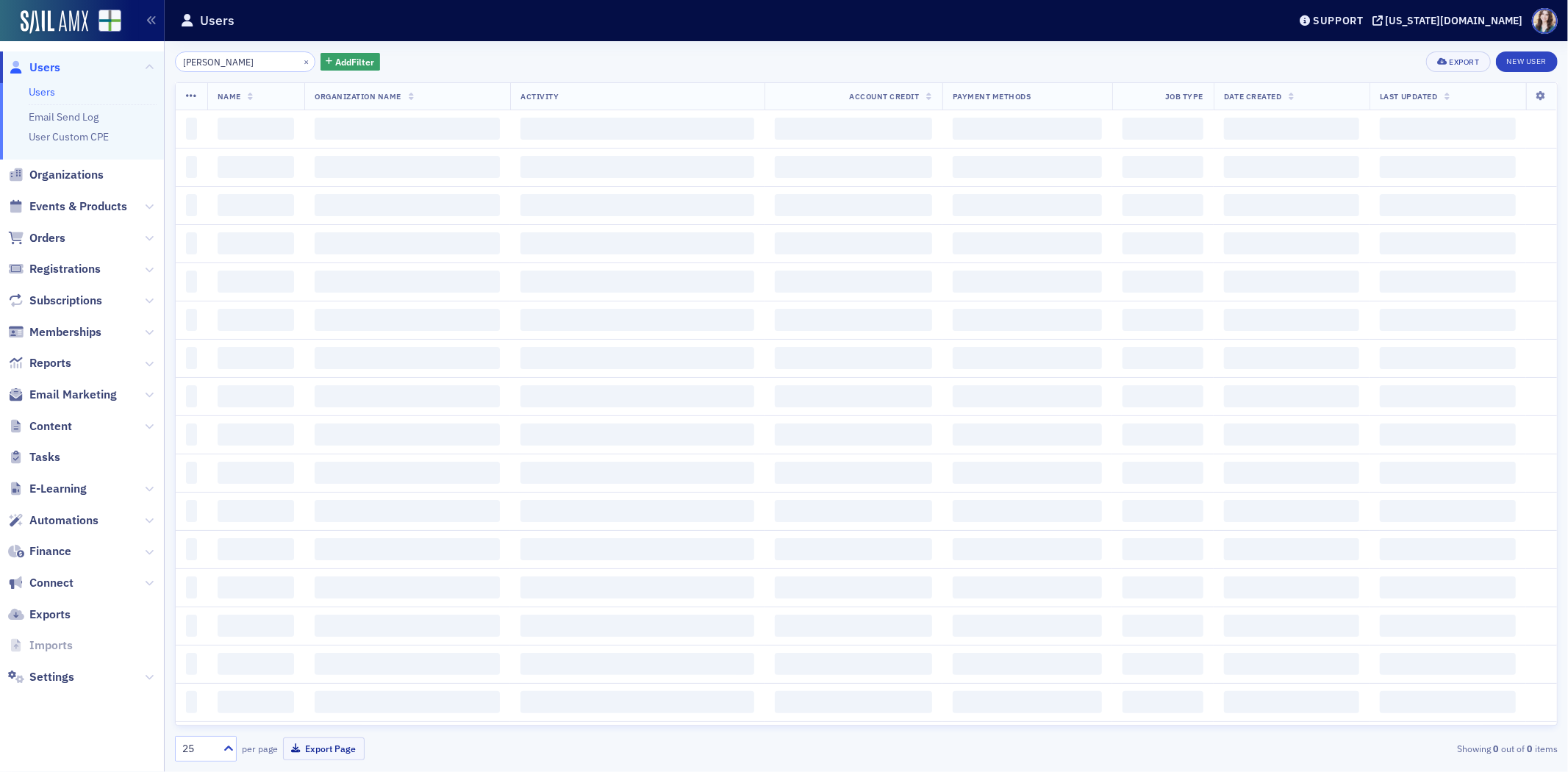
click at [594, 59] on div "[PERSON_NAME] × Add Filter Export New User" at bounding box center [866, 61] width 1383 height 20
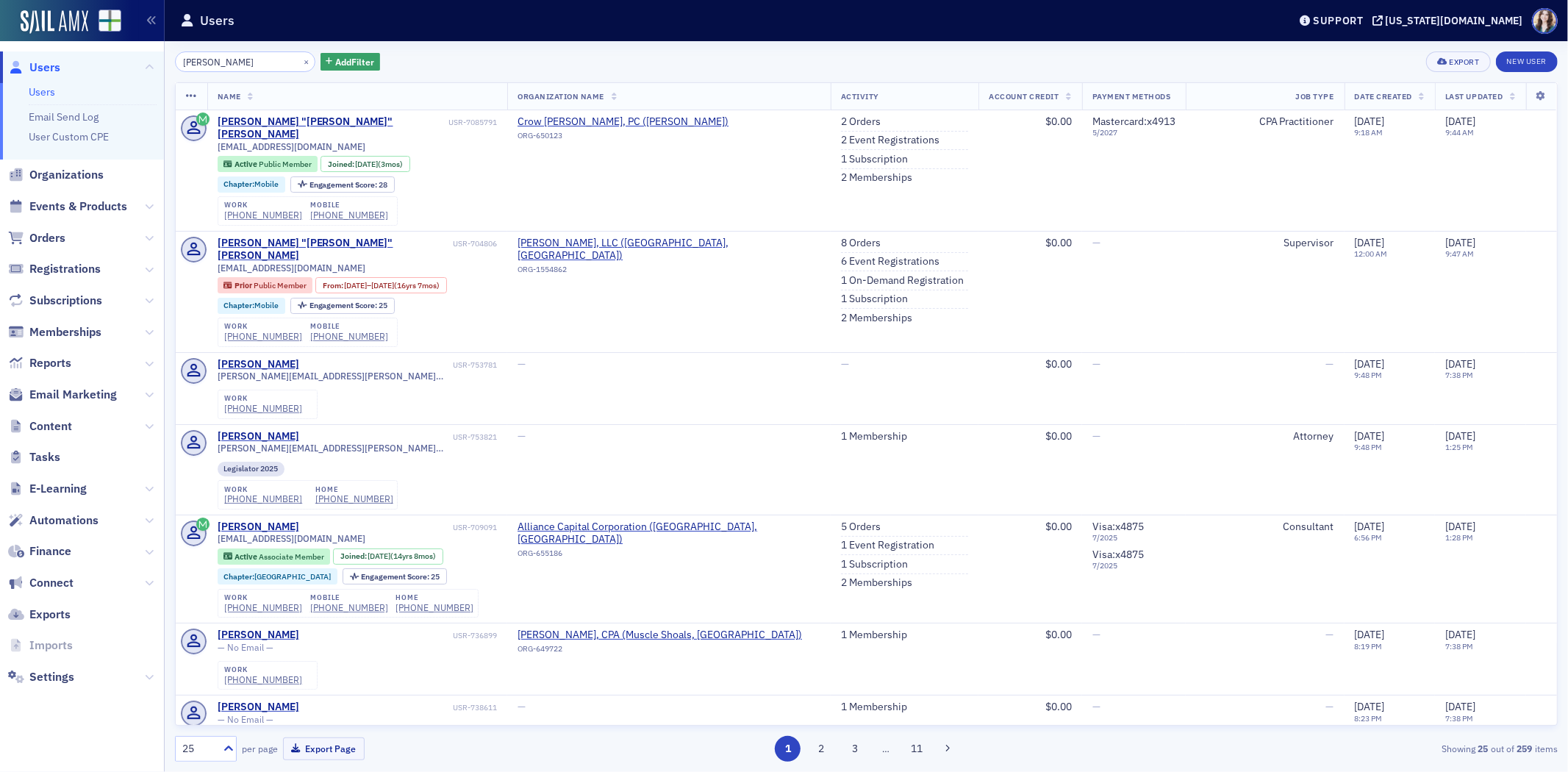
click at [375, 54] on div "[PERSON_NAME] × Add Filter Export New User" at bounding box center [866, 61] width 1383 height 20
click at [392, 55] on div "[PERSON_NAME] × Add Filter Export New User" at bounding box center [866, 61] width 1383 height 20
click at [375, 54] on div "[PERSON_NAME] × Add Filter Export New User" at bounding box center [866, 61] width 1383 height 20
click at [374, 56] on div "[PERSON_NAME] × Add Filter Export New User" at bounding box center [866, 61] width 1383 height 20
click at [375, 54] on div "[PERSON_NAME] × Add Filter Export New User" at bounding box center [866, 61] width 1383 height 20
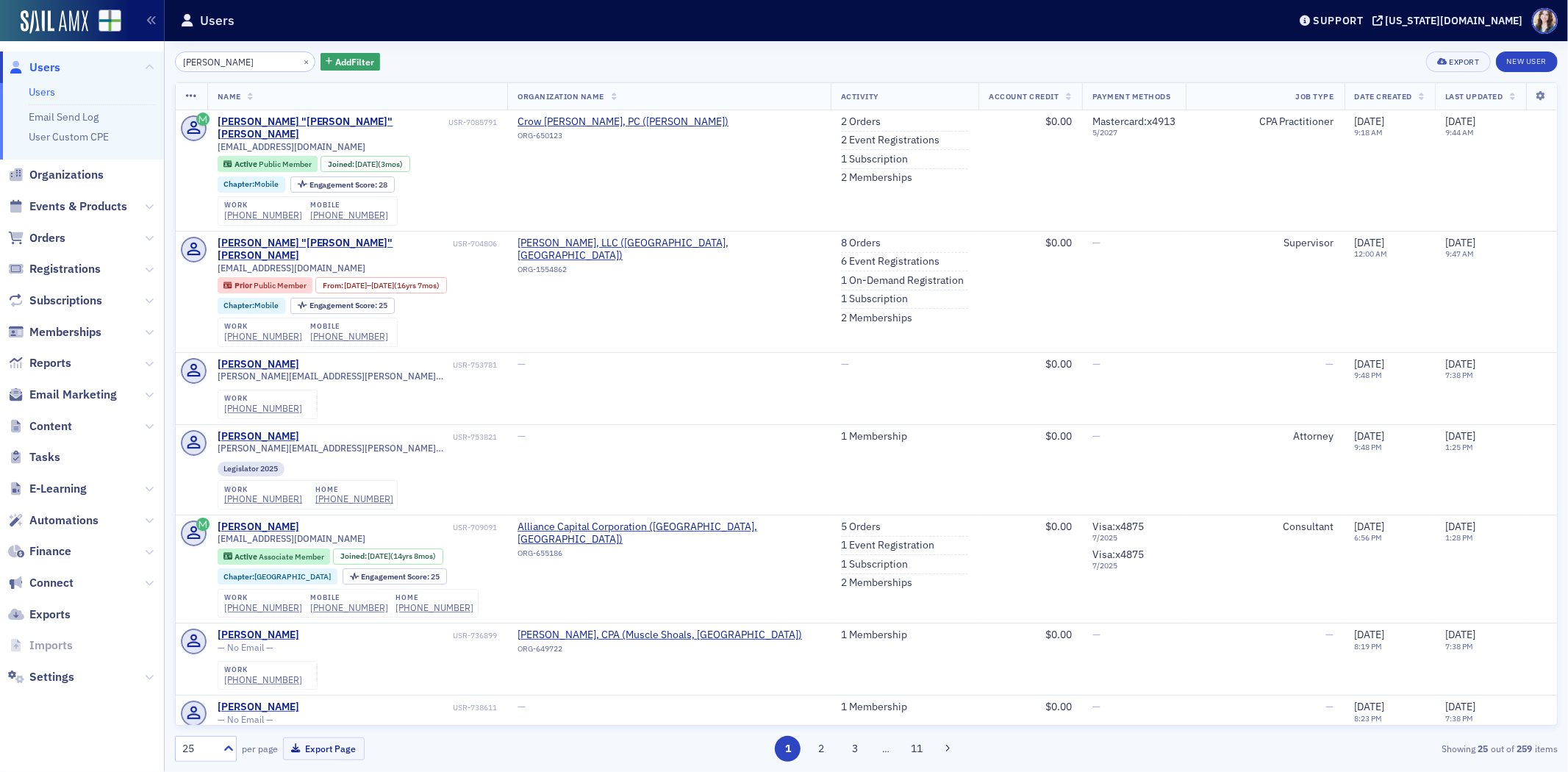
click at [1406, 53] on div "[PERSON_NAME] × Add Filter Export New User" at bounding box center [866, 61] width 1383 height 20
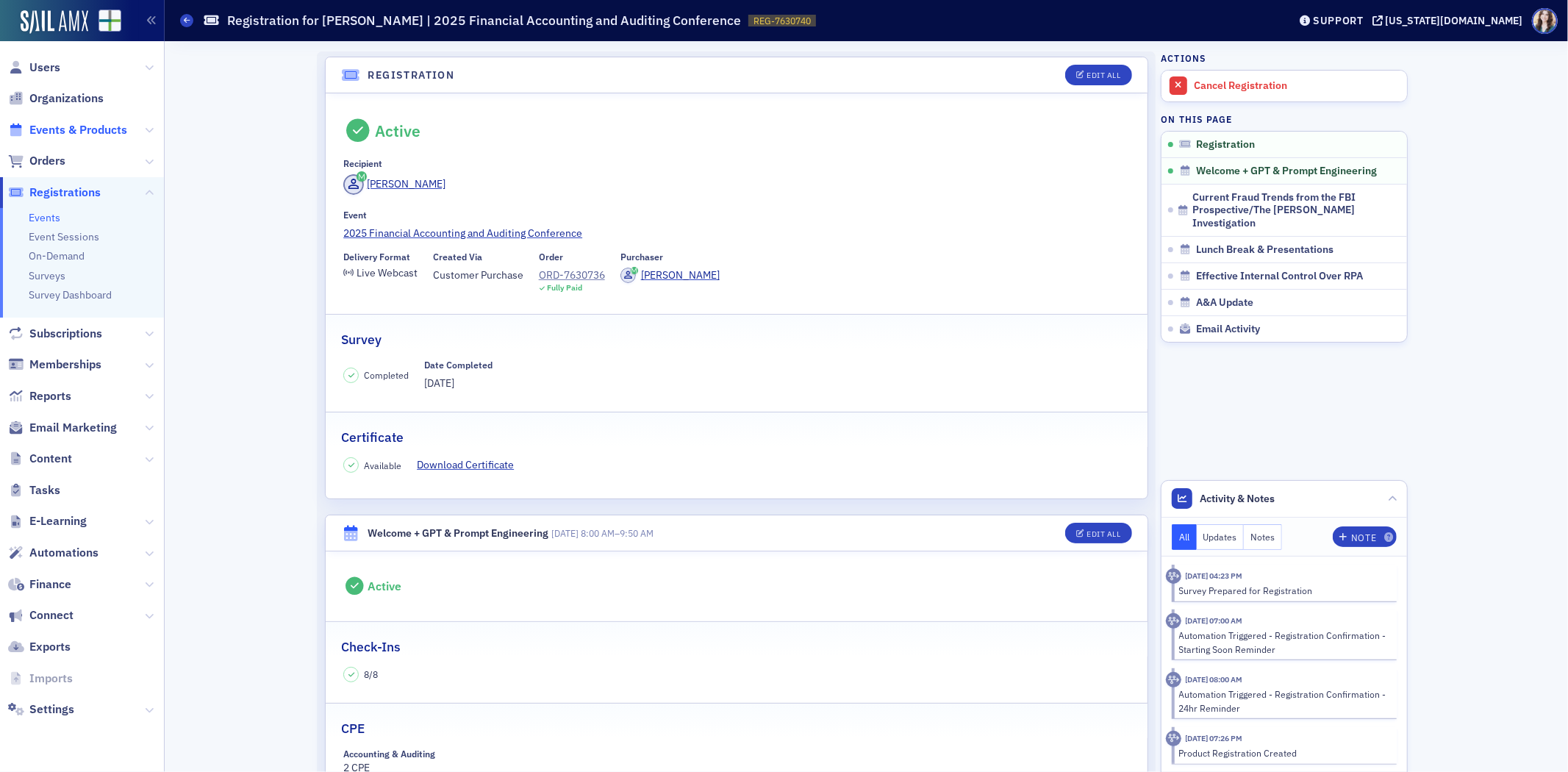
click at [51, 136] on span "Events & Products" at bounding box center [78, 130] width 97 height 16
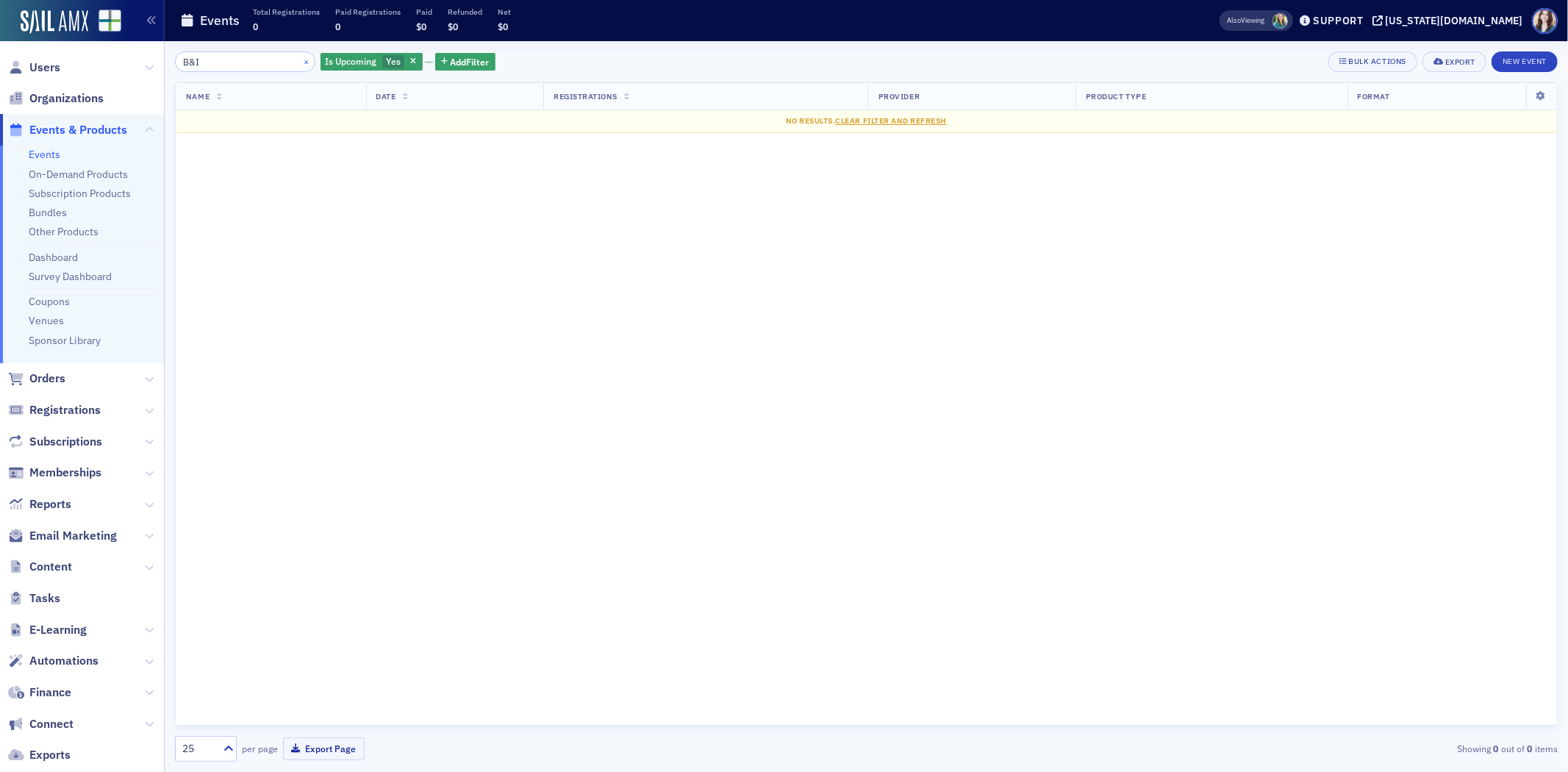
type input "B&I"
click at [300, 63] on button "×" at bounding box center [307, 60] width 13 height 13
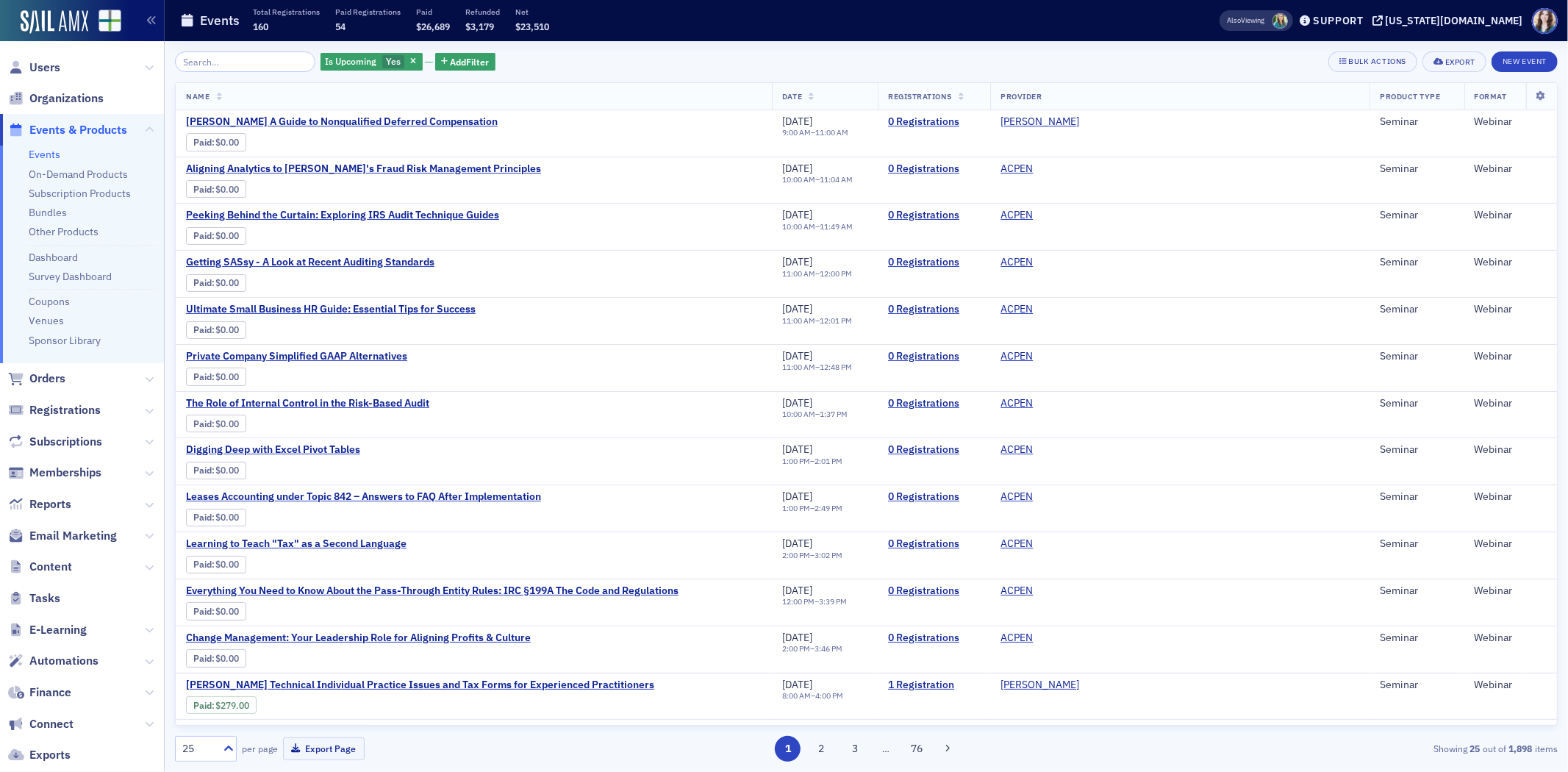
click at [527, 53] on div "Is Upcoming Yes Add Filter Bulk Actions Export New Event" at bounding box center [866, 61] width 1383 height 20
click at [263, 60] on input "search" at bounding box center [245, 61] width 141 height 20
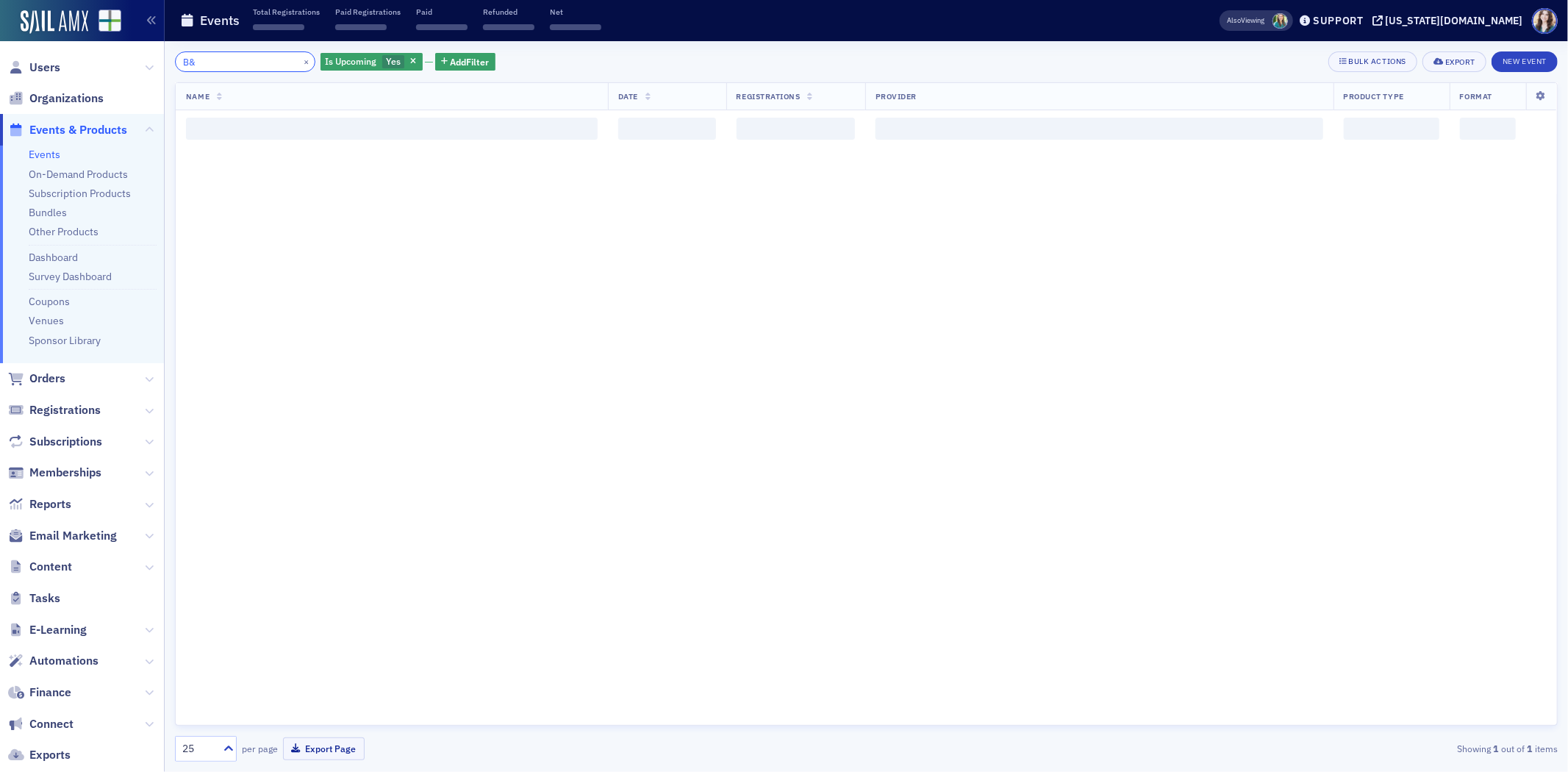
type input "B"
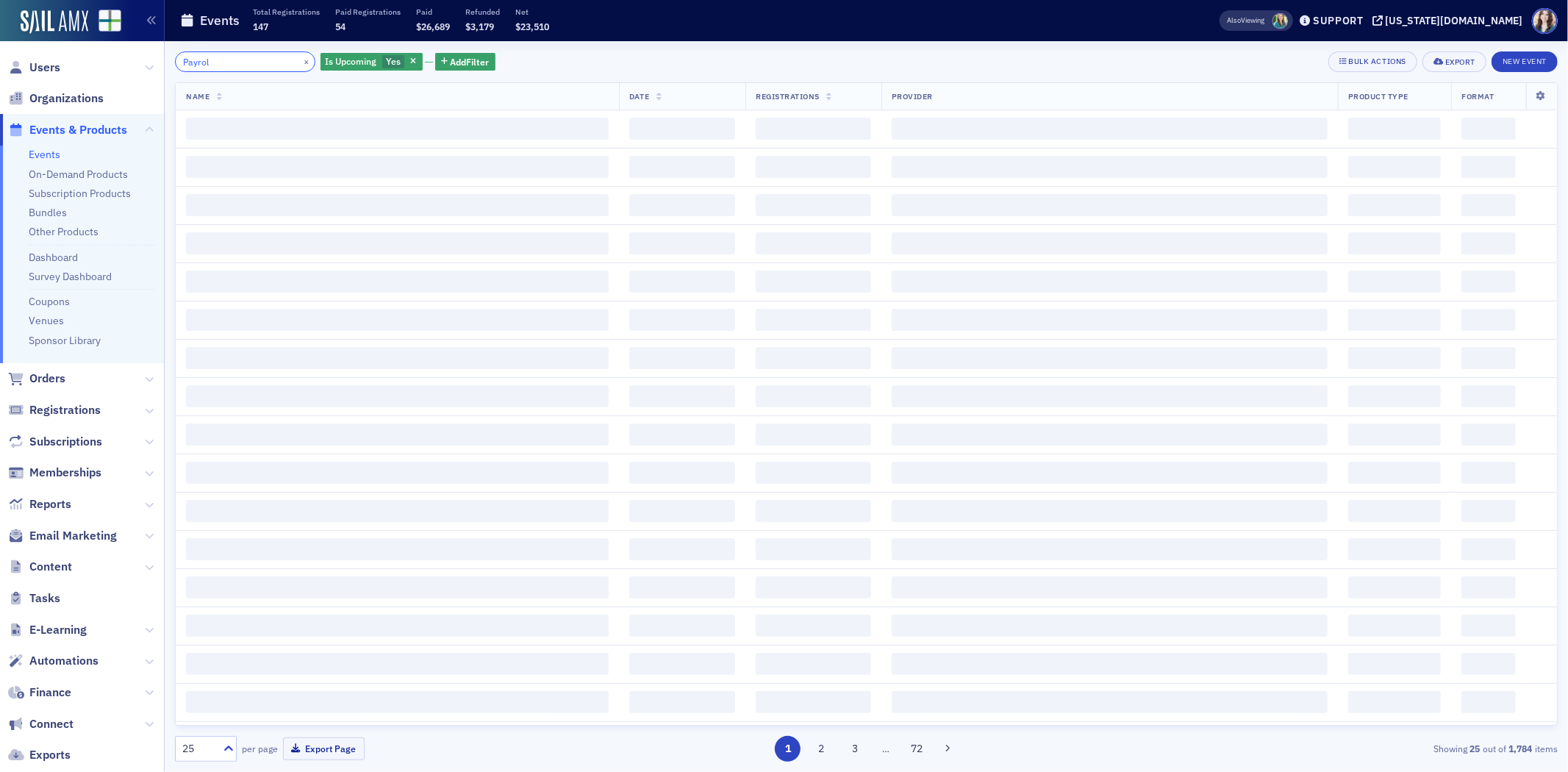
type input "Payroll"
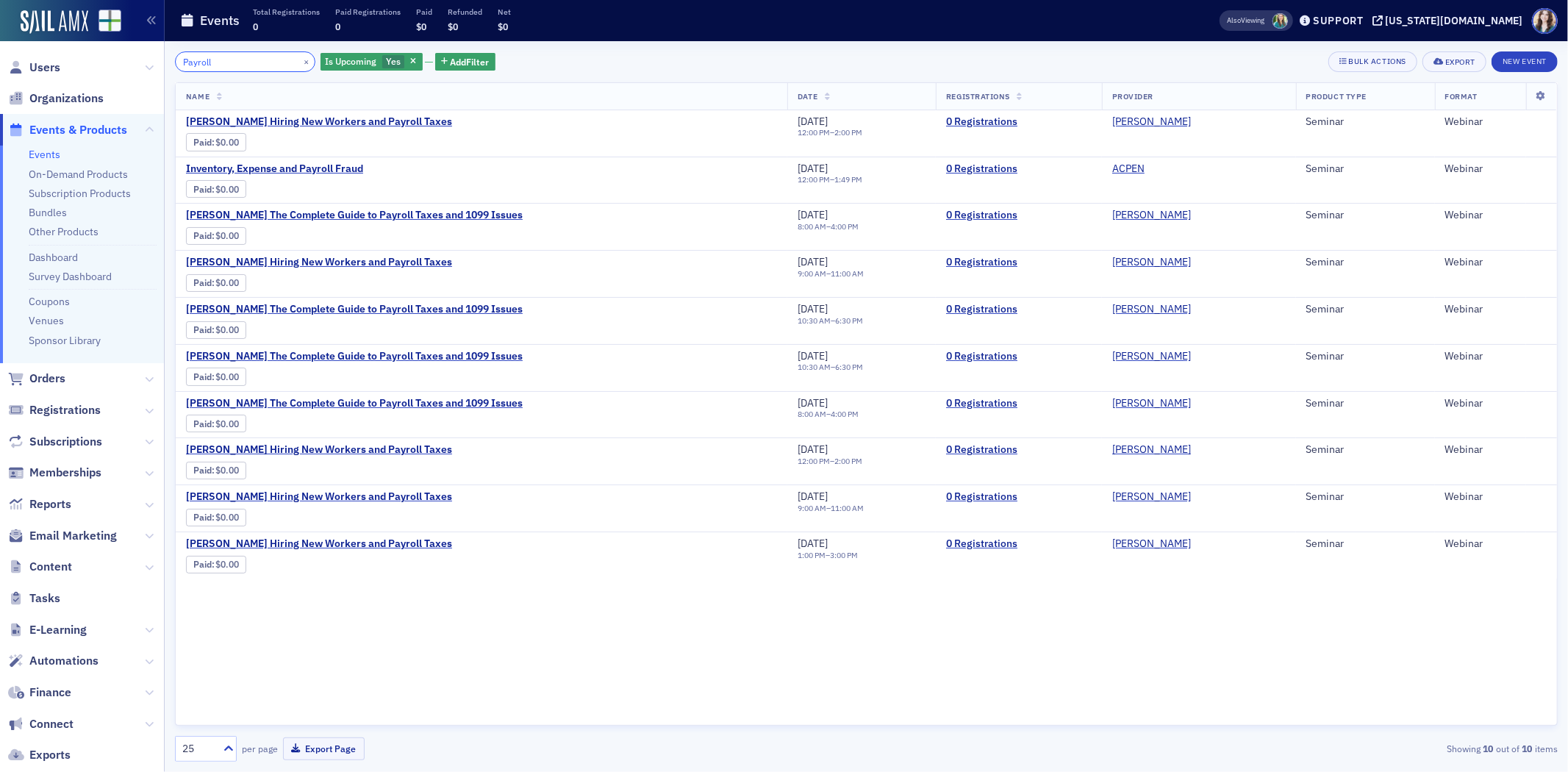
drag, startPoint x: 261, startPoint y: 66, endPoint x: 166, endPoint y: 66, distance: 95.0
click at [166, 66] on div "Payroll × Is Upcoming Yes Add Filter Bulk Actions Export New Event Name Date Re…" at bounding box center [866, 406] width 1403 height 731
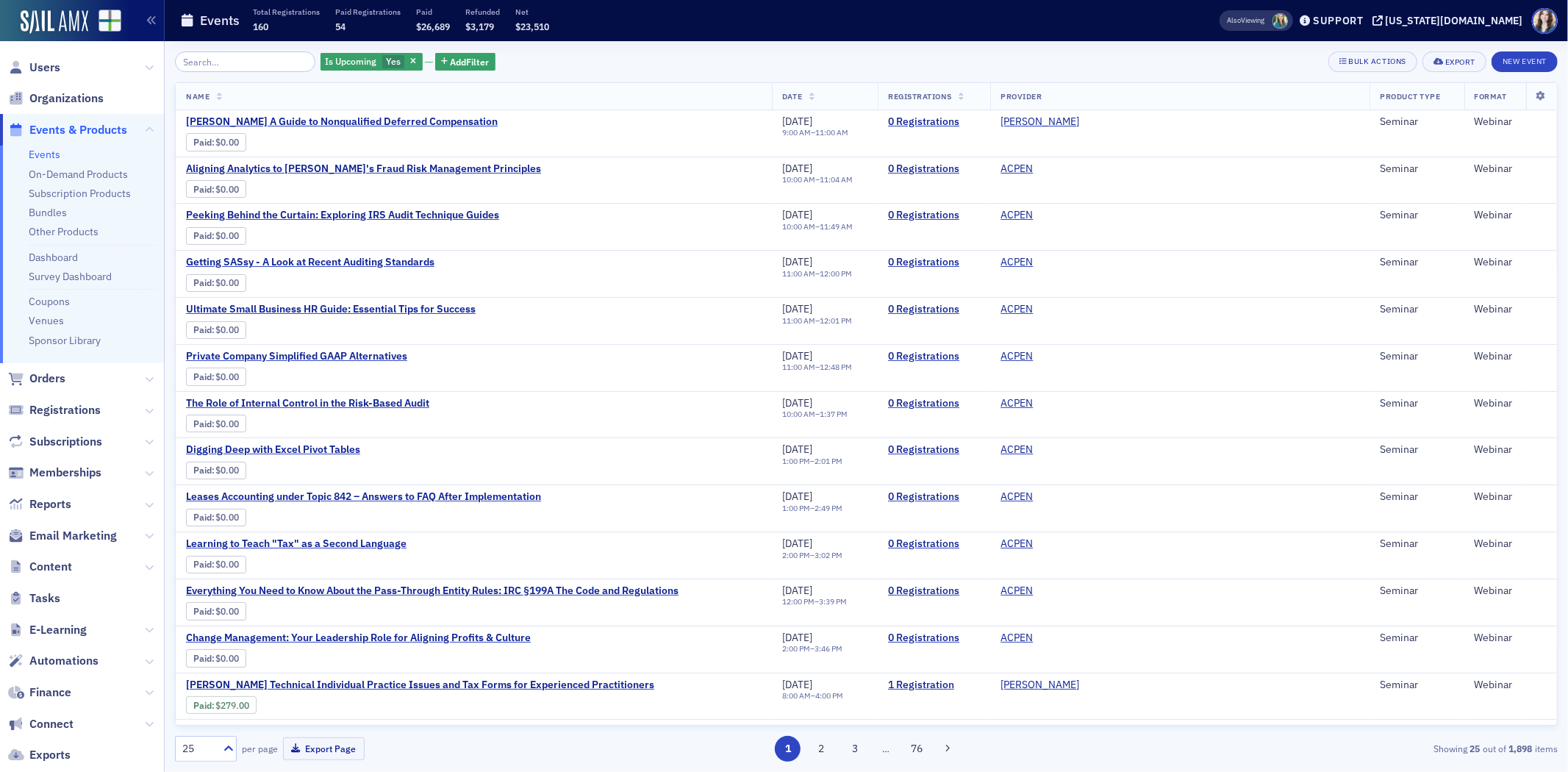
click at [586, 60] on div "Is Upcoming Yes Add Filter Bulk Actions Export New Event" at bounding box center [866, 61] width 1383 height 20
